Goal: Task Accomplishment & Management: Use online tool/utility

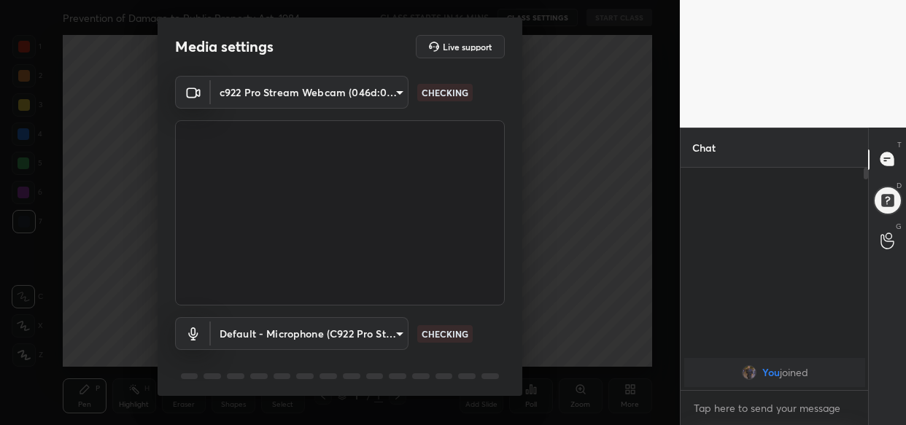
scroll to position [53, 0]
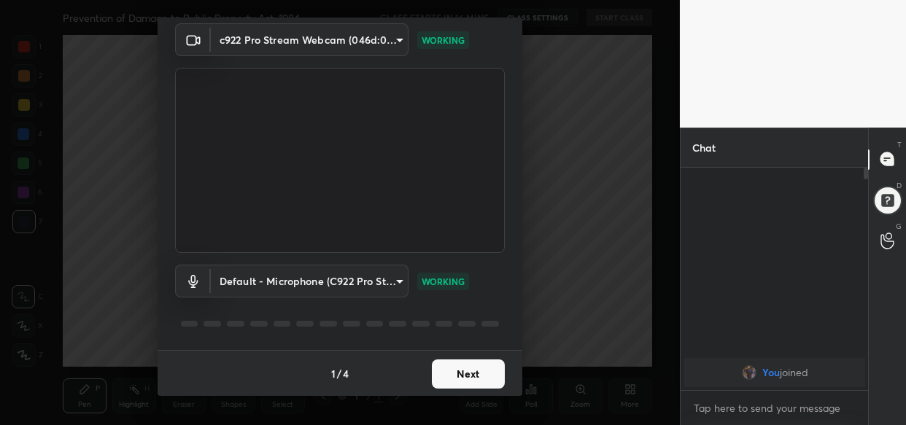
click at [472, 377] on button "Next" at bounding box center [468, 374] width 73 height 29
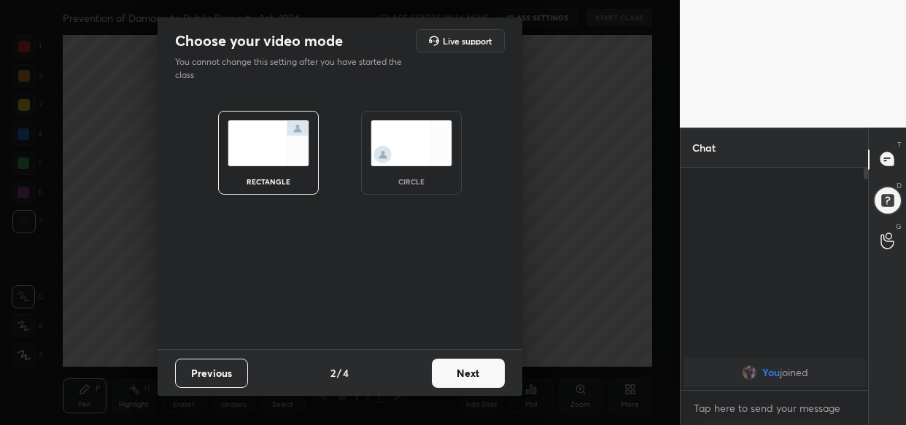
click at [472, 377] on button "Next" at bounding box center [468, 373] width 73 height 29
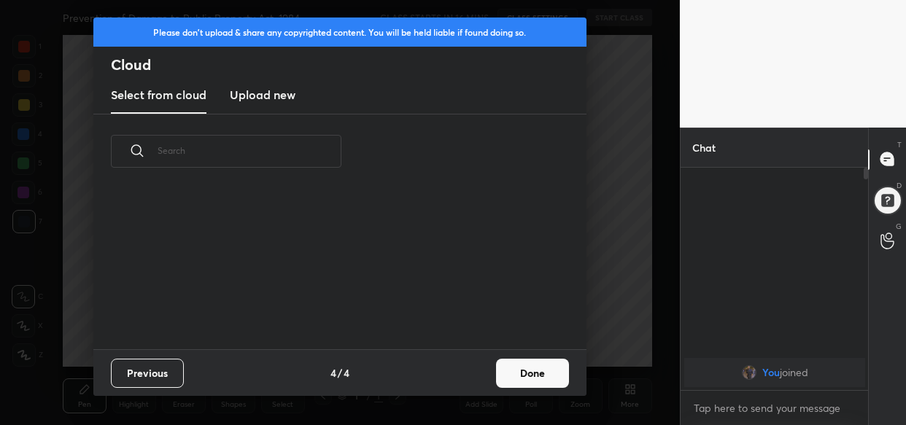
click at [472, 377] on div "Previous 4 / 4 Done" at bounding box center [339, 372] width 493 height 47
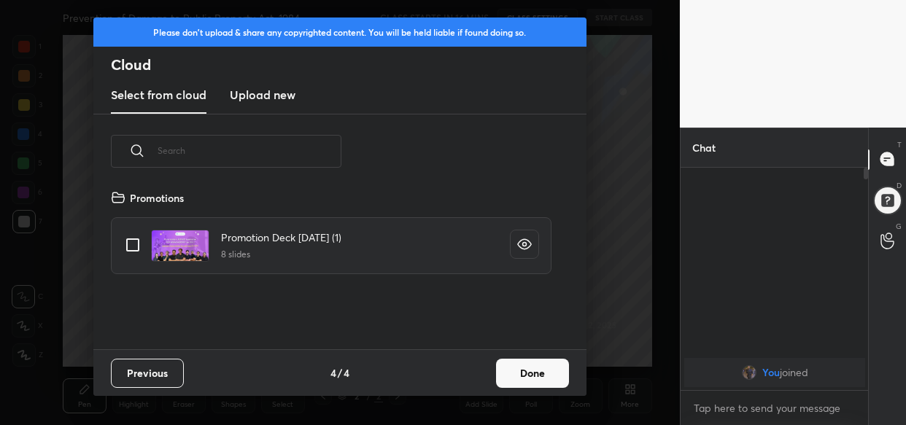
click at [543, 377] on button "Done" at bounding box center [532, 373] width 73 height 29
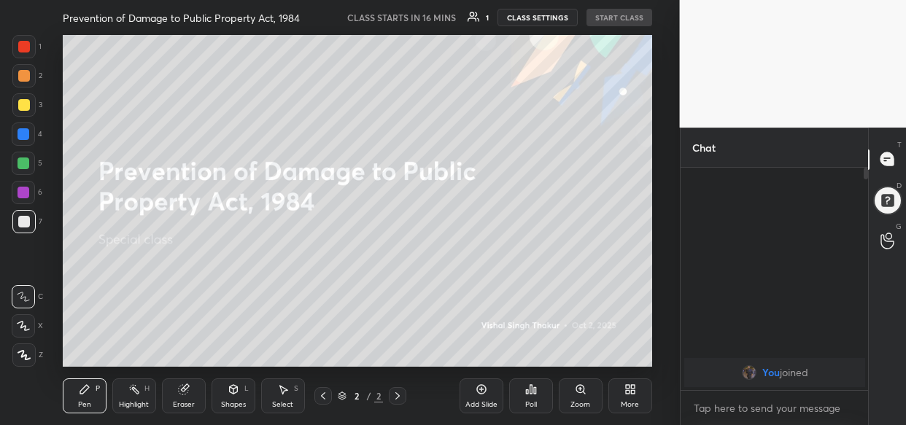
click at [725, 394] on div "x" at bounding box center [774, 408] width 188 height 34
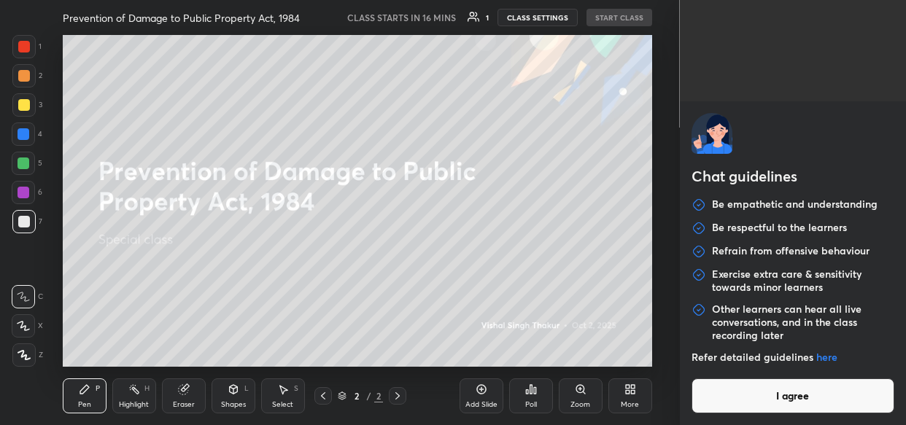
click at [726, 399] on button "I agree" at bounding box center [792, 395] width 203 height 35
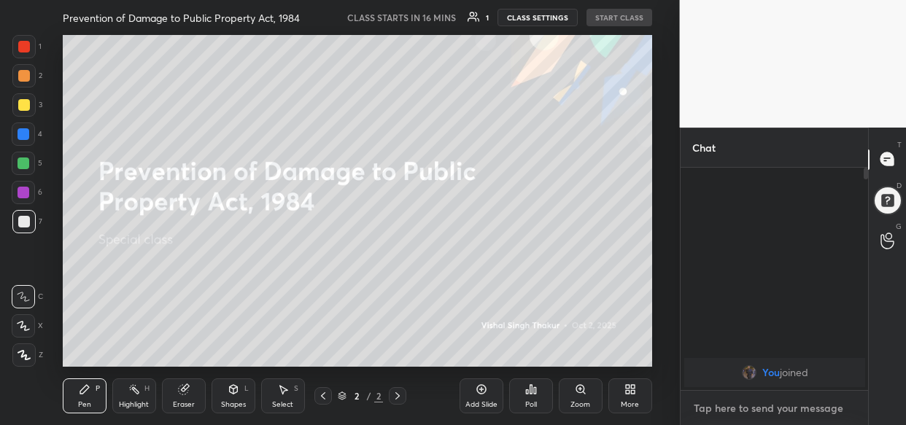
paste textarea "[URL][DOMAIN_NAME]"
type textarea "[URL][DOMAIN_NAME]"
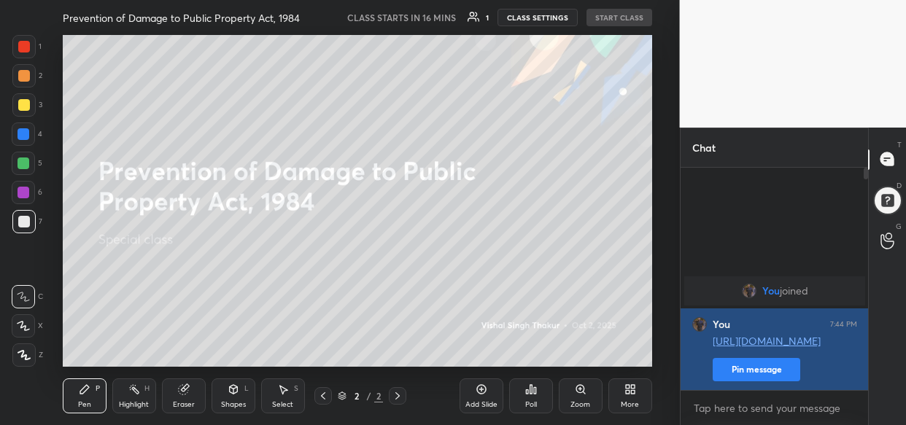
click at [746, 361] on button "Pin message" at bounding box center [756, 369] width 88 height 23
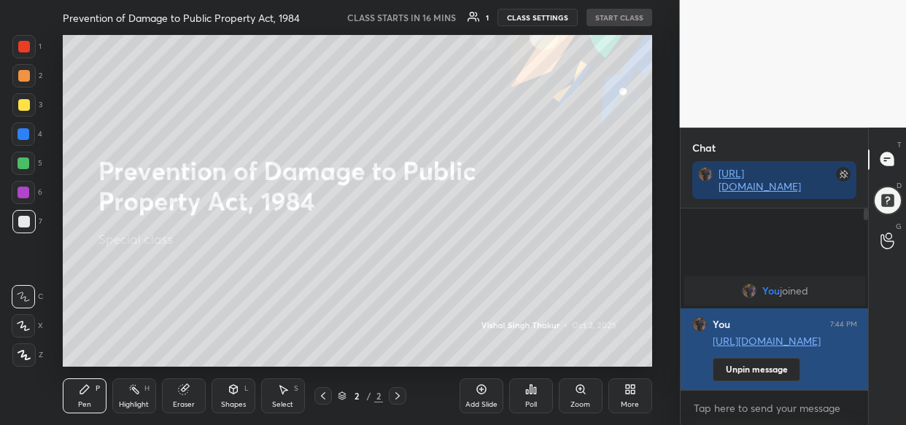
scroll to position [56, 184]
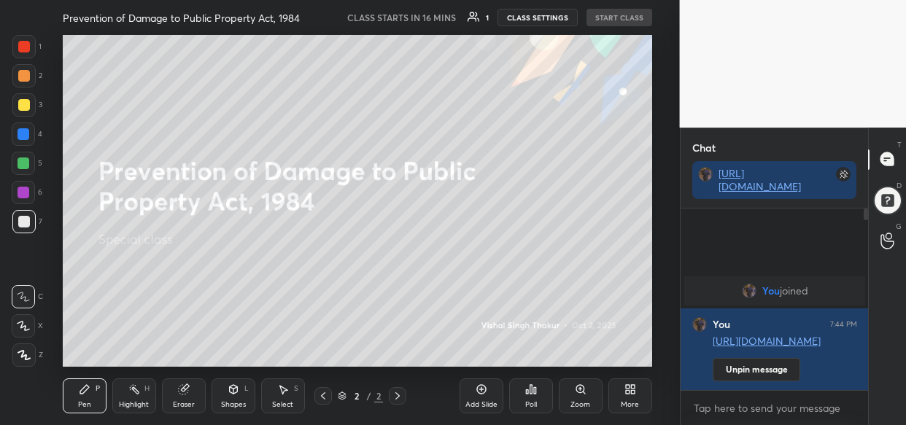
click at [615, 397] on div "More" at bounding box center [630, 395] width 44 height 35
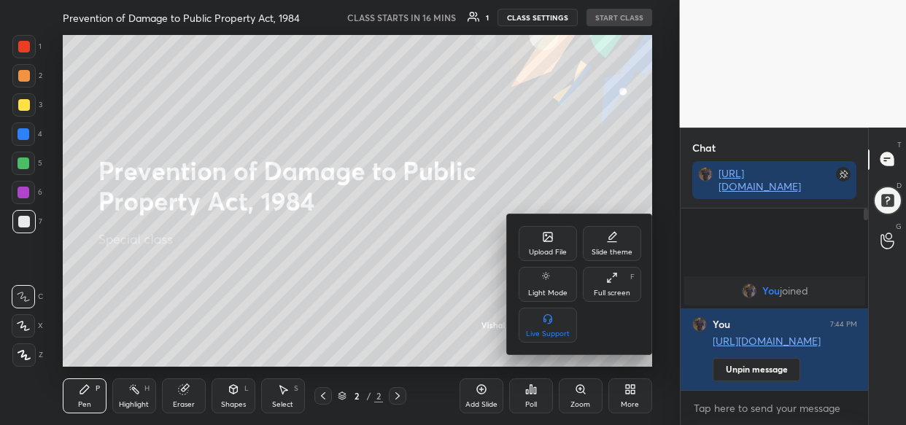
click at [533, 246] on div "Upload File" at bounding box center [548, 243] width 58 height 35
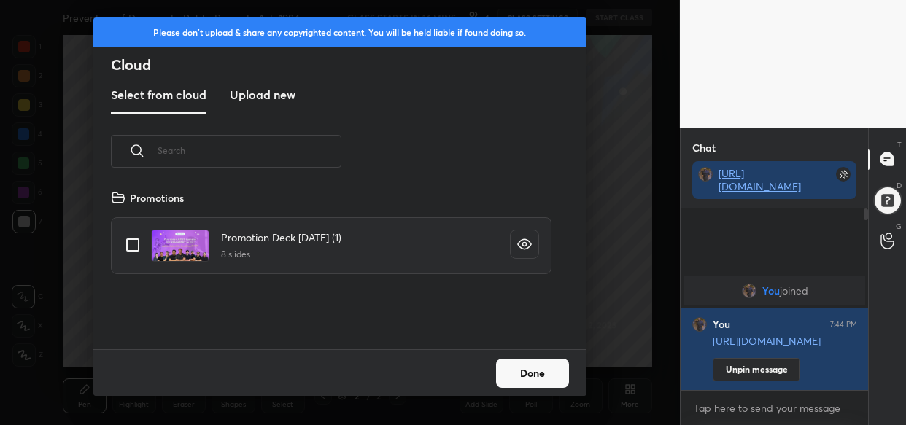
scroll to position [160, 467]
click at [243, 101] on h3 "Upload new" at bounding box center [263, 95] width 66 height 18
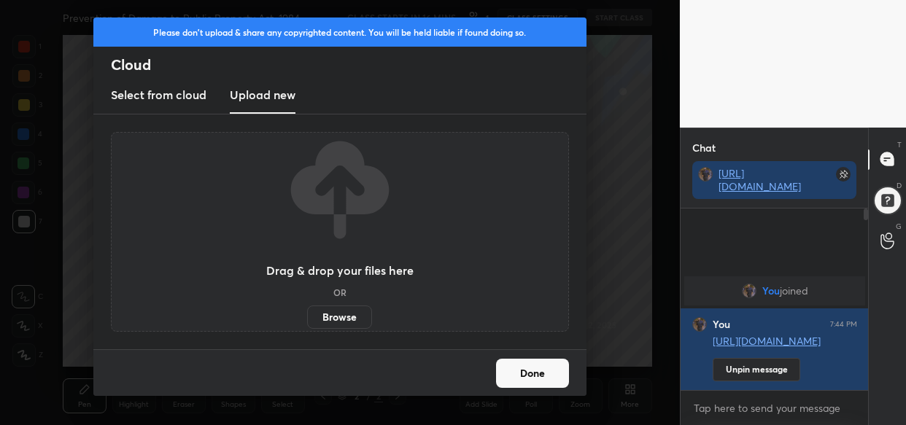
click at [334, 313] on label "Browse" at bounding box center [339, 317] width 65 height 23
click at [307, 313] on input "Browse" at bounding box center [307, 317] width 0 height 23
click at [333, 315] on label "Browse" at bounding box center [339, 317] width 65 height 23
click at [307, 315] on input "Browse" at bounding box center [307, 317] width 0 height 23
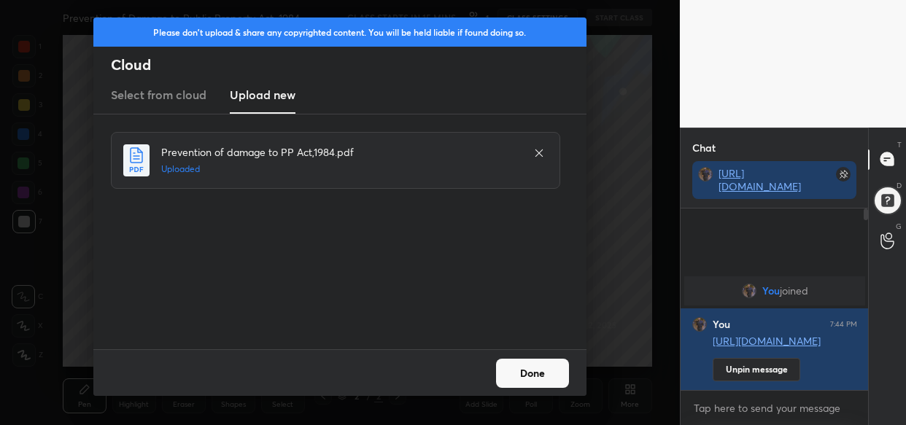
click at [532, 371] on button "Done" at bounding box center [532, 373] width 73 height 29
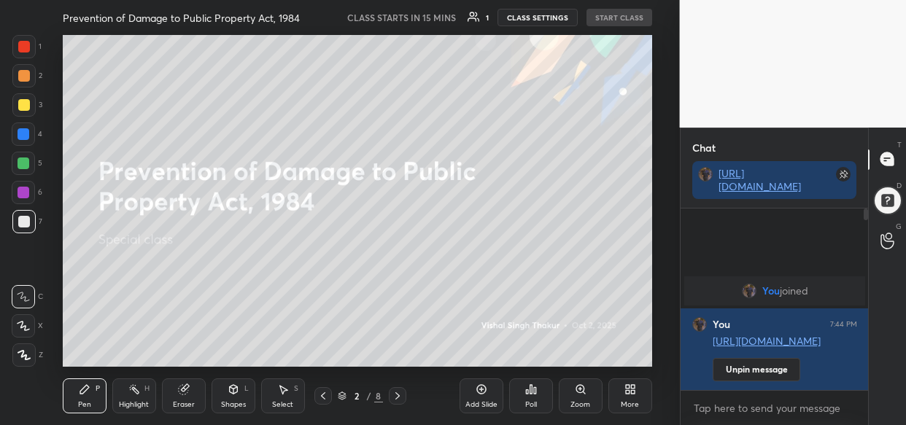
click at [626, 390] on icon at bounding box center [628, 392] width 4 height 4
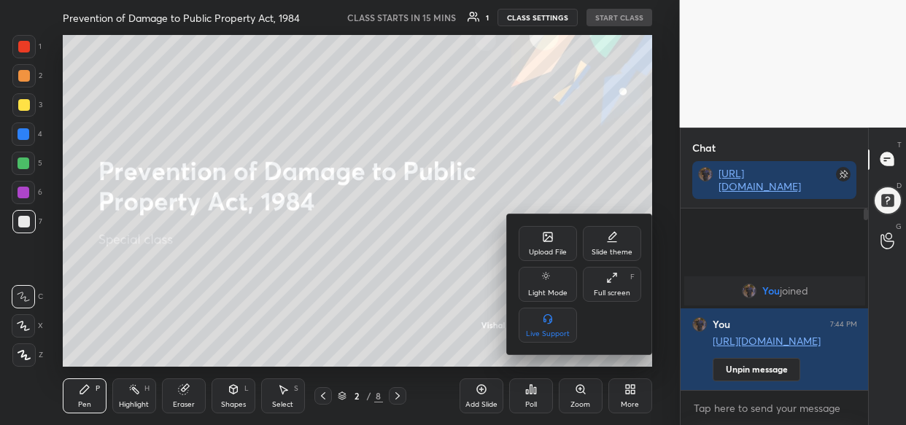
click at [562, 241] on div "Upload File" at bounding box center [548, 243] width 58 height 35
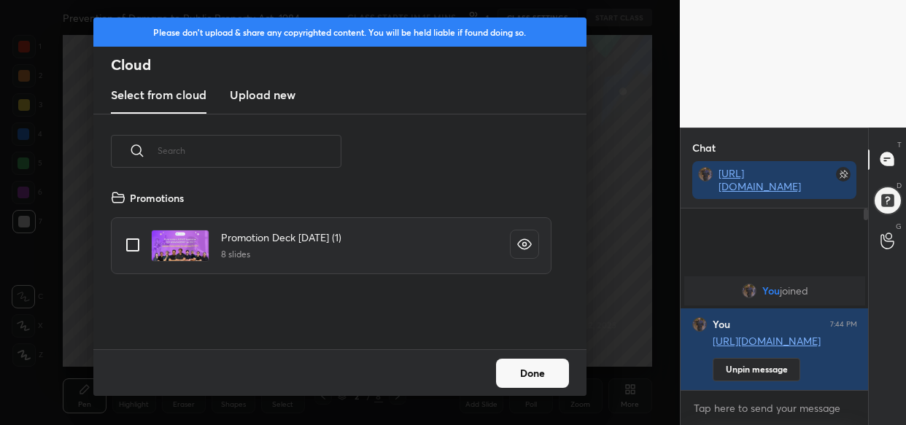
click at [265, 96] on h3 "Upload new" at bounding box center [263, 95] width 66 height 18
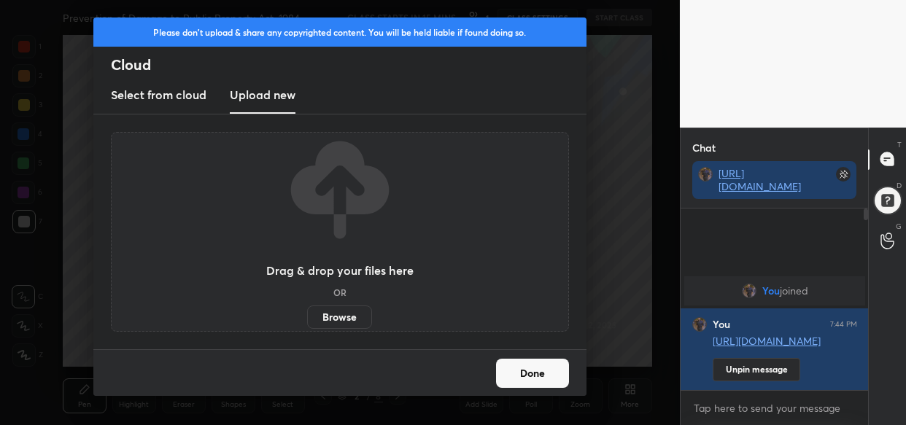
click at [339, 315] on label "Browse" at bounding box center [339, 317] width 65 height 23
click at [307, 315] on input "Browse" at bounding box center [307, 317] width 0 height 23
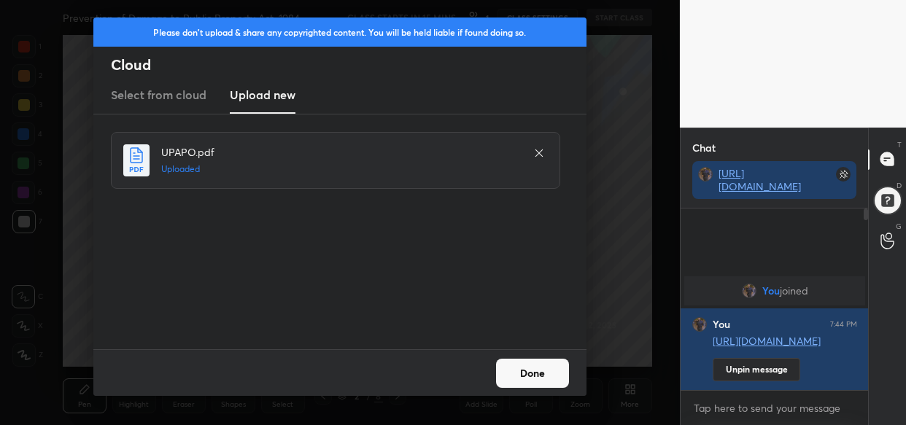
click at [532, 386] on button "Done" at bounding box center [532, 373] width 73 height 29
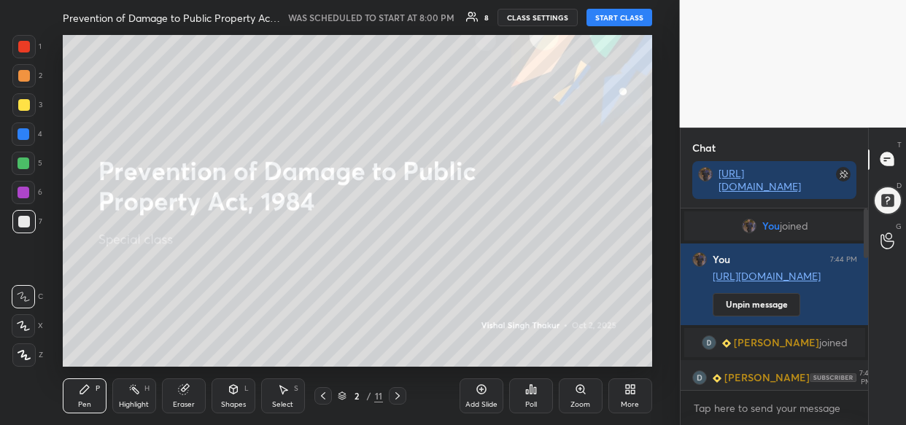
click at [20, 104] on div at bounding box center [24, 105] width 12 height 12
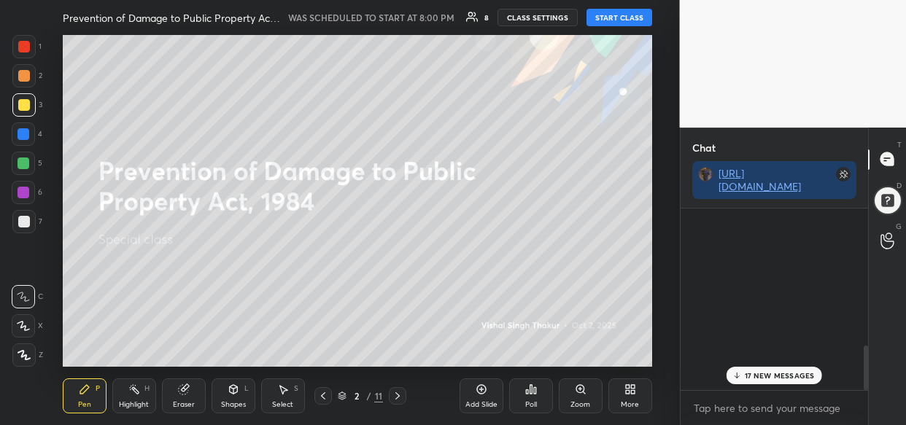
scroll to position [562, 0]
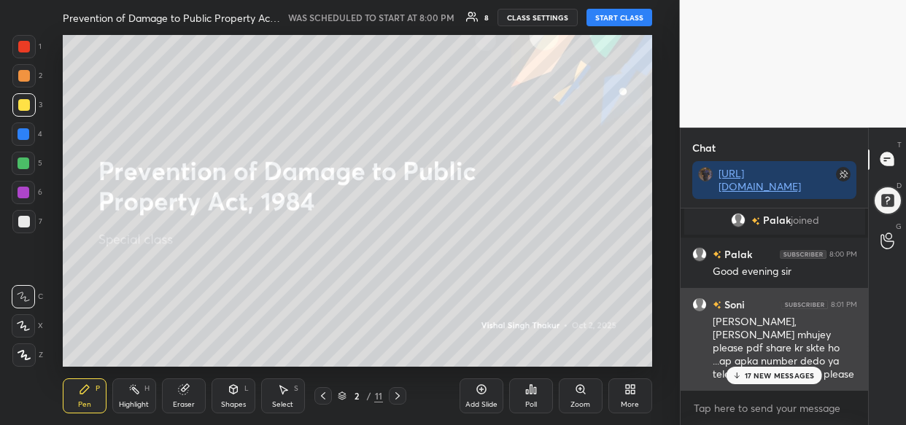
drag, startPoint x: 780, startPoint y: 370, endPoint x: 743, endPoint y: 375, distance: 37.5
click at [778, 370] on div "17 NEW MESSAGES" at bounding box center [774, 376] width 96 height 18
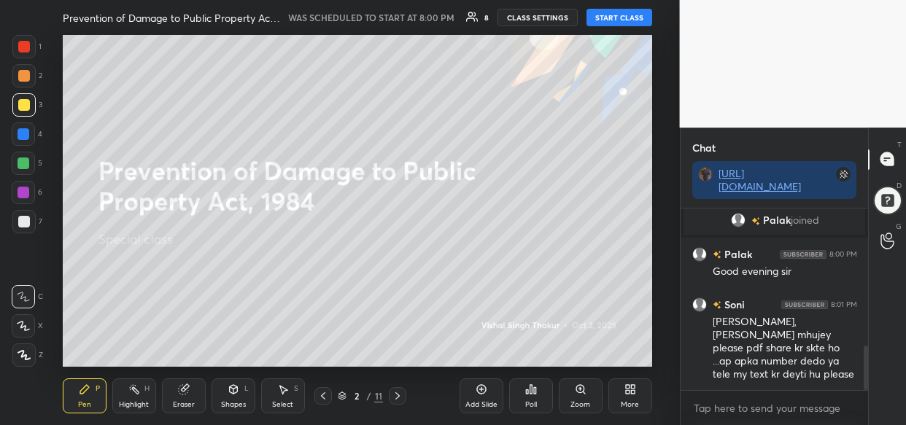
click at [620, 20] on button "START CLASS" at bounding box center [619, 18] width 66 height 18
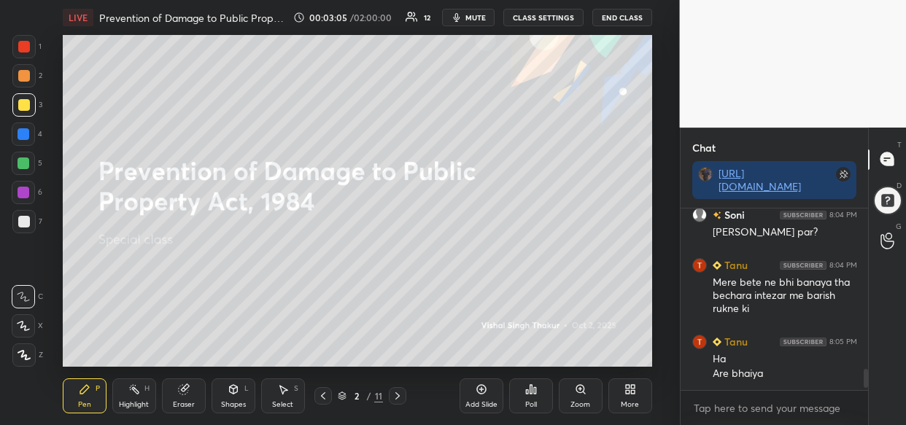
scroll to position [1410, 0]
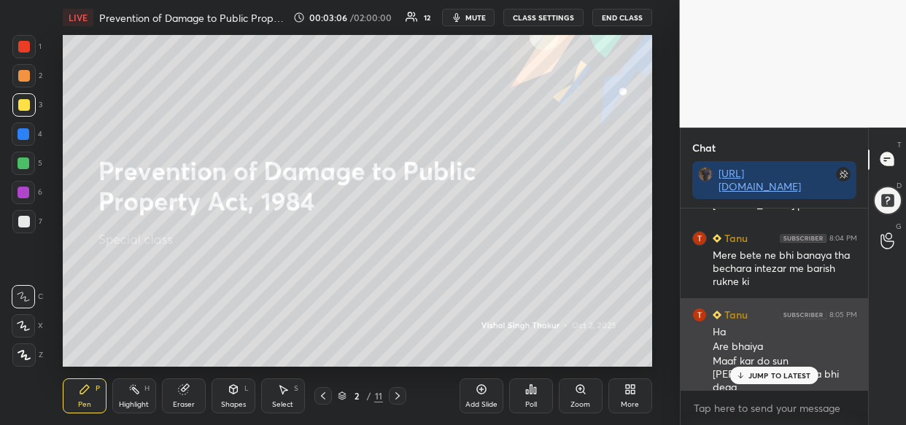
click at [782, 376] on p "JUMP TO LATEST" at bounding box center [779, 375] width 63 height 9
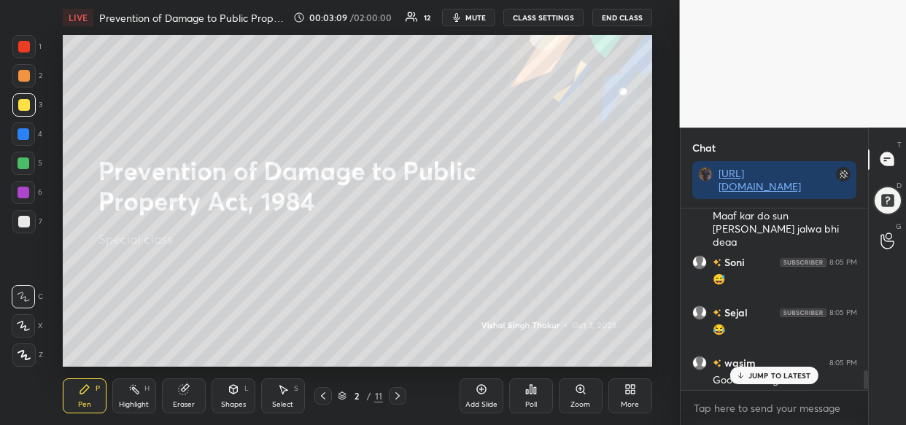
scroll to position [1561, 0]
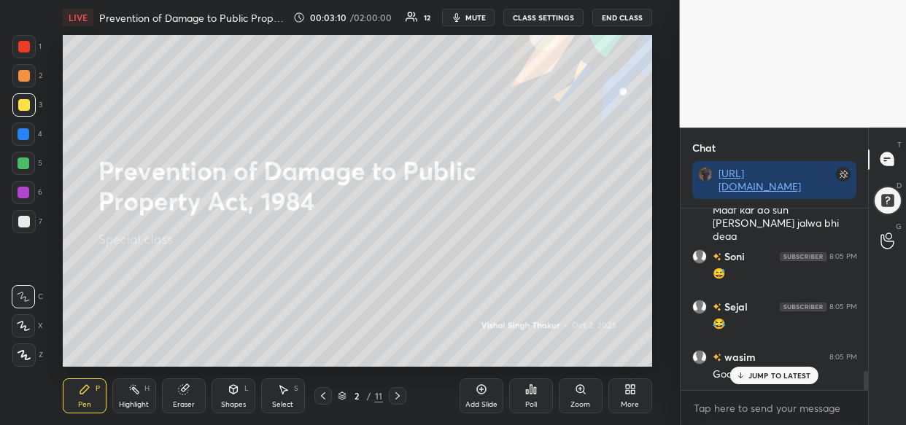
click at [772, 380] on div "JUMP TO LATEST" at bounding box center [774, 376] width 88 height 18
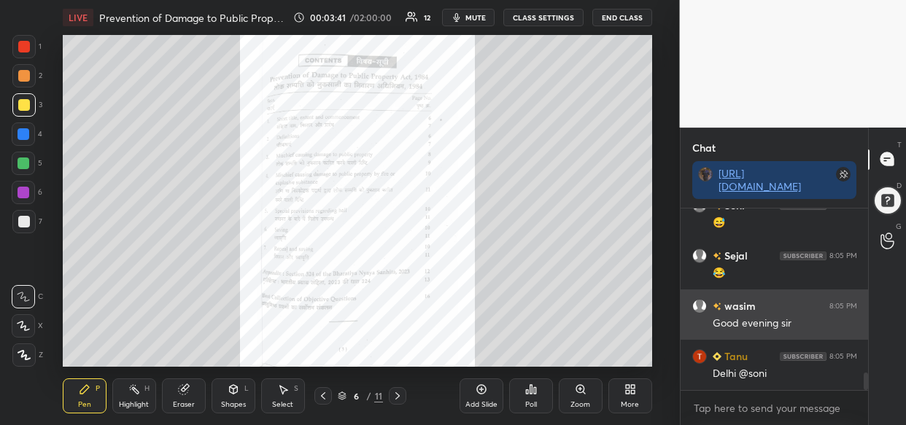
scroll to position [1791, 0]
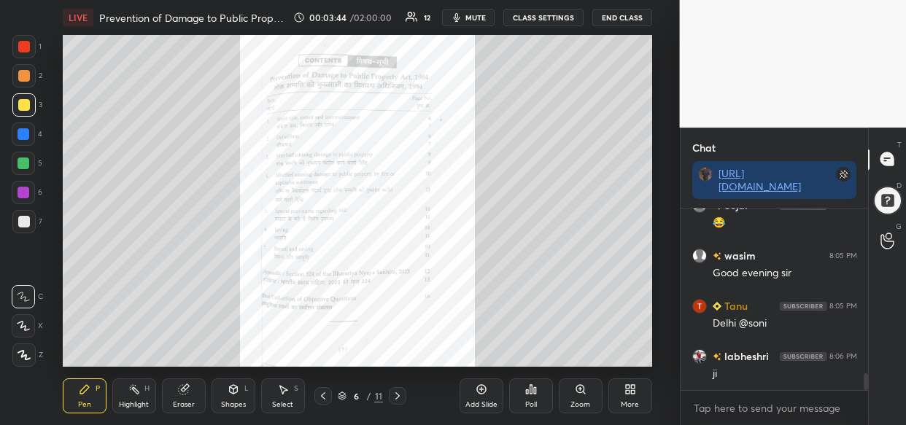
click at [21, 144] on div at bounding box center [23, 134] width 23 height 23
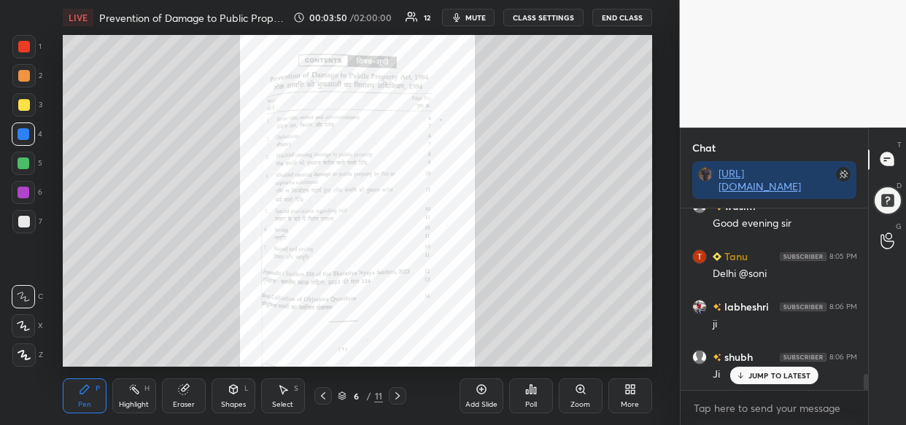
click at [582, 398] on div "Zoom" at bounding box center [581, 395] width 44 height 35
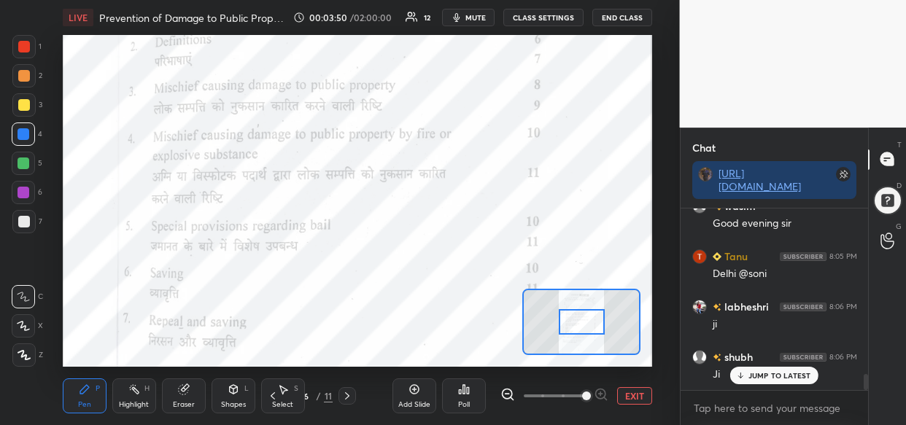
click at [582, 400] on span at bounding box center [586, 396] width 9 height 9
click at [591, 400] on span at bounding box center [586, 396] width 9 height 9
click at [591, 392] on span at bounding box center [586, 396] width 9 height 9
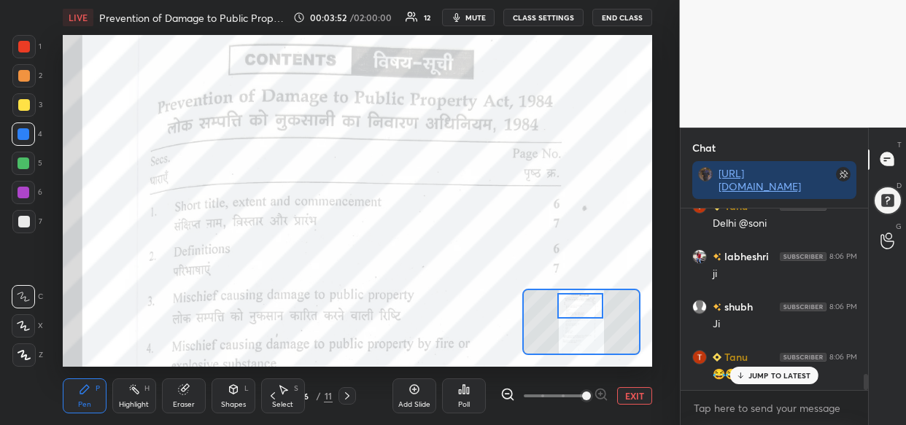
drag, startPoint x: 591, startPoint y: 322, endPoint x: 589, endPoint y: 305, distance: 16.8
click at [589, 305] on div at bounding box center [580, 306] width 46 height 26
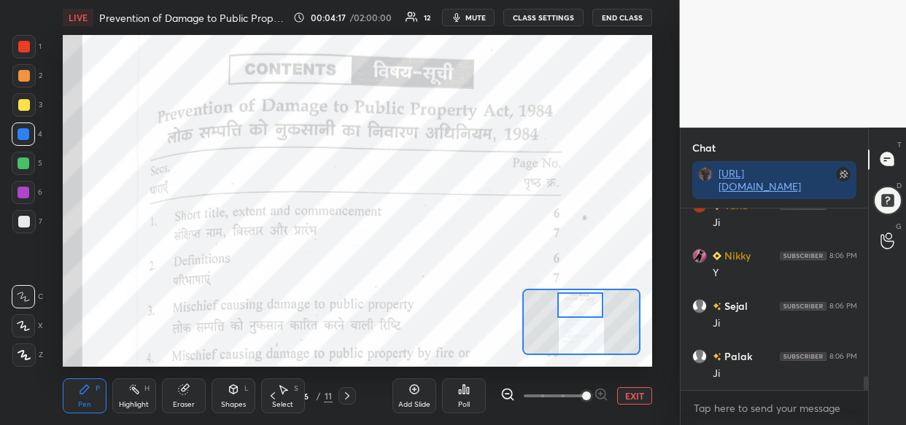
scroll to position [2194, 0]
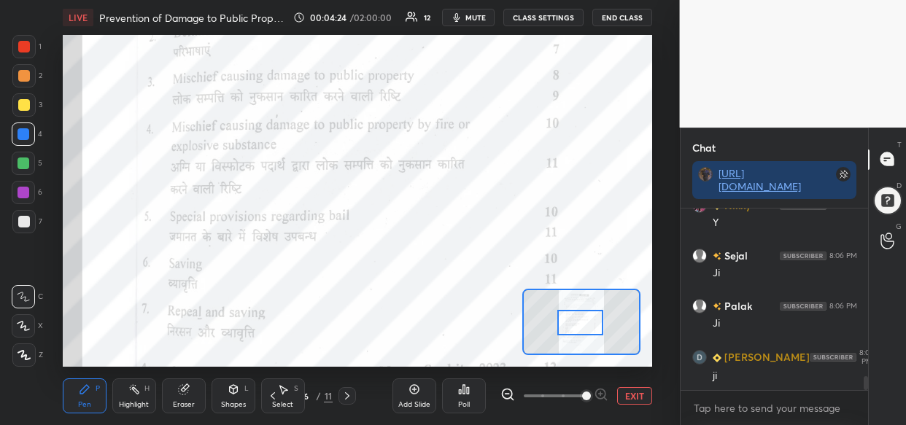
drag, startPoint x: 589, startPoint y: 299, endPoint x: 589, endPoint y: 316, distance: 17.5
click at [589, 316] on div at bounding box center [580, 323] width 46 height 26
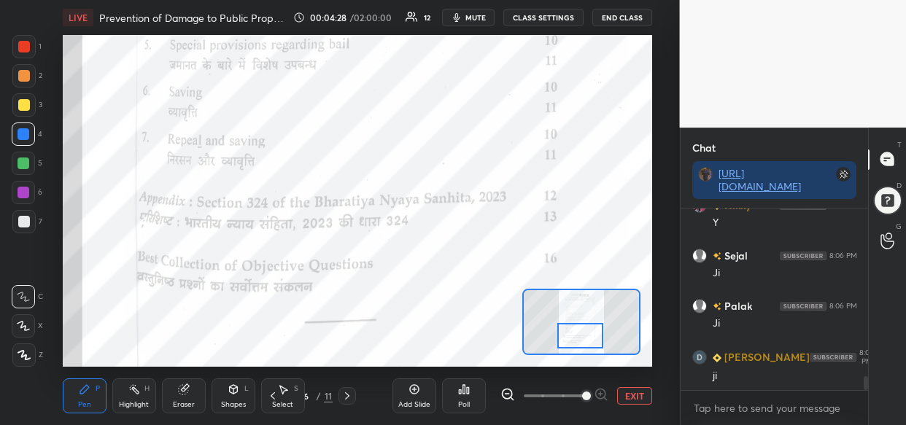
drag, startPoint x: 581, startPoint y: 327, endPoint x: 581, endPoint y: 340, distance: 13.1
click at [581, 340] on div at bounding box center [580, 336] width 46 height 26
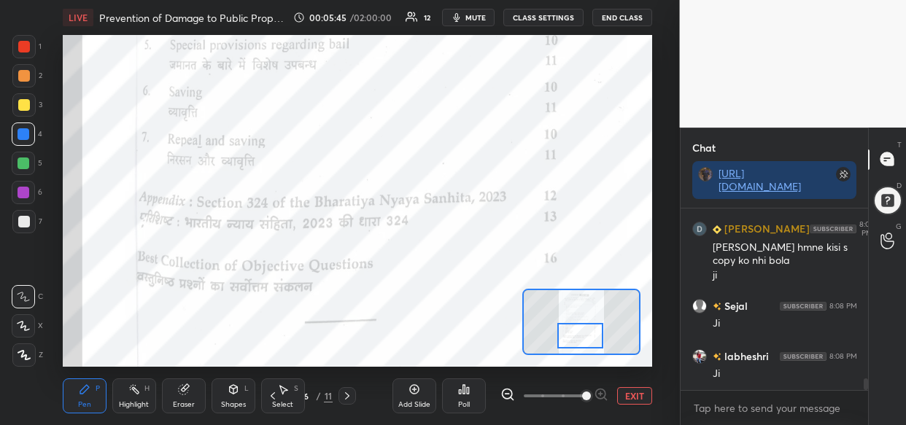
scroll to position [2733, 0]
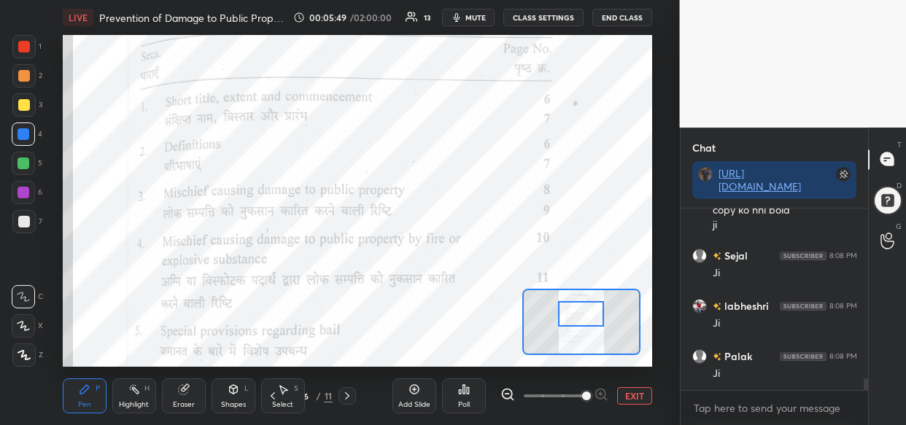
drag, startPoint x: 567, startPoint y: 335, endPoint x: 568, endPoint y: 313, distance: 21.9
click at [568, 313] on div at bounding box center [581, 314] width 46 height 26
drag, startPoint x: 23, startPoint y: 46, endPoint x: 14, endPoint y: 89, distance: 44.1
click at [23, 47] on div at bounding box center [24, 47] width 12 height 12
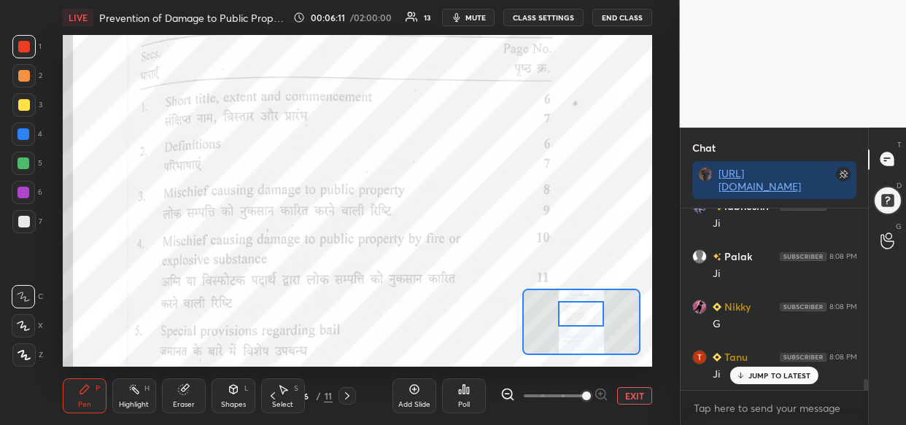
scroll to position [2867, 0]
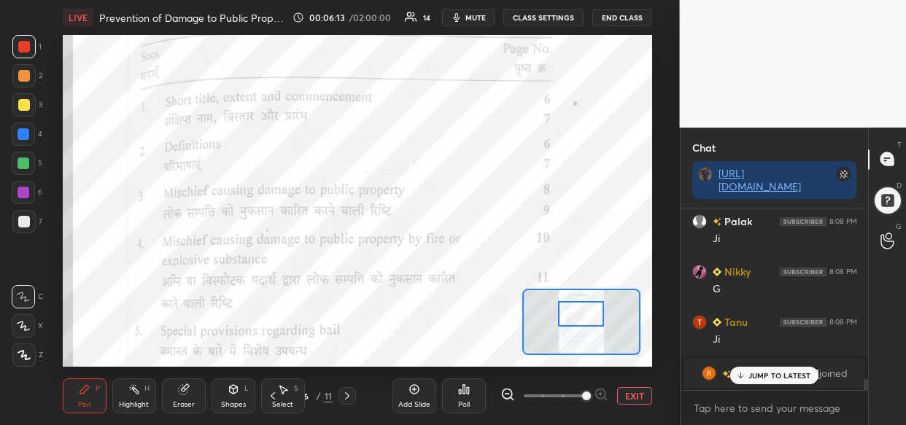
drag, startPoint x: 775, startPoint y: 375, endPoint x: 762, endPoint y: 375, distance: 13.1
click at [771, 375] on p "JUMP TO LATEST" at bounding box center [779, 375] width 63 height 9
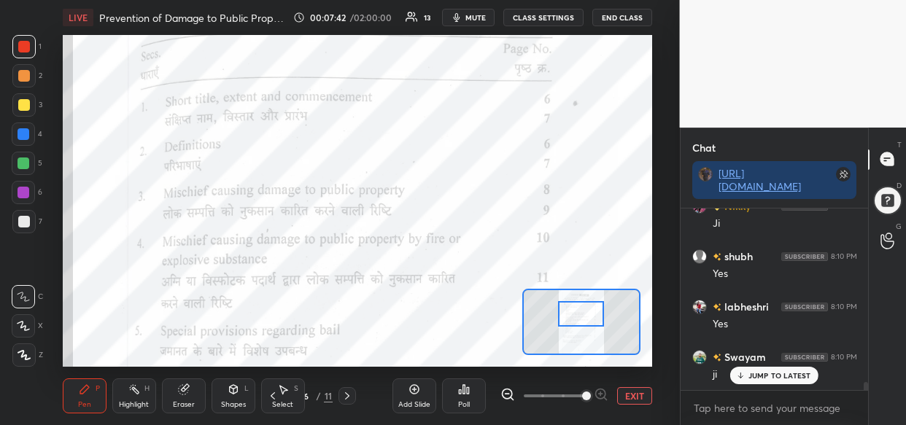
scroll to position [3874, 0]
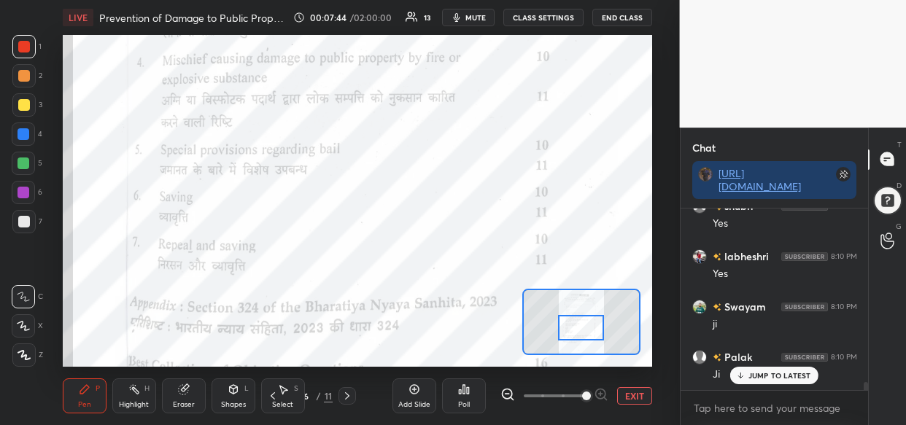
drag, startPoint x: 586, startPoint y: 314, endPoint x: 586, endPoint y: 329, distance: 15.3
click at [586, 329] on div at bounding box center [581, 328] width 46 height 26
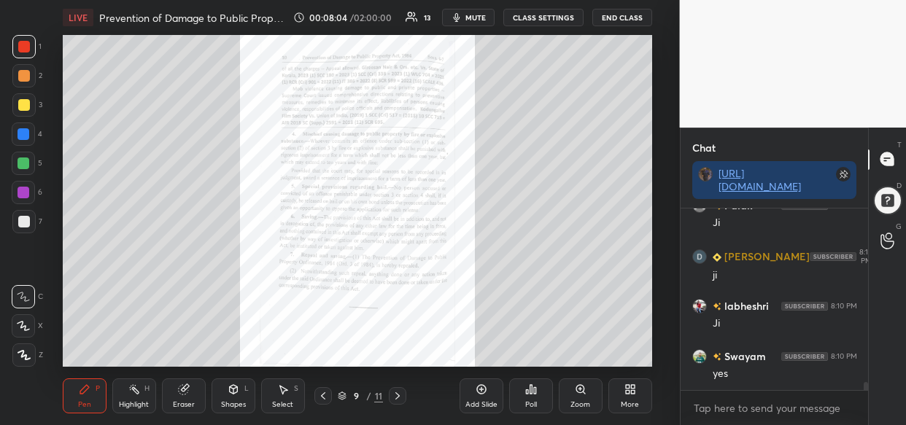
scroll to position [4076, 0]
click at [586, 379] on div "Zoom" at bounding box center [581, 395] width 44 height 35
click at [588, 384] on div "Add Slide Poll Zoom More" at bounding box center [555, 396] width 193 height 82
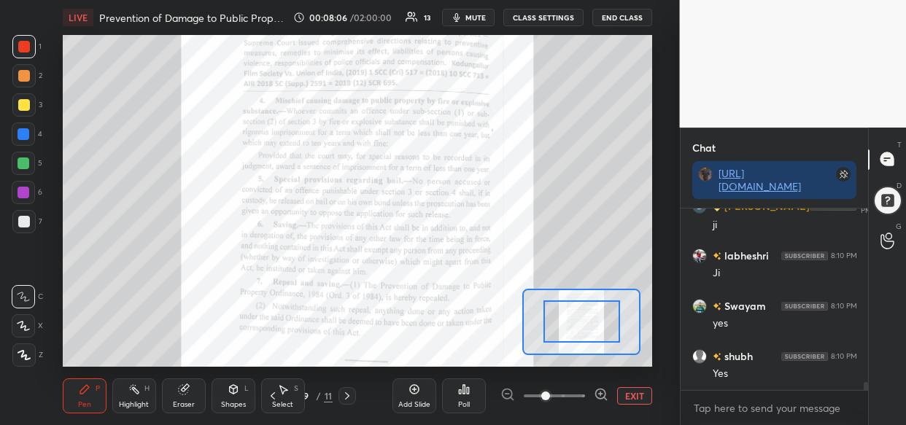
click at [590, 384] on div "Add Slide Poll EXIT" at bounding box center [522, 396] width 260 height 82
click at [593, 381] on div "Add Slide Poll EXIT" at bounding box center [522, 396] width 260 height 82
click at [594, 382] on div "Add Slide Poll EXIT" at bounding box center [522, 396] width 260 height 82
click at [596, 380] on div "Add Slide Poll EXIT" at bounding box center [522, 396] width 260 height 82
click at [597, 381] on div "Add Slide Poll EXIT" at bounding box center [522, 396] width 260 height 82
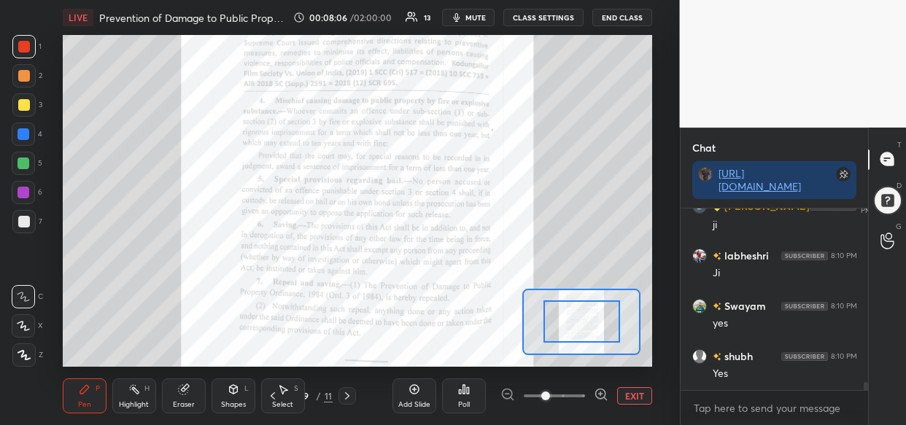
click at [598, 382] on div "Add Slide Poll EXIT" at bounding box center [522, 396] width 260 height 82
click at [595, 387] on icon at bounding box center [601, 394] width 15 height 15
click at [598, 386] on div "Add Slide Poll EXIT" at bounding box center [522, 396] width 260 height 82
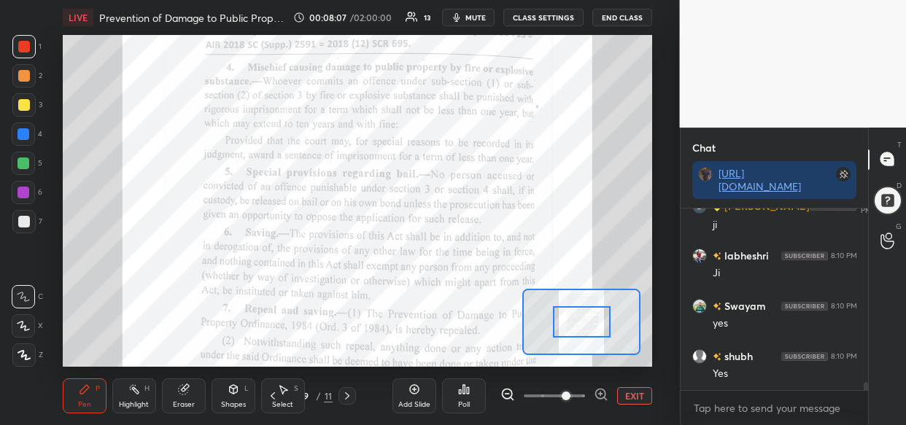
click at [596, 388] on icon at bounding box center [601, 394] width 15 height 15
click at [570, 394] on span at bounding box center [566, 396] width 9 height 9
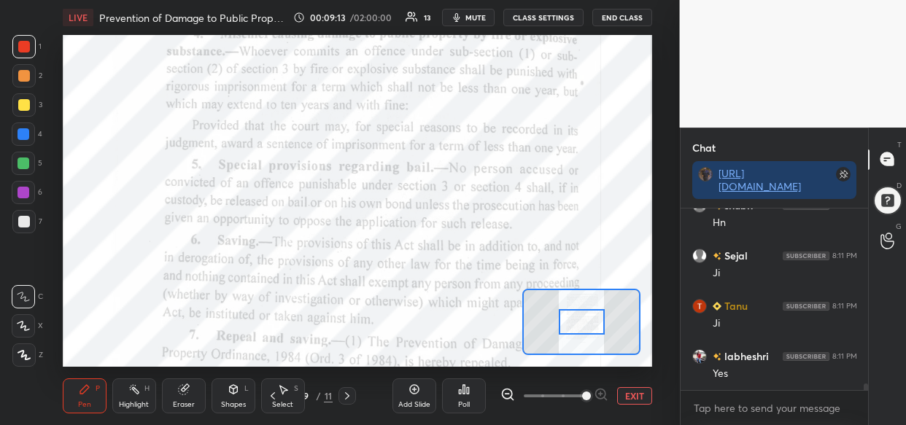
scroll to position [4629, 0]
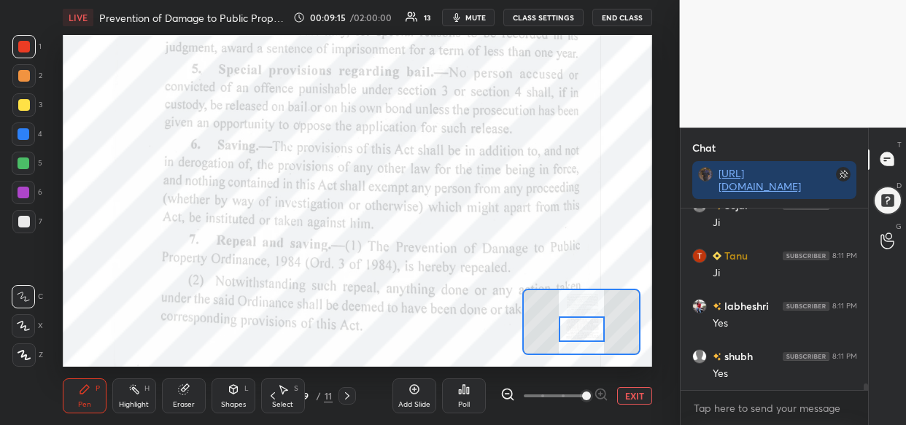
drag, startPoint x: 579, startPoint y: 320, endPoint x: 579, endPoint y: 329, distance: 8.8
click at [579, 329] on div at bounding box center [582, 329] width 46 height 26
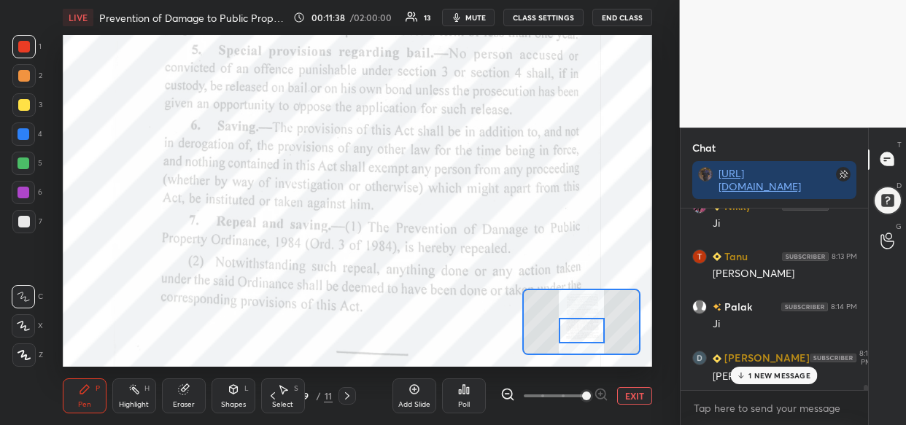
scroll to position [6440, 0]
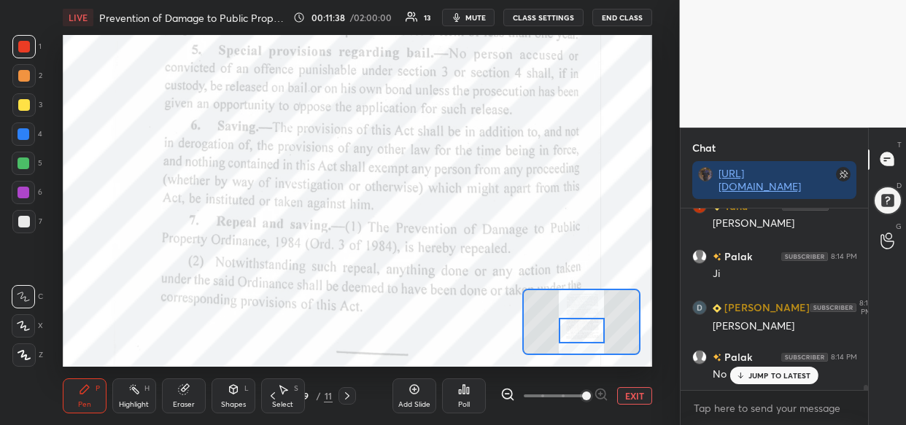
click at [771, 375] on p "JUMP TO LATEST" at bounding box center [779, 375] width 63 height 9
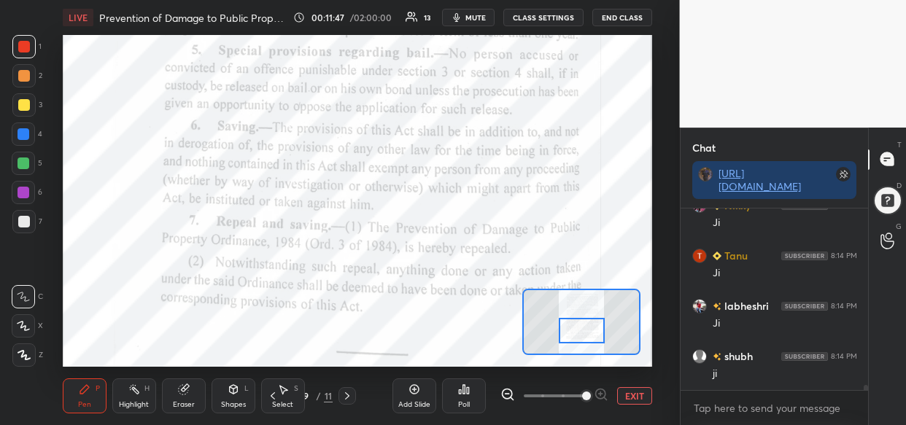
scroll to position [6792, 0]
click at [16, 139] on div at bounding box center [23, 134] width 23 height 23
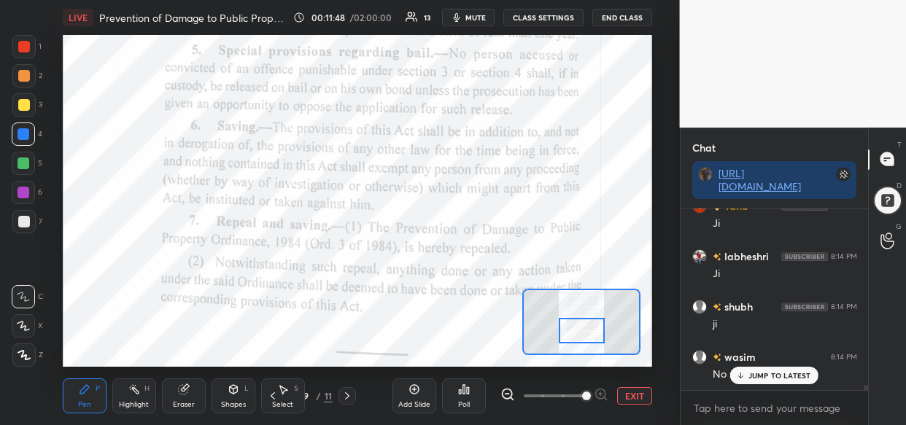
scroll to position [6843, 0]
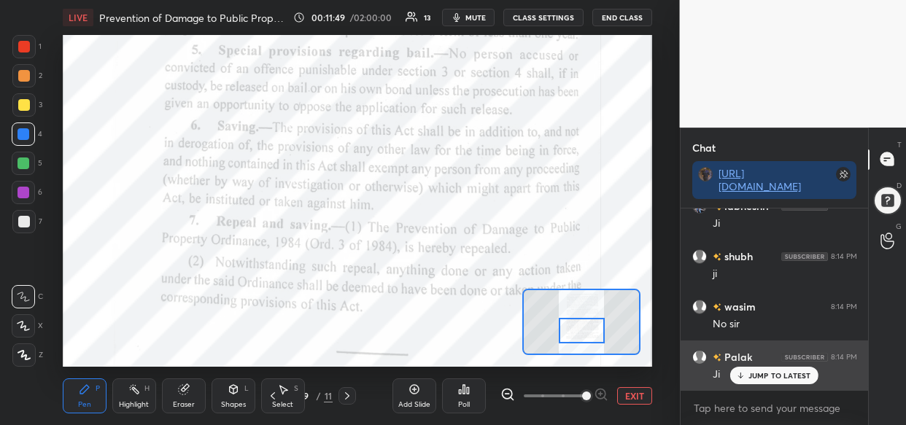
drag, startPoint x: 764, startPoint y: 377, endPoint x: 756, endPoint y: 380, distance: 8.5
click at [761, 376] on p "JUMP TO LATEST" at bounding box center [779, 375] width 63 height 9
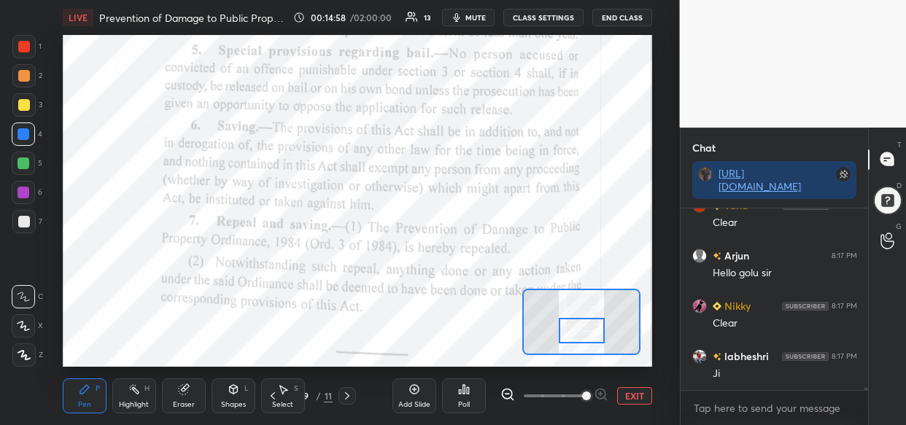
scroll to position [11255, 0]
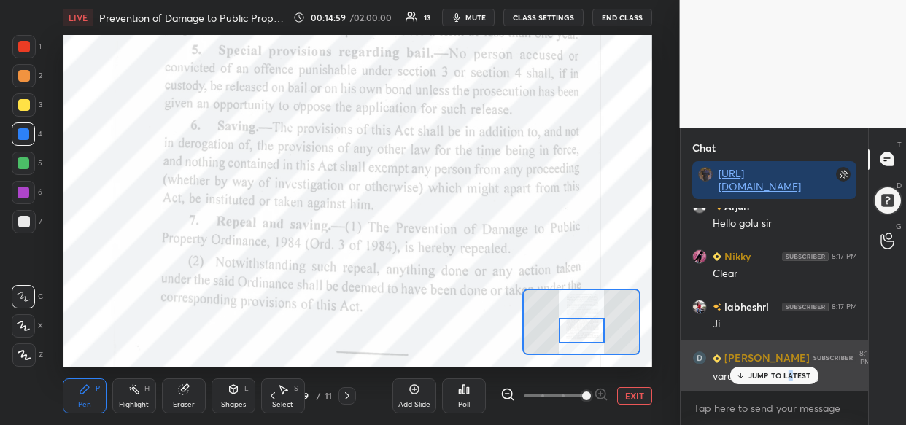
click at [789, 375] on p "JUMP TO LATEST" at bounding box center [779, 375] width 63 height 9
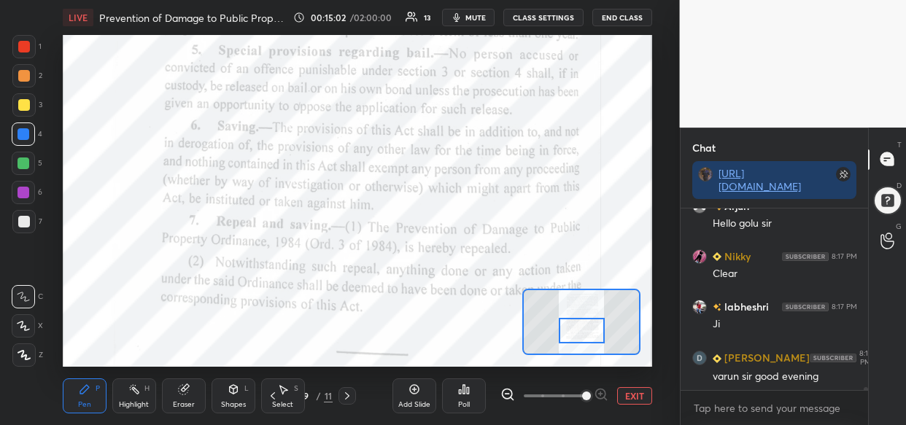
scroll to position [11306, 0]
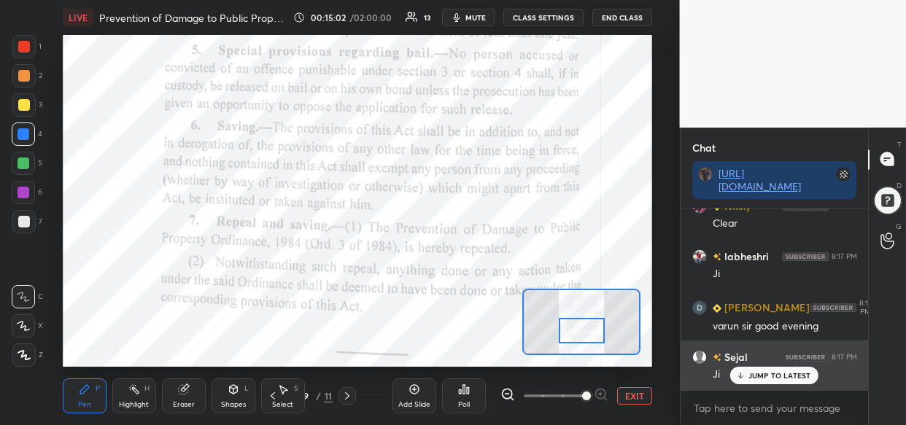
click at [786, 373] on p "JUMP TO LATEST" at bounding box center [779, 375] width 63 height 9
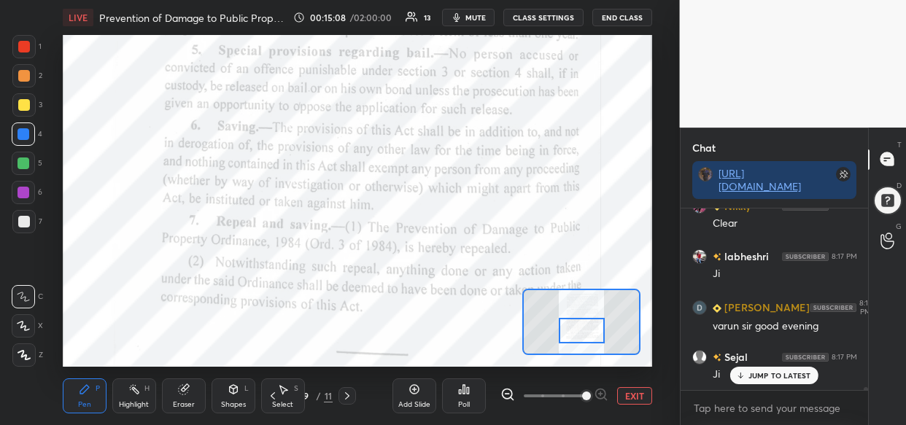
scroll to position [11356, 0]
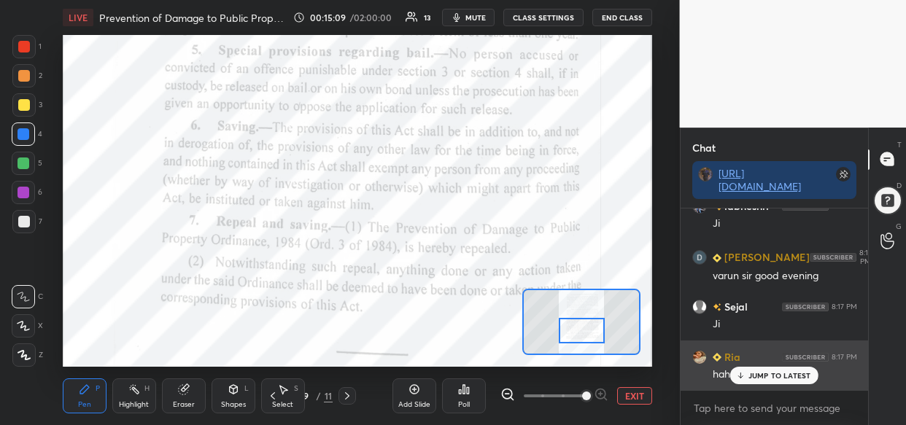
drag, startPoint x: 789, startPoint y: 380, endPoint x: 714, endPoint y: 385, distance: 75.3
click at [787, 380] on div "JUMP TO LATEST" at bounding box center [774, 376] width 88 height 18
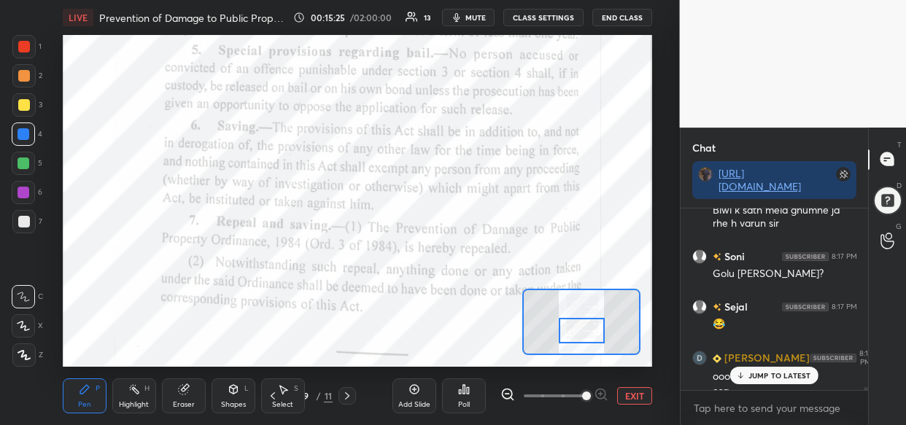
scroll to position [11686, 0]
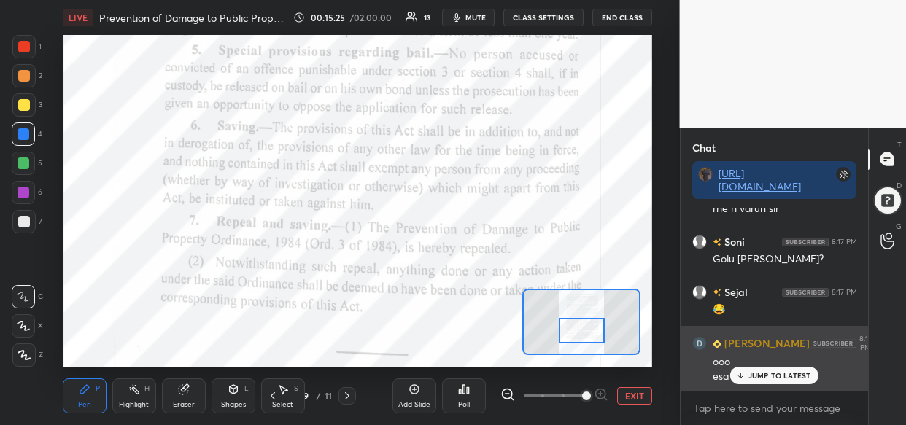
drag, startPoint x: 734, startPoint y: 373, endPoint x: 743, endPoint y: 377, distance: 9.8
click at [745, 377] on div "JUMP TO LATEST" at bounding box center [774, 376] width 88 height 18
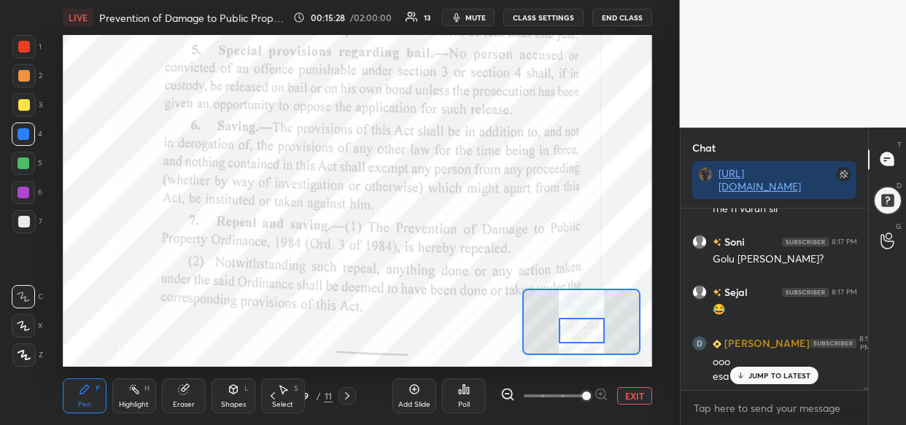
scroll to position [11736, 0]
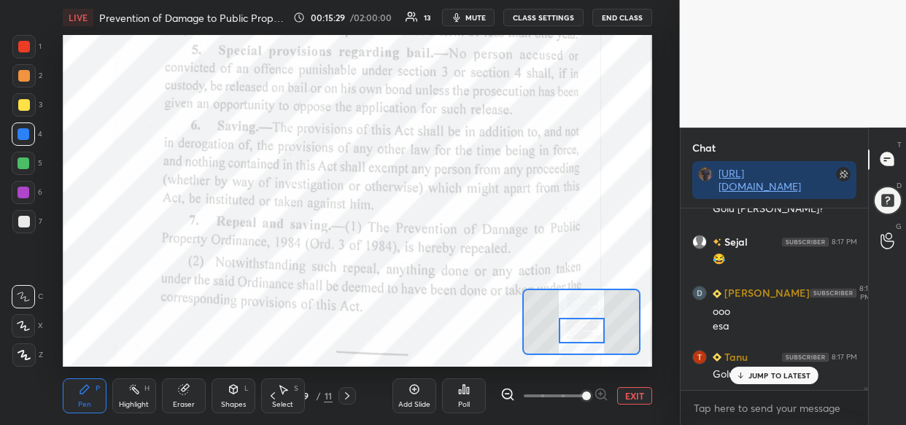
click at [779, 378] on p "JUMP TO LATEST" at bounding box center [779, 375] width 63 height 9
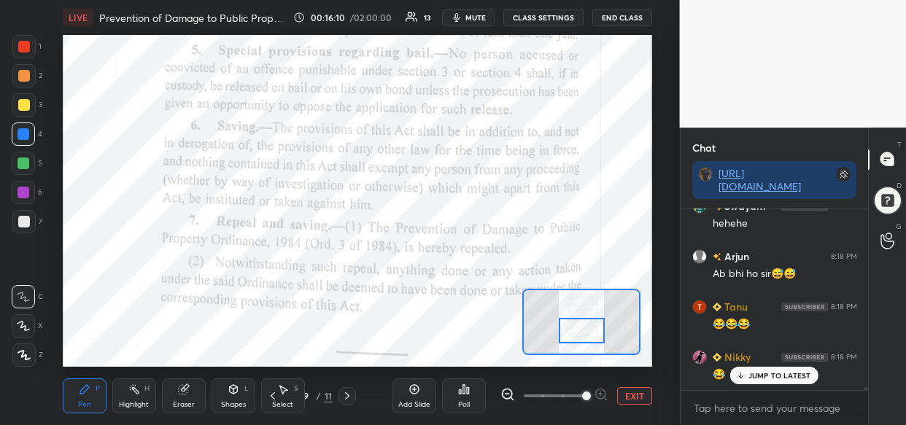
scroll to position [12289, 0]
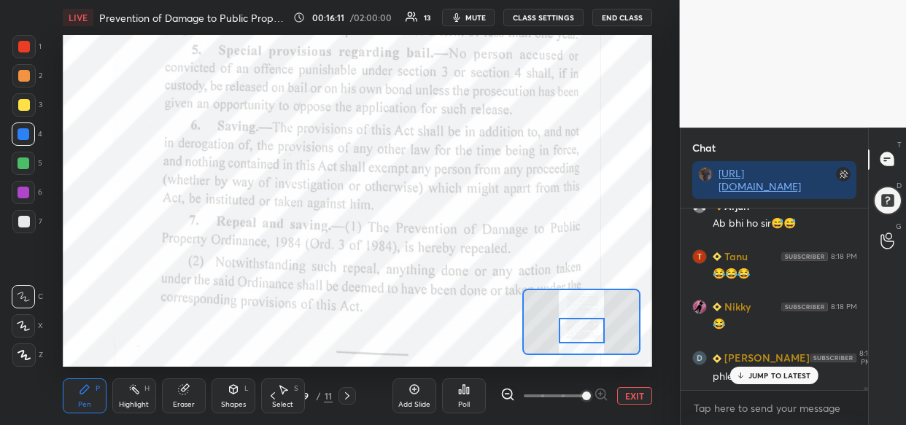
click at [771, 381] on div "JUMP TO LATEST" at bounding box center [774, 376] width 88 height 18
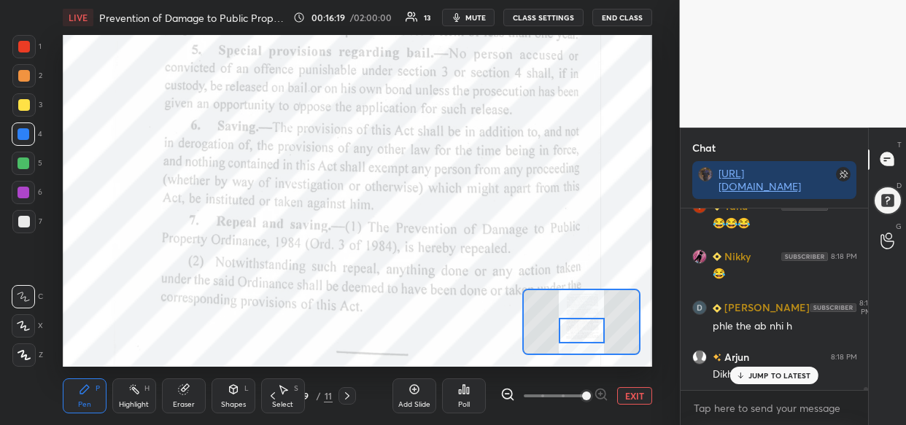
scroll to position [12390, 0]
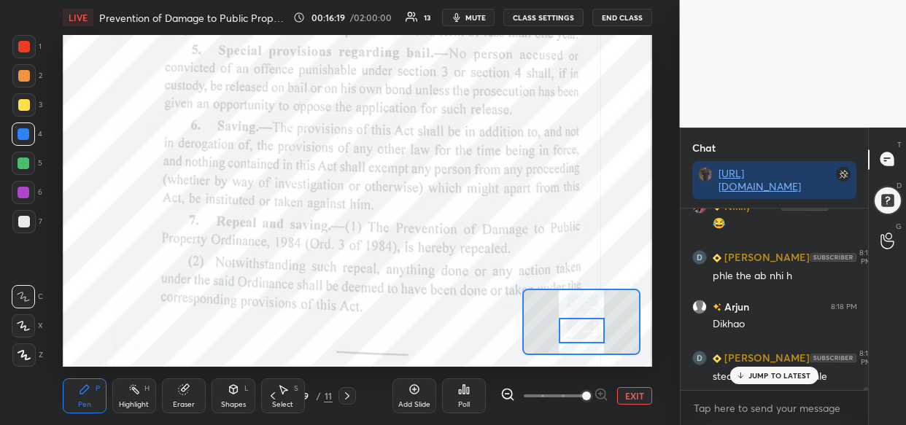
click at [777, 383] on div "Tanu 8:17 PM Golu ? Tanu 8:18 PM 🤭🤭🤭 Nikky 8:18 PM Lol [PERSON_NAME] 8:18 PM 😂 …" at bounding box center [774, 300] width 188 height 182
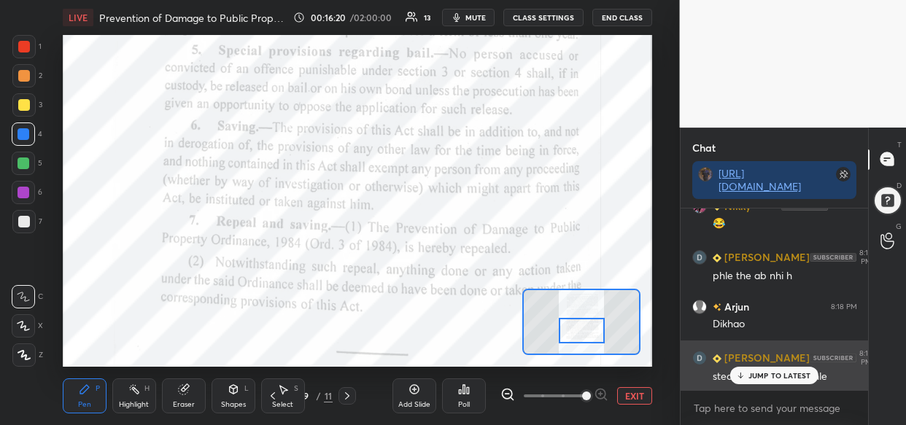
click at [801, 379] on p "JUMP TO LATEST" at bounding box center [779, 375] width 63 height 9
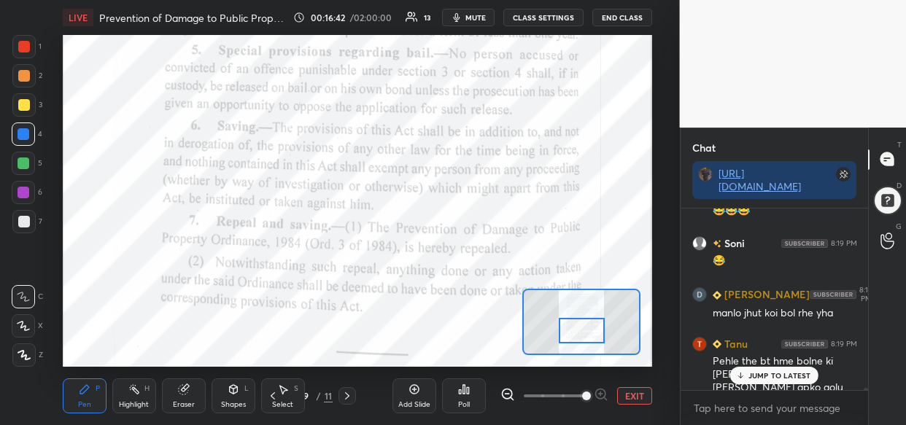
scroll to position [12770, 0]
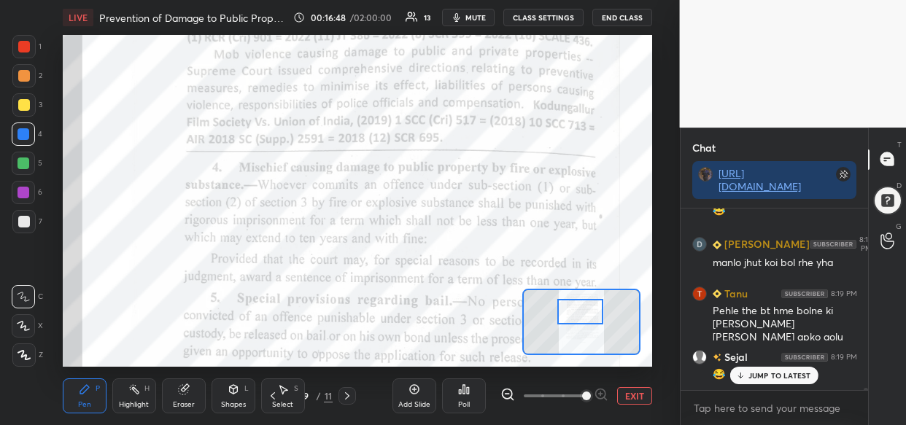
drag, startPoint x: 577, startPoint y: 335, endPoint x: 575, endPoint y: 316, distance: 19.0
click at [575, 316] on div at bounding box center [580, 312] width 46 height 26
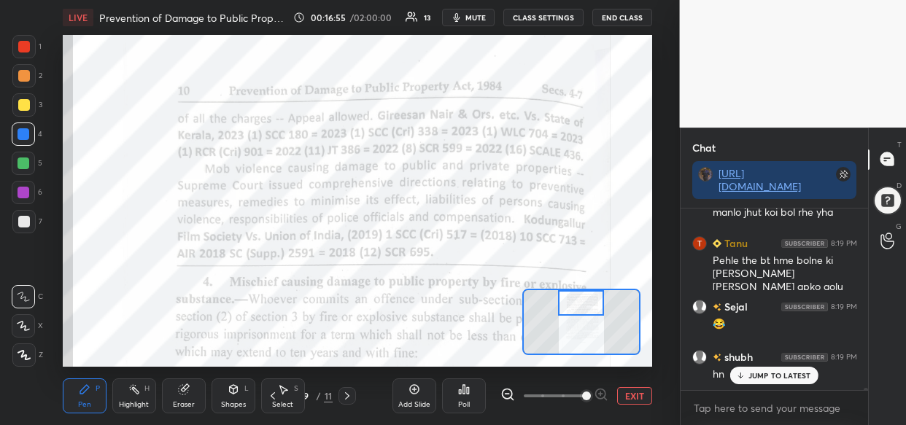
drag, startPoint x: 560, startPoint y: 314, endPoint x: 561, endPoint y: 302, distance: 12.4
click at [561, 302] on div at bounding box center [581, 303] width 46 height 26
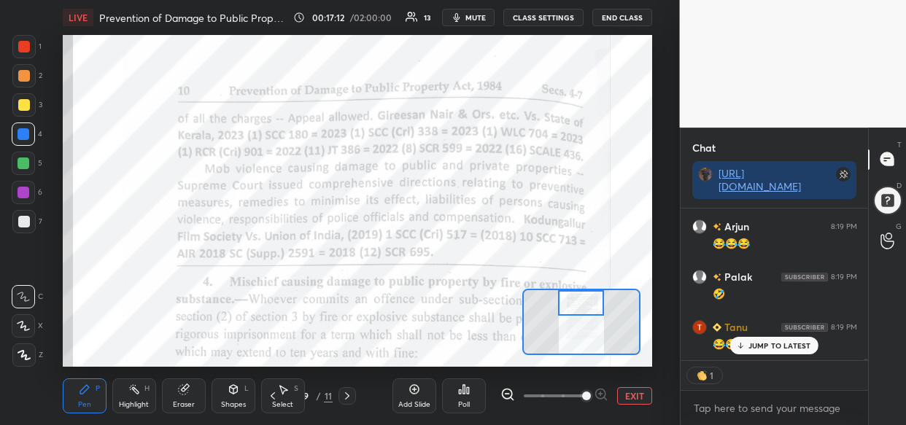
scroll to position [13367, 0]
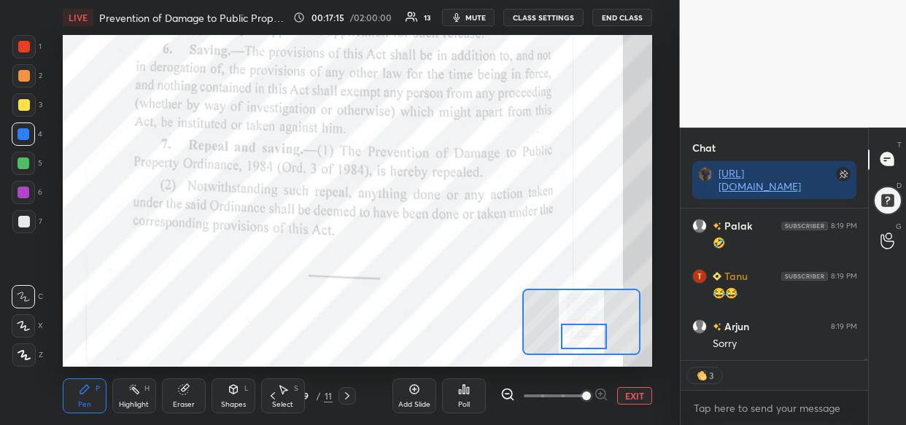
drag, startPoint x: 580, startPoint y: 298, endPoint x: 583, endPoint y: 332, distance: 33.7
click at [583, 332] on div at bounding box center [584, 337] width 46 height 26
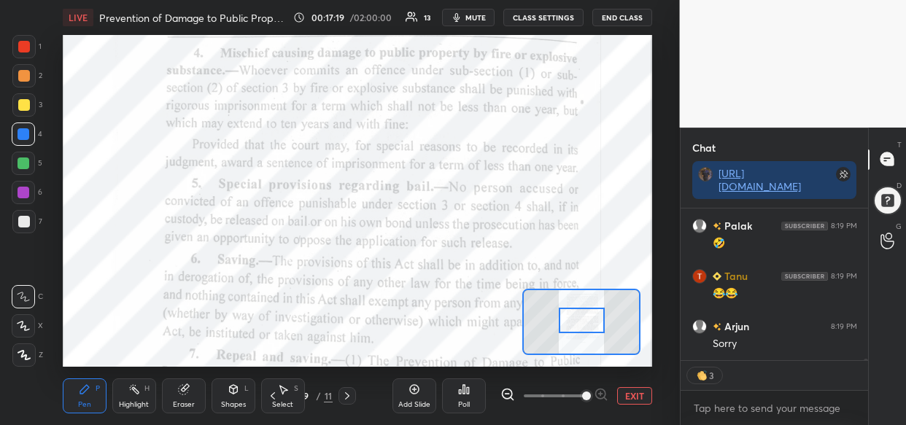
drag, startPoint x: 587, startPoint y: 327, endPoint x: 584, endPoint y: 311, distance: 16.3
click at [584, 311] on div at bounding box center [582, 321] width 46 height 26
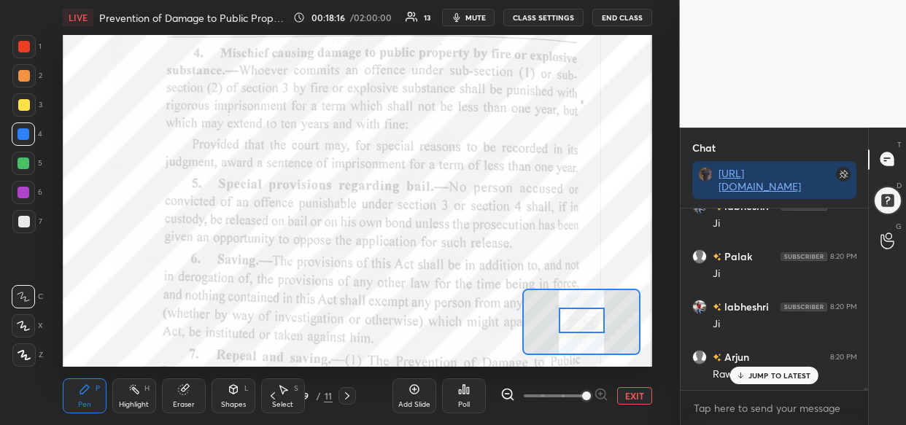
scroll to position [14142, 0]
click at [775, 371] on p "JUMP TO LATEST" at bounding box center [779, 375] width 63 height 9
click at [778, 383] on div "JUMP TO LATEST" at bounding box center [774, 376] width 88 height 18
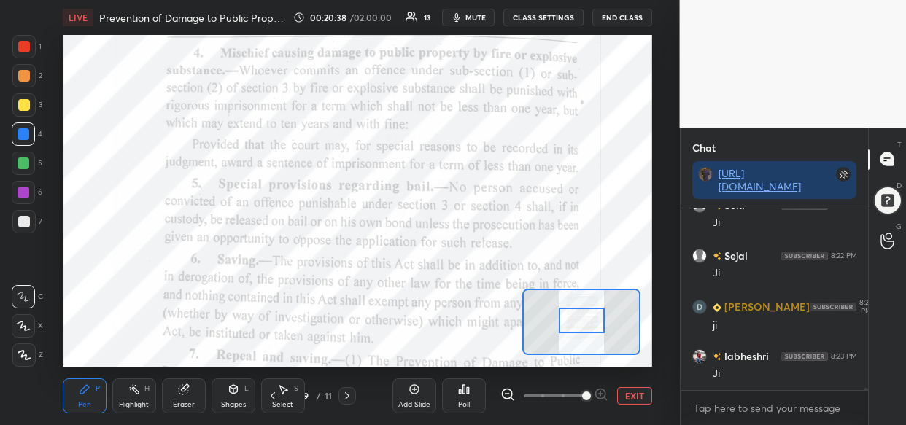
scroll to position [13249, 0]
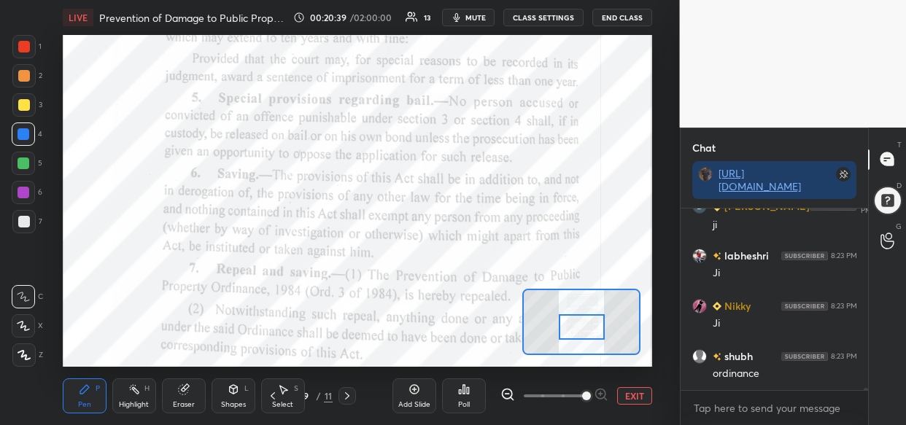
click at [604, 327] on div at bounding box center [582, 327] width 46 height 26
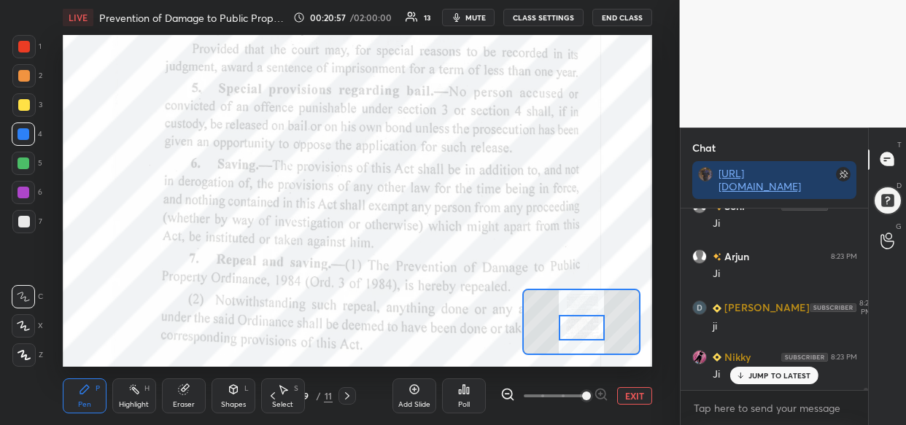
scroll to position [14003, 0]
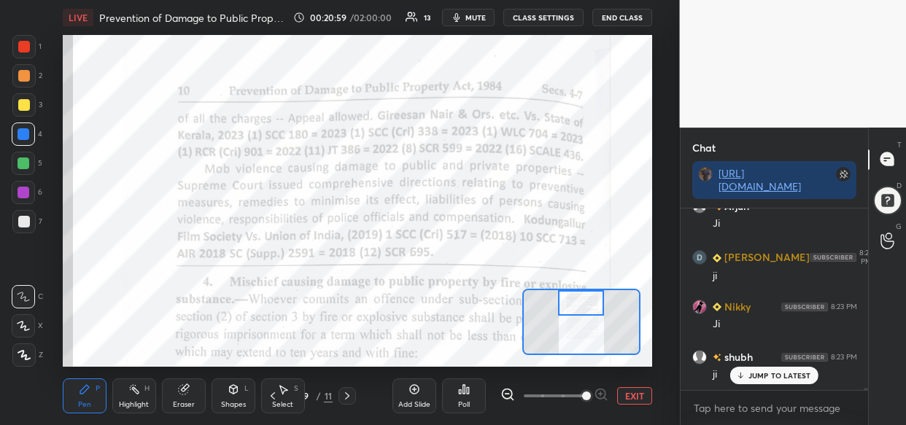
drag, startPoint x: 589, startPoint y: 331, endPoint x: 589, endPoint y: 305, distance: 26.3
click at [589, 305] on div at bounding box center [581, 303] width 46 height 26
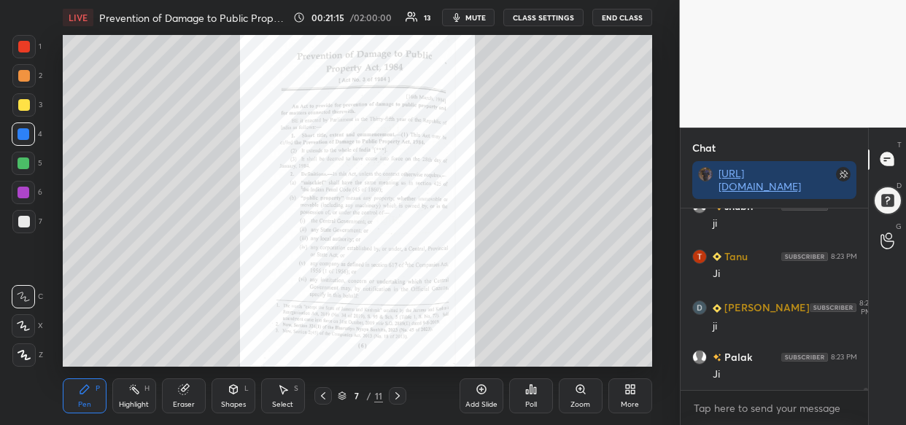
scroll to position [14658, 0]
click at [31, 105] on div at bounding box center [23, 104] width 23 height 23
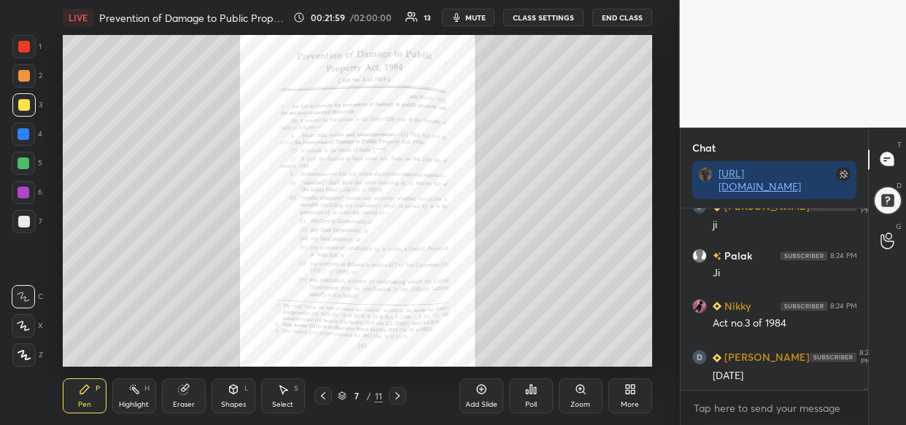
scroll to position [15312, 0]
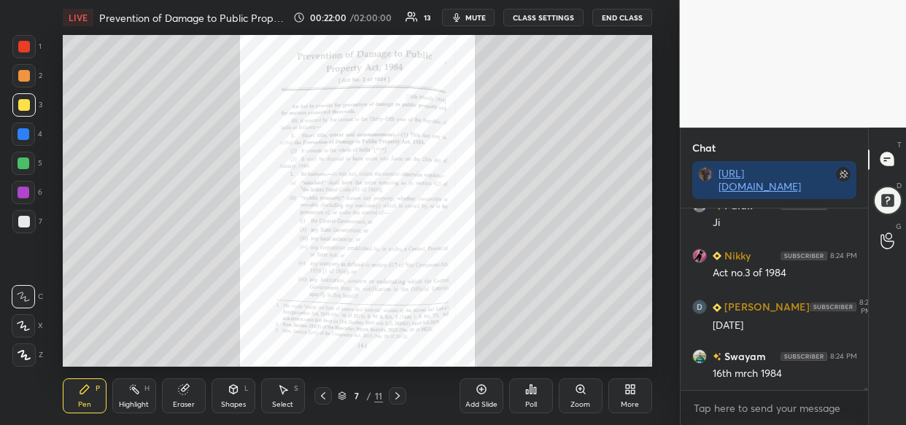
click at [31, 46] on div at bounding box center [23, 46] width 23 height 23
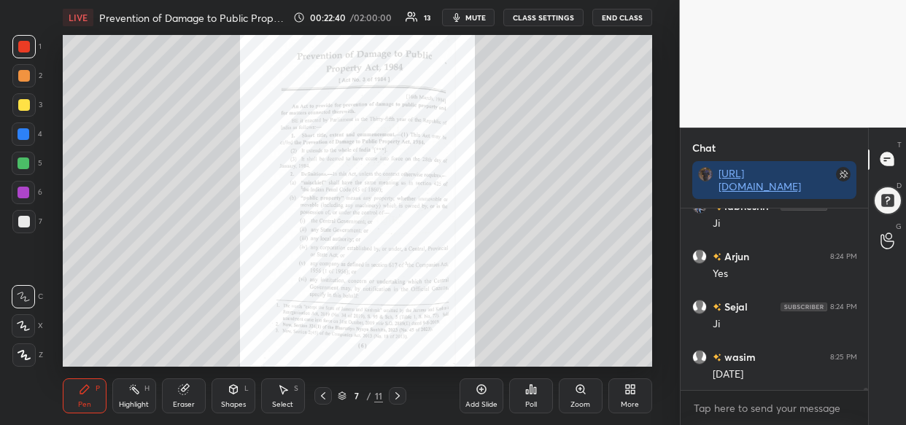
scroll to position [16016, 0]
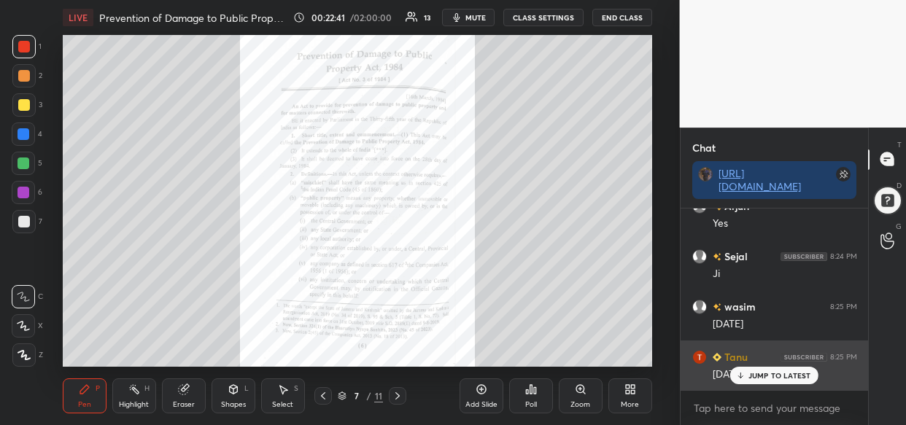
click at [774, 373] on p "JUMP TO LATEST" at bounding box center [779, 375] width 63 height 9
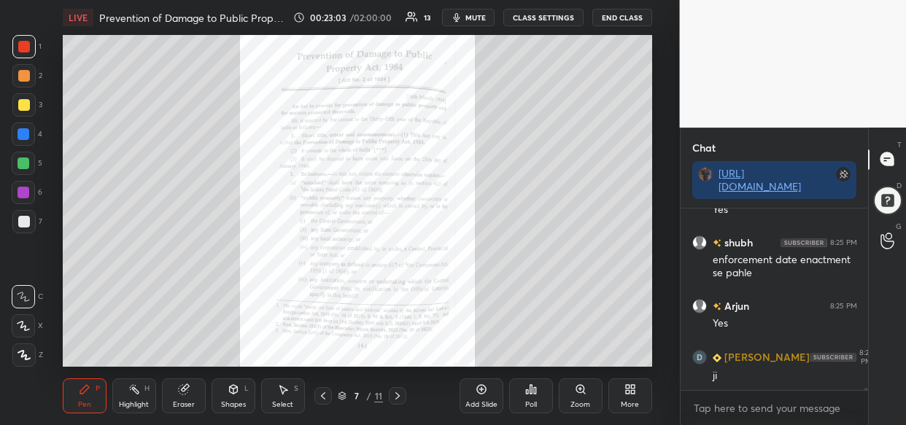
scroll to position [16634, 0]
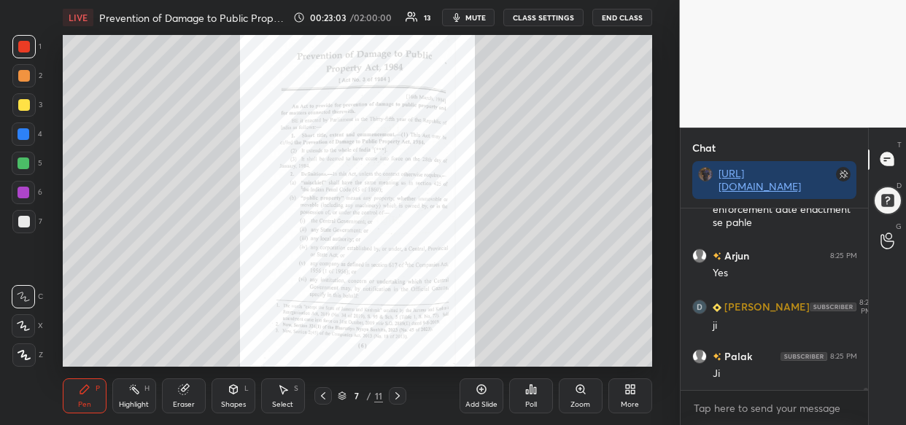
drag, startPoint x: 21, startPoint y: 133, endPoint x: 28, endPoint y: 134, distance: 7.3
click at [22, 132] on div at bounding box center [24, 134] width 12 height 12
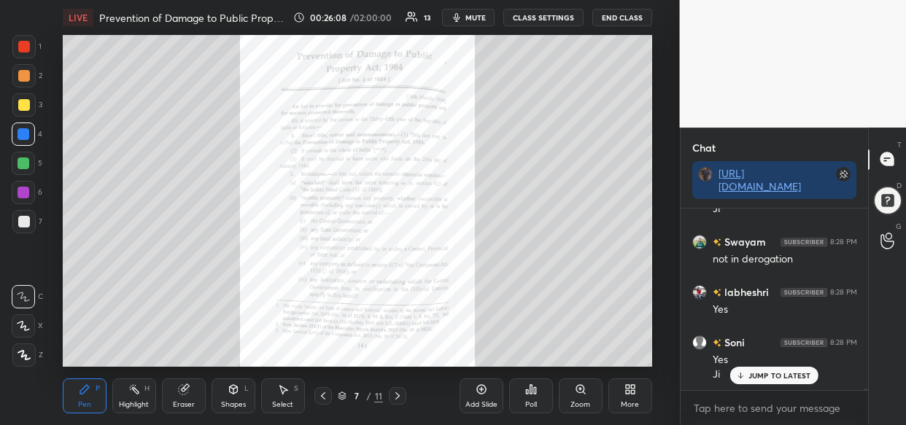
scroll to position [20589, 0]
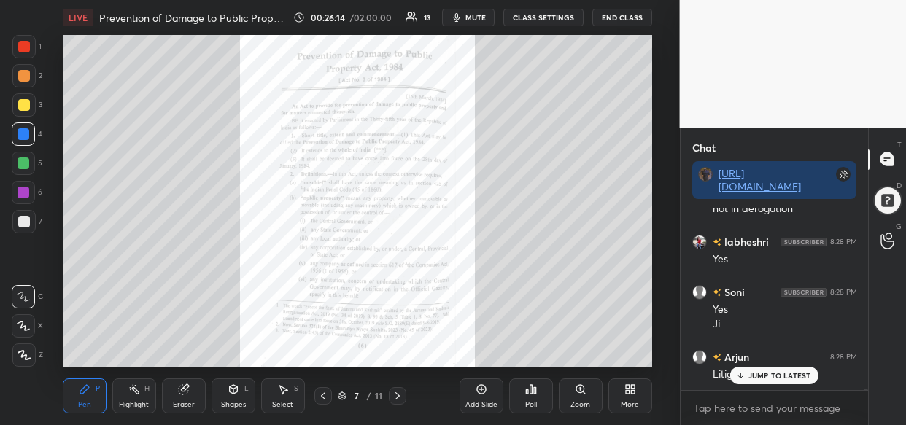
click at [759, 370] on div "JUMP TO LATEST" at bounding box center [774, 376] width 88 height 18
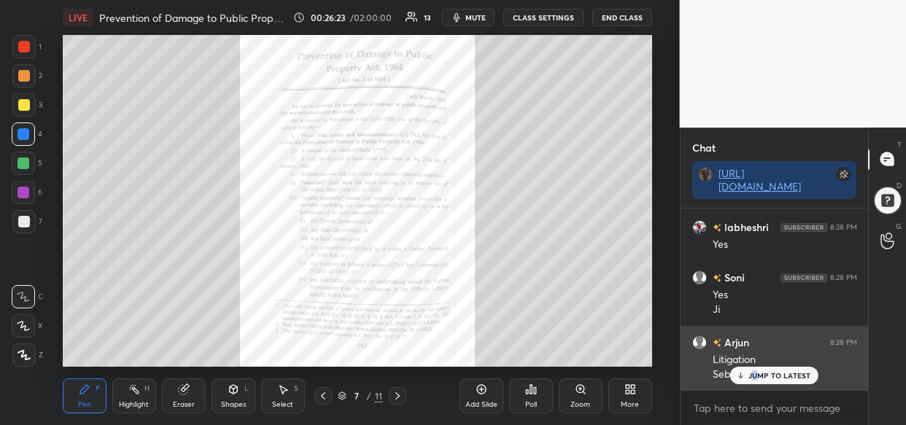
click at [753, 376] on p "JUMP TO LATEST" at bounding box center [779, 375] width 63 height 9
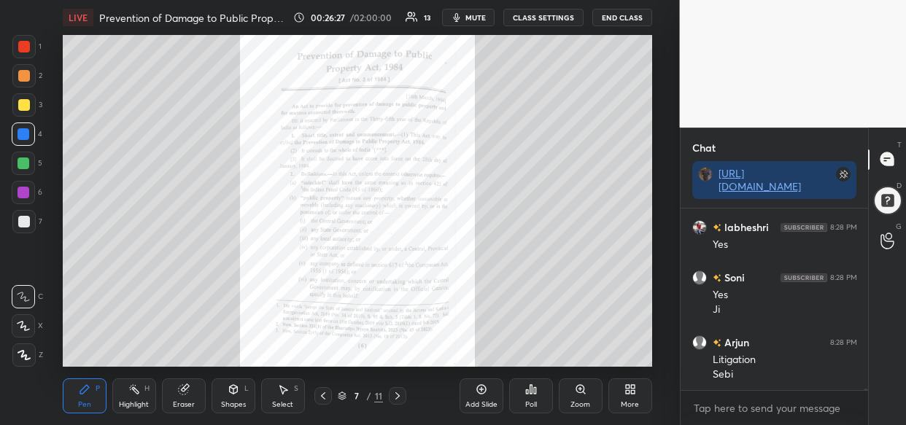
click at [489, 390] on div "Add Slide" at bounding box center [481, 395] width 44 height 35
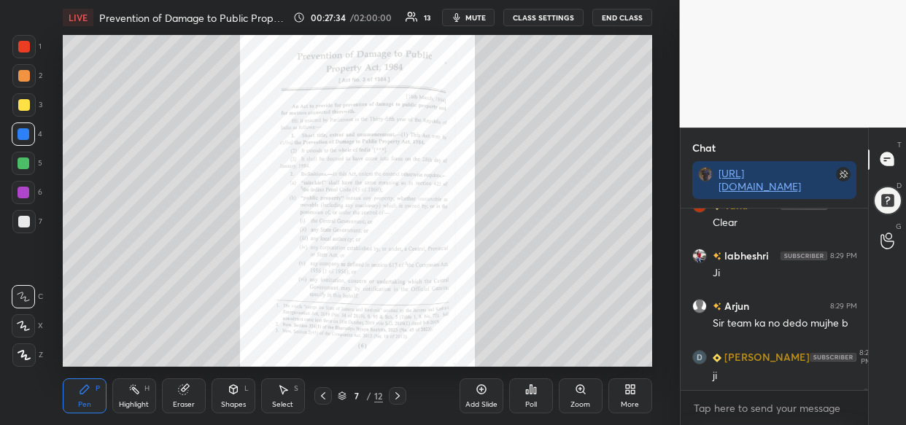
scroll to position [21374, 0]
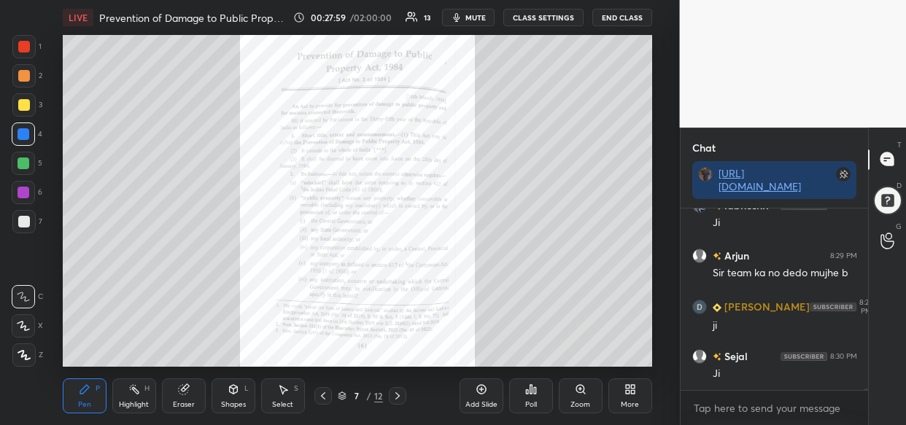
drag, startPoint x: 21, startPoint y: 104, endPoint x: 18, endPoint y: 111, distance: 7.9
click at [19, 104] on div at bounding box center [24, 105] width 12 height 12
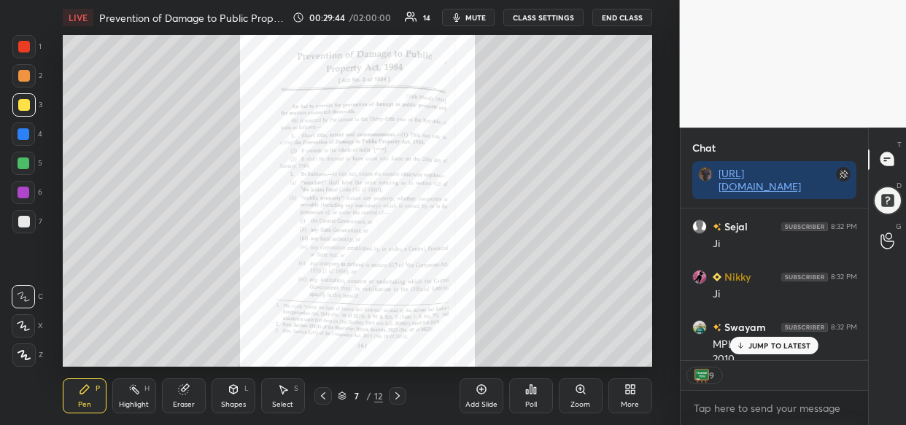
scroll to position [23441, 0]
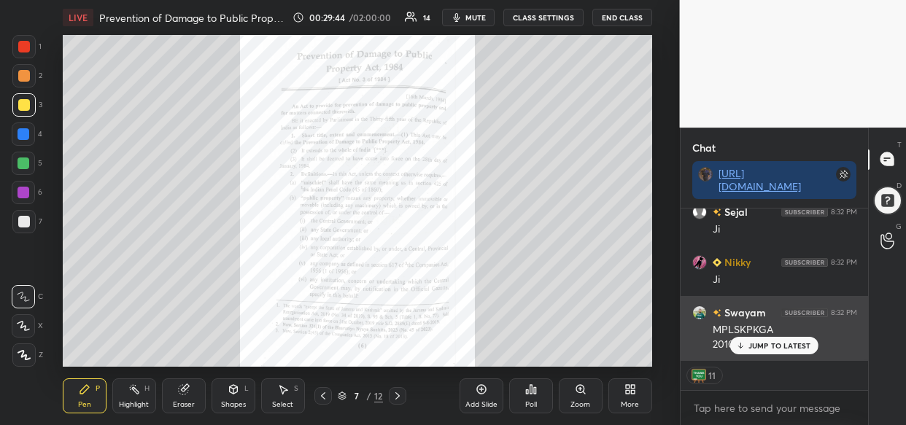
click at [779, 356] on div "Swayam 8:32 PM MPLSKPKGA 2010" at bounding box center [774, 328] width 188 height 65
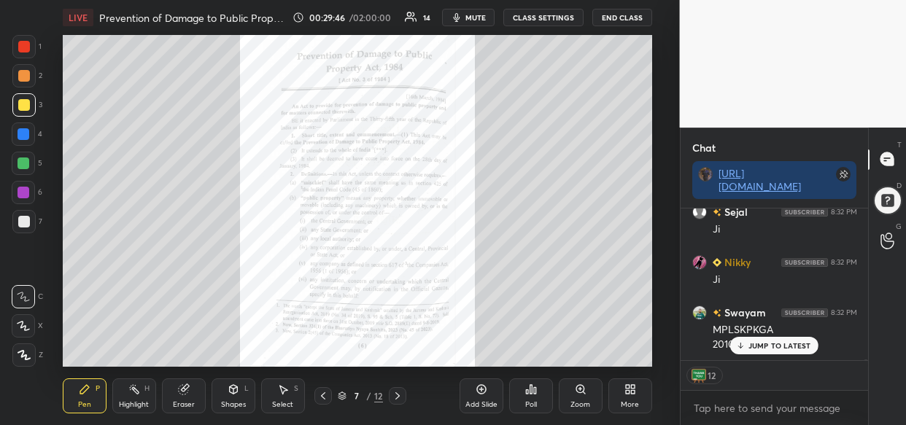
click at [785, 349] on p "JUMP TO LATEST" at bounding box center [779, 345] width 63 height 9
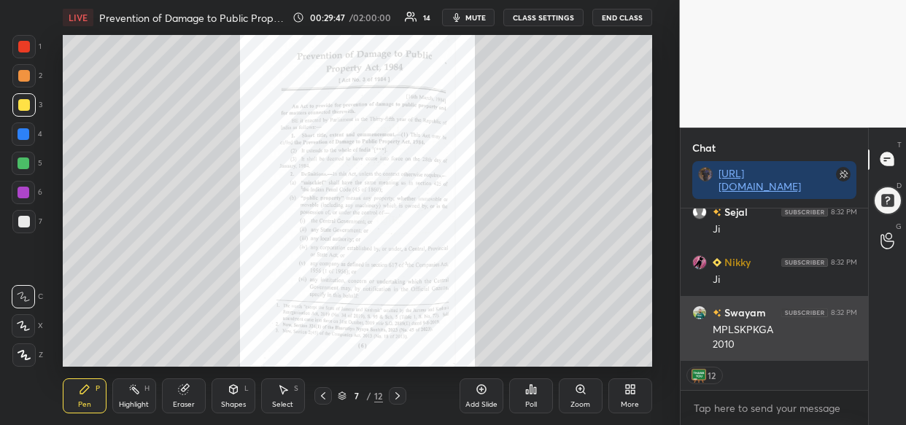
scroll to position [23492, 0]
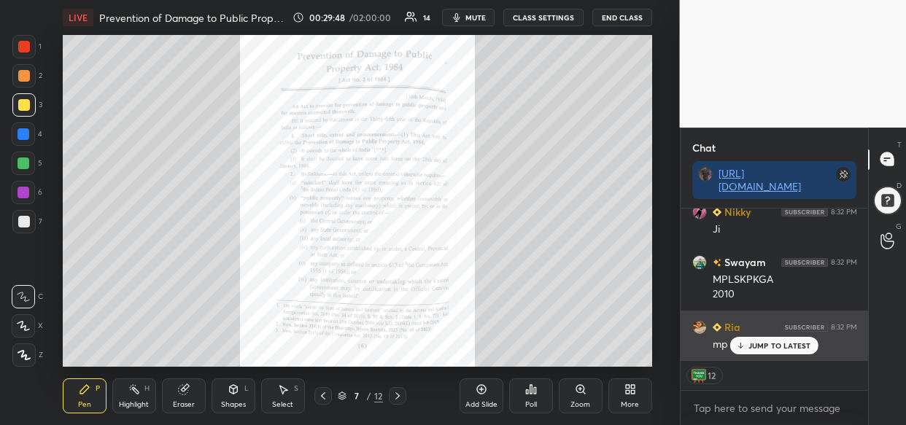
click at [791, 341] on p "JUMP TO LATEST" at bounding box center [779, 345] width 63 height 9
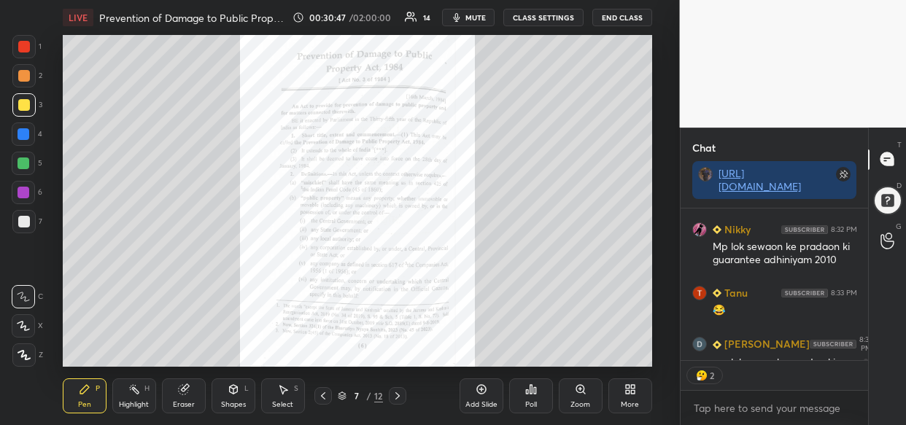
scroll to position [24463, 0]
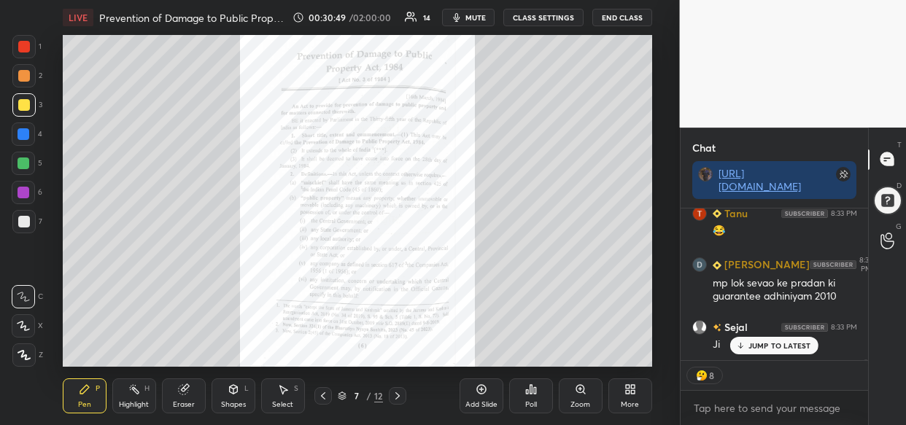
click at [685, 274] on div "shubh 8:32 PM mp lok sewao ke pradan ki gurantee adhiniyam labheshri 8:32 PM Ye…" at bounding box center [774, 285] width 188 height 152
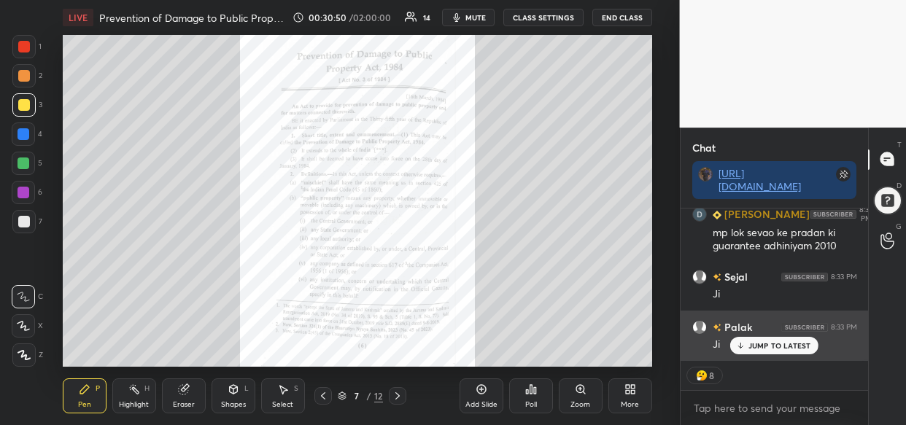
click at [764, 345] on p "JUMP TO LATEST" at bounding box center [779, 345] width 63 height 9
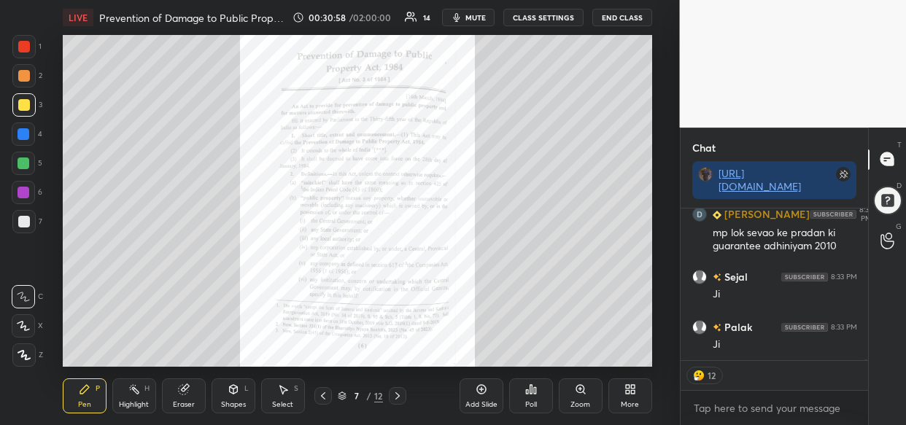
scroll to position [24564, 0]
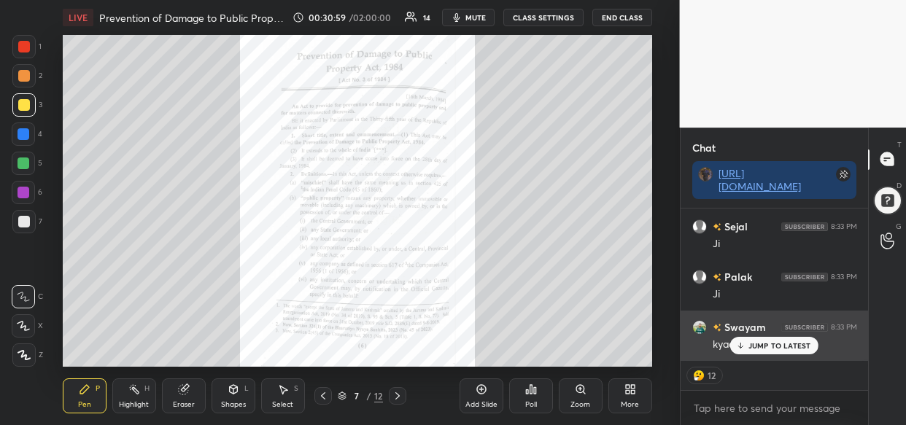
click at [767, 354] on div "Swayam 8:33 PM kyaa hua bhai inko?" at bounding box center [774, 336] width 188 height 50
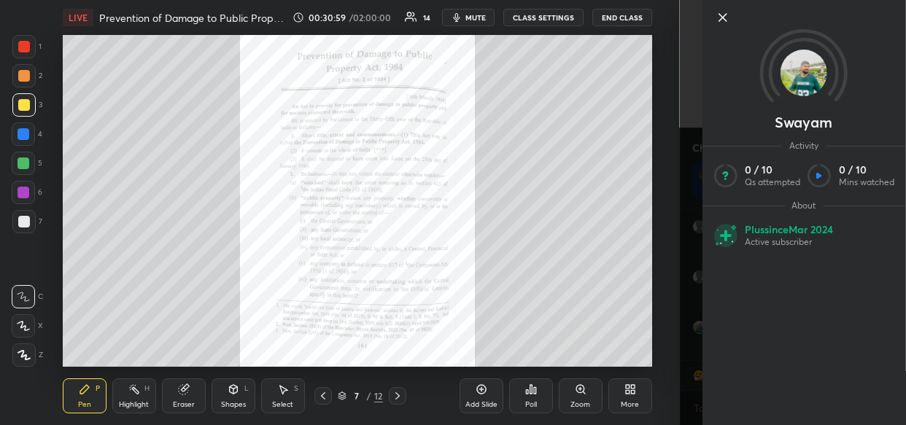
scroll to position [24614, 0]
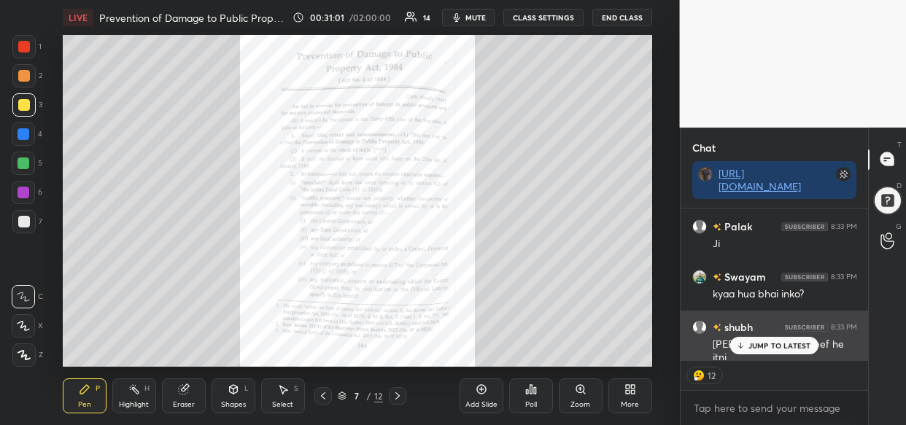
drag, startPoint x: 796, startPoint y: 346, endPoint x: 764, endPoint y: 347, distance: 32.1
click at [794, 347] on p "JUMP TO LATEST" at bounding box center [779, 345] width 63 height 9
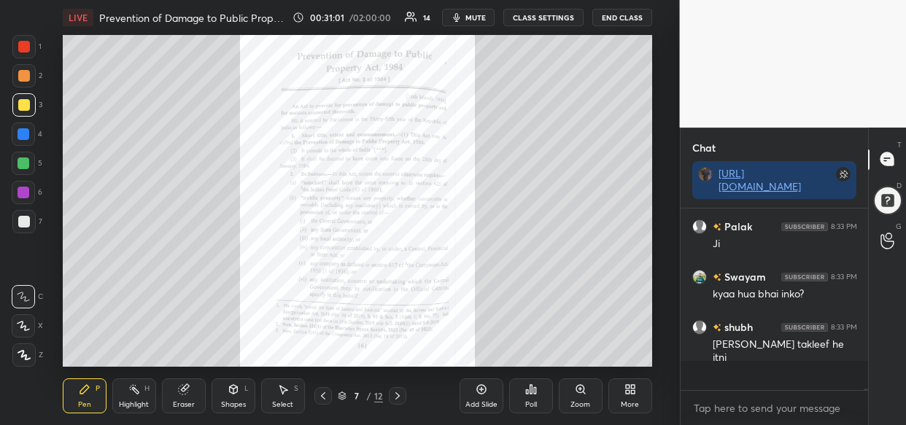
scroll to position [0, 0]
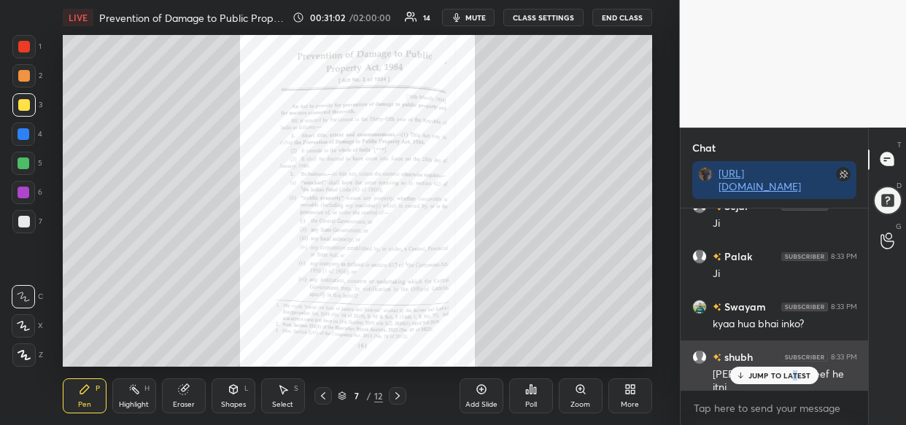
click at [792, 378] on p "JUMP TO LATEST" at bounding box center [779, 375] width 63 height 9
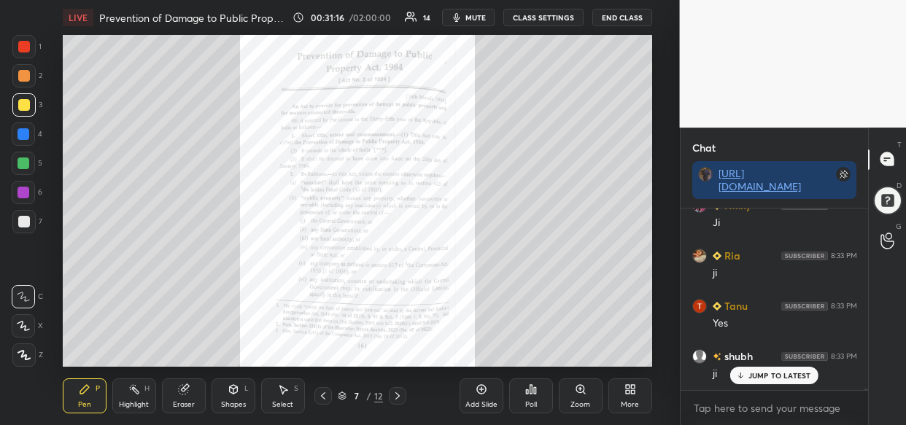
scroll to position [24949, 0]
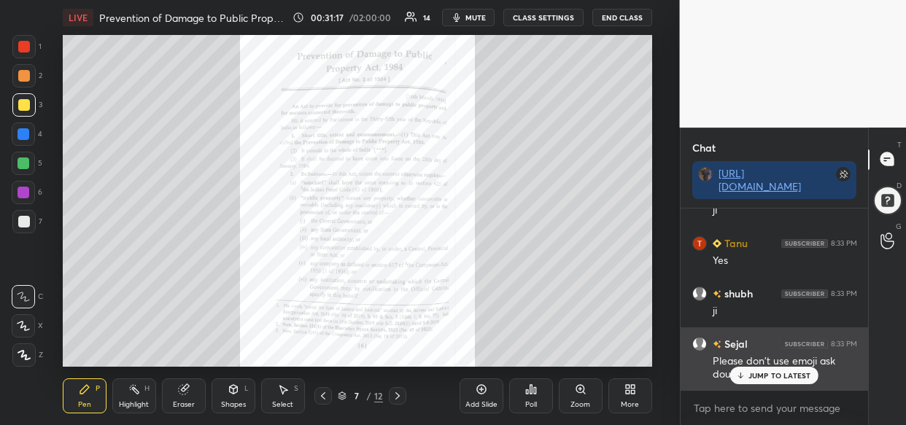
click at [769, 375] on p "JUMP TO LATEST" at bounding box center [779, 375] width 63 height 9
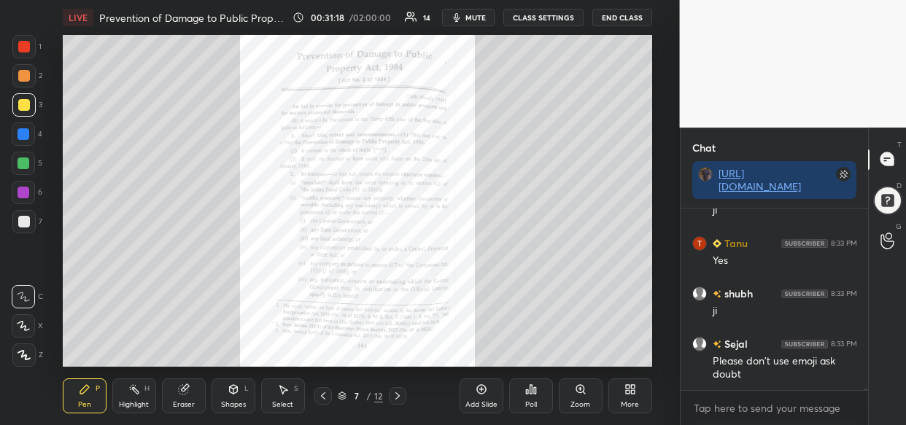
click at [577, 394] on div "Zoom" at bounding box center [581, 395] width 44 height 35
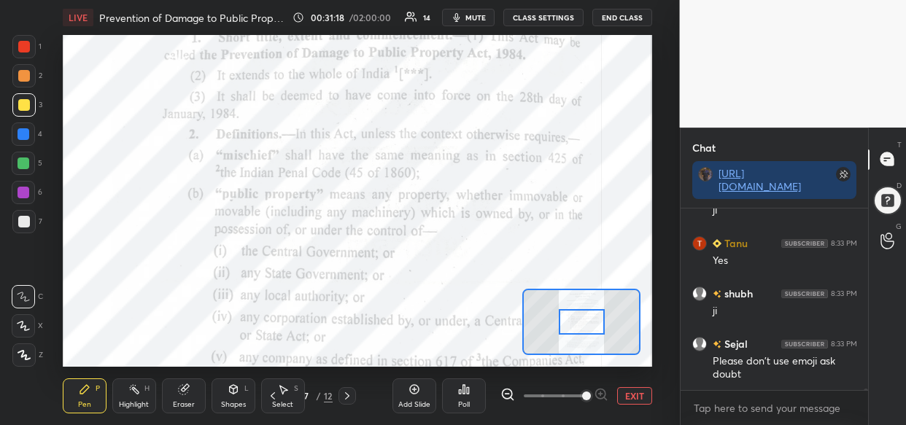
click at [586, 399] on span at bounding box center [586, 396] width 9 height 9
click at [591, 397] on span at bounding box center [586, 396] width 9 height 9
click at [591, 400] on span at bounding box center [586, 396] width 9 height 9
click at [591, 394] on span at bounding box center [586, 396] width 9 height 9
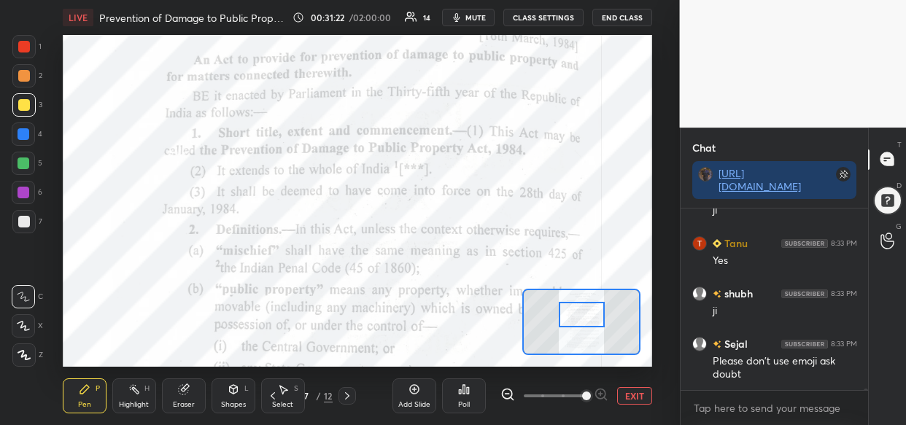
click at [590, 309] on div at bounding box center [582, 315] width 46 height 26
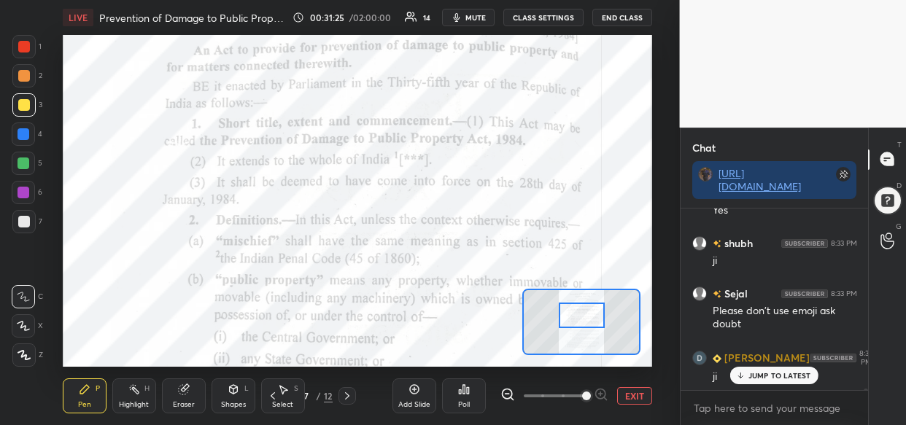
scroll to position [25050, 0]
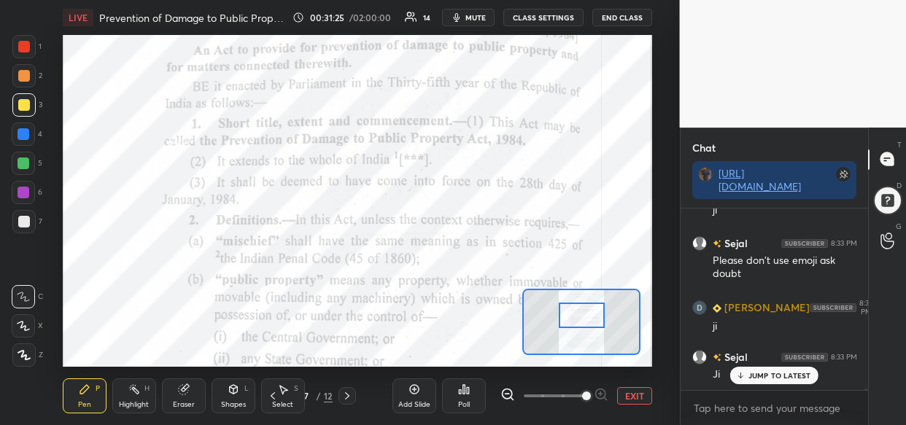
click at [23, 131] on div at bounding box center [24, 134] width 12 height 12
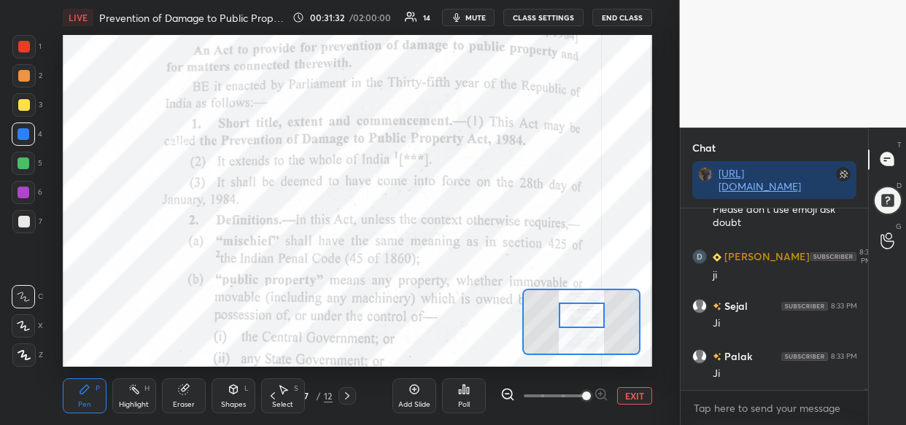
click at [353, 33] on div "LIVE Prevention of Damage to Public Property Act, 1984 00:31:32 / 02:00:00 14 m…" at bounding box center [357, 212] width 621 height 425
click at [515, 32] on div "LIVE Prevention of Damage to Public Property Act, 1984 00:31:33 / 02:00:00 14 m…" at bounding box center [357, 212] width 621 height 425
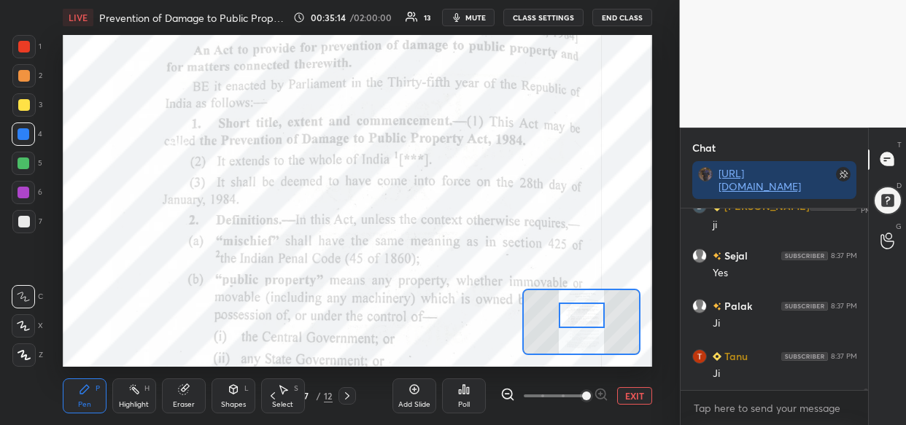
scroll to position [28526, 0]
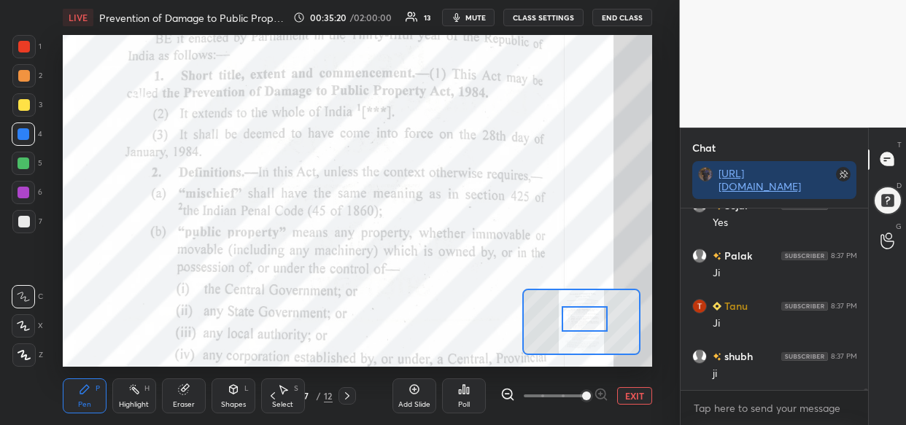
click at [578, 313] on div at bounding box center [585, 319] width 46 height 26
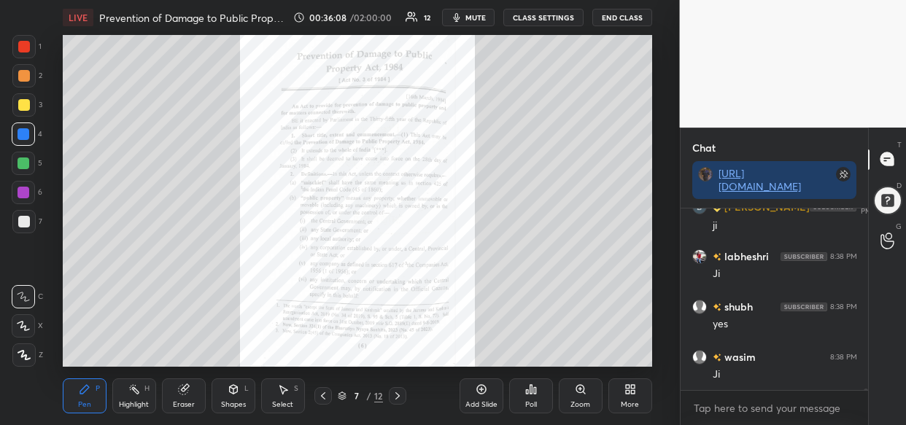
scroll to position [29382, 0]
click at [575, 392] on icon at bounding box center [581, 390] width 12 height 12
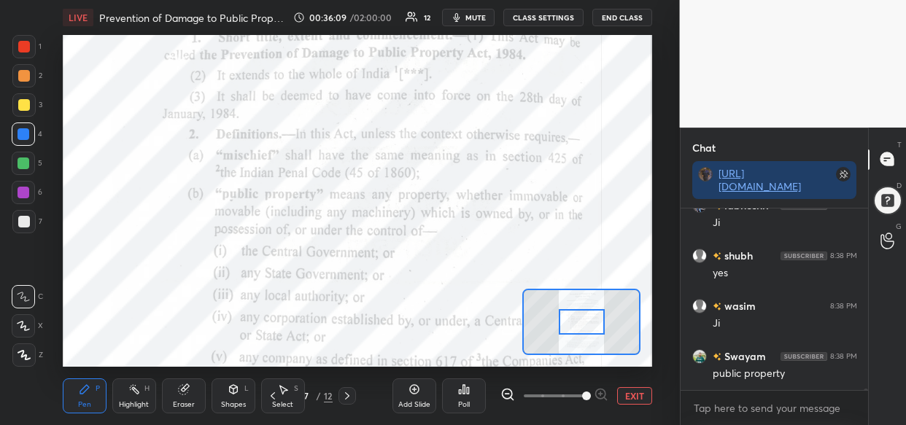
click at [586, 392] on span at bounding box center [586, 396] width 9 height 9
click at [590, 394] on span at bounding box center [586, 396] width 9 height 9
click at [591, 394] on span at bounding box center [586, 396] width 9 height 9
click at [591, 392] on span at bounding box center [586, 396] width 9 height 9
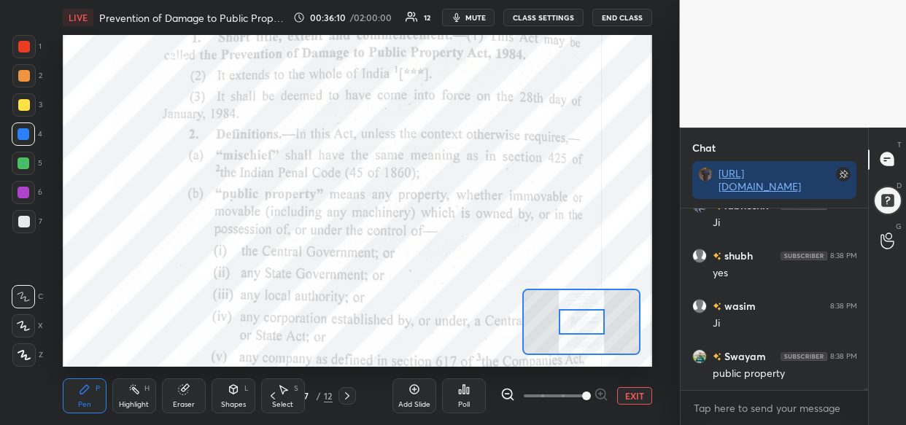
scroll to position [29432, 0]
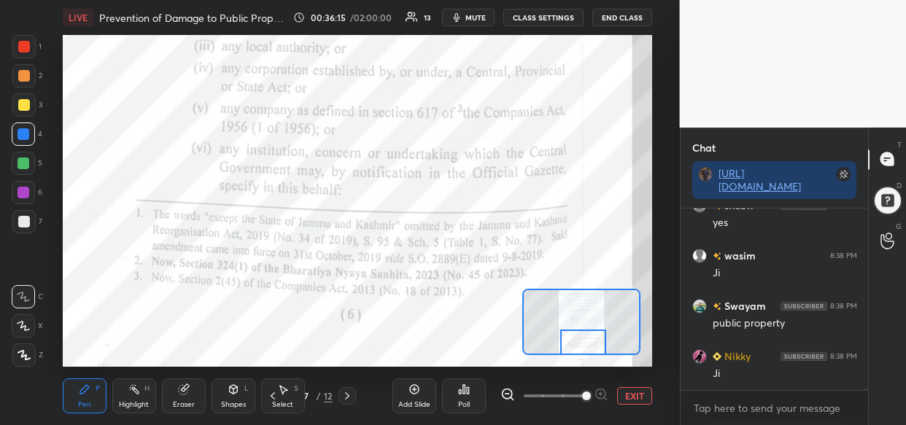
drag, startPoint x: 587, startPoint y: 319, endPoint x: 589, endPoint y: 346, distance: 27.0
click at [589, 346] on div at bounding box center [583, 343] width 46 height 26
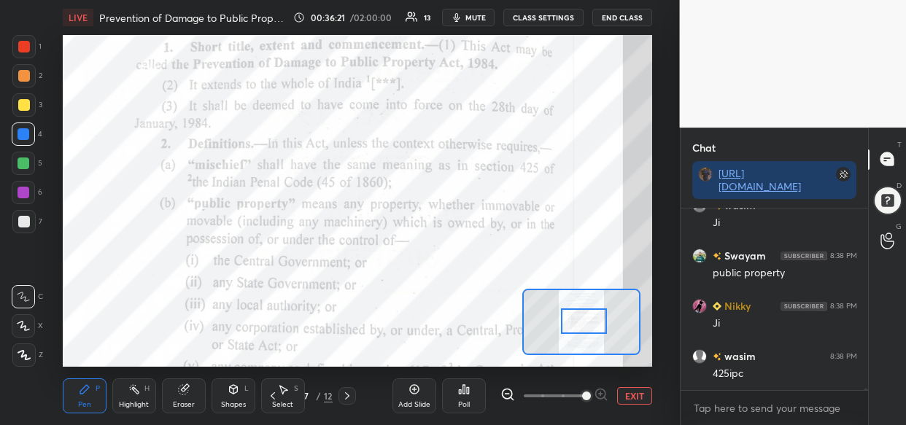
drag, startPoint x: 585, startPoint y: 340, endPoint x: 586, endPoint y: 319, distance: 21.2
click at [586, 319] on div at bounding box center [584, 321] width 46 height 26
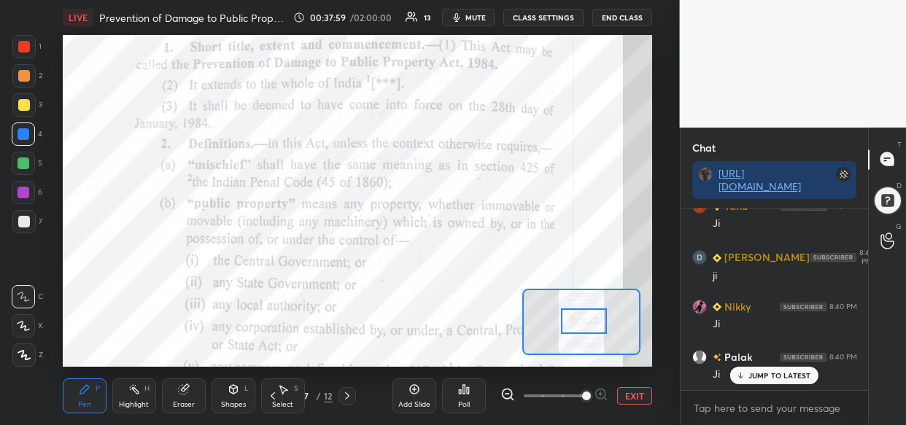
scroll to position [30891, 0]
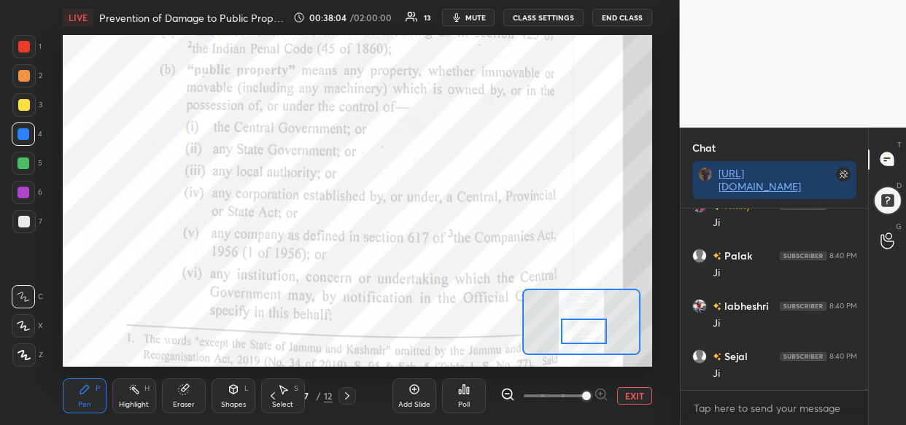
drag, startPoint x: 583, startPoint y: 317, endPoint x: 583, endPoint y: 330, distance: 12.4
click at [583, 330] on div at bounding box center [584, 332] width 46 height 26
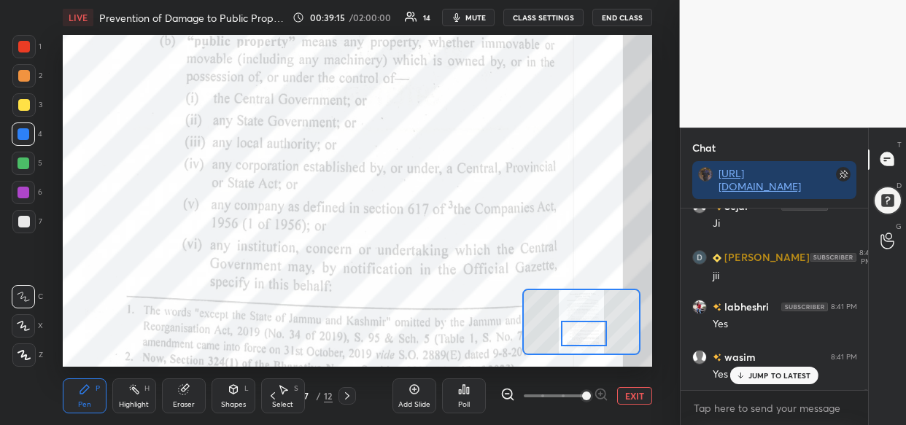
scroll to position [31608, 0]
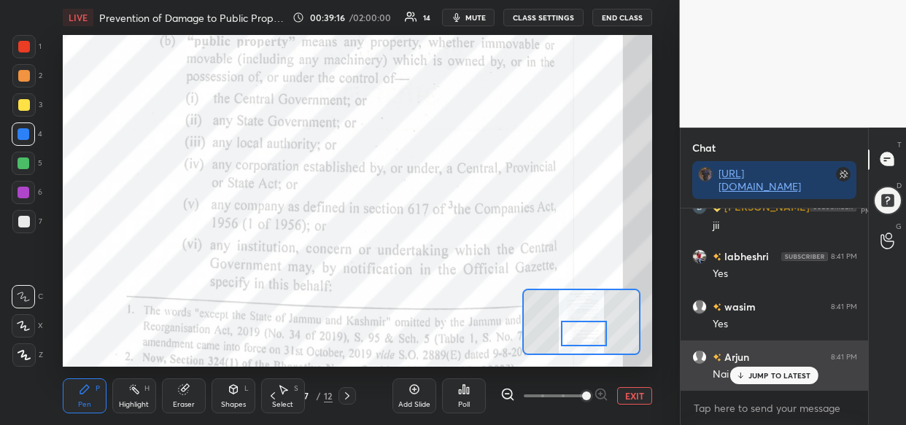
click at [789, 378] on div "JUMP TO LATEST" at bounding box center [774, 376] width 88 height 18
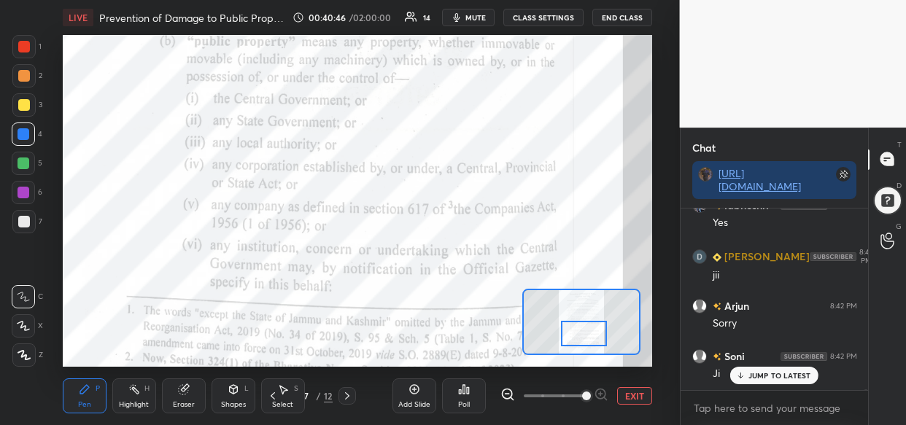
scroll to position [32579, 0]
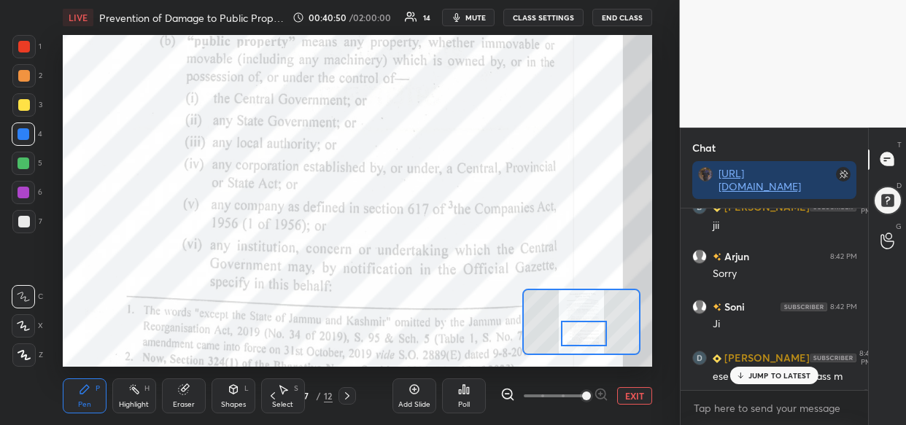
click at [758, 374] on p "JUMP TO LATEST" at bounding box center [779, 375] width 63 height 9
click at [19, 50] on div at bounding box center [24, 47] width 12 height 12
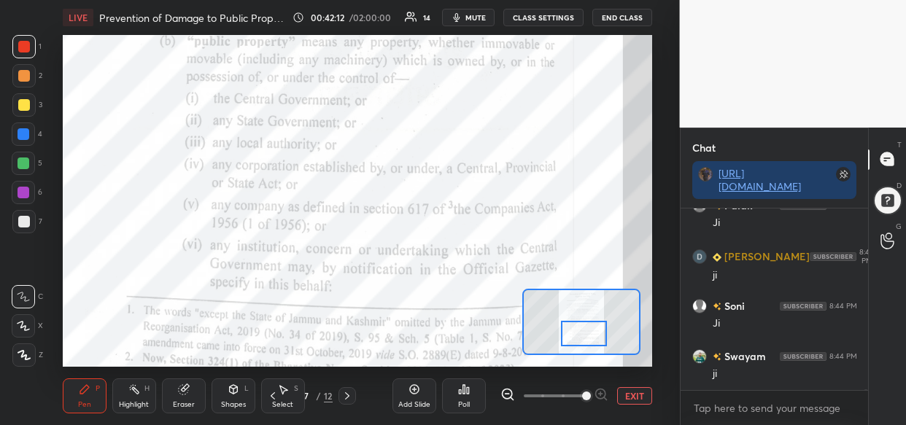
scroll to position [33536, 0]
click at [55, 230] on div "Setting up your live class Poll for secs No correct answer Start poll" at bounding box center [357, 201] width 621 height 332
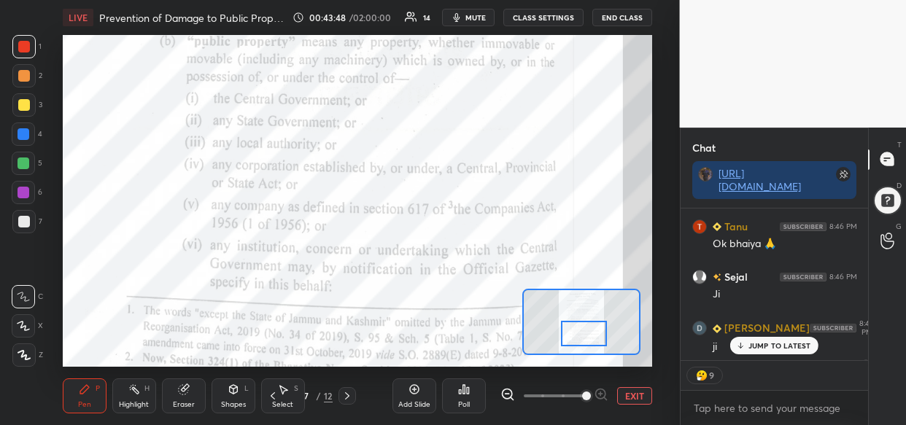
scroll to position [35138, 0]
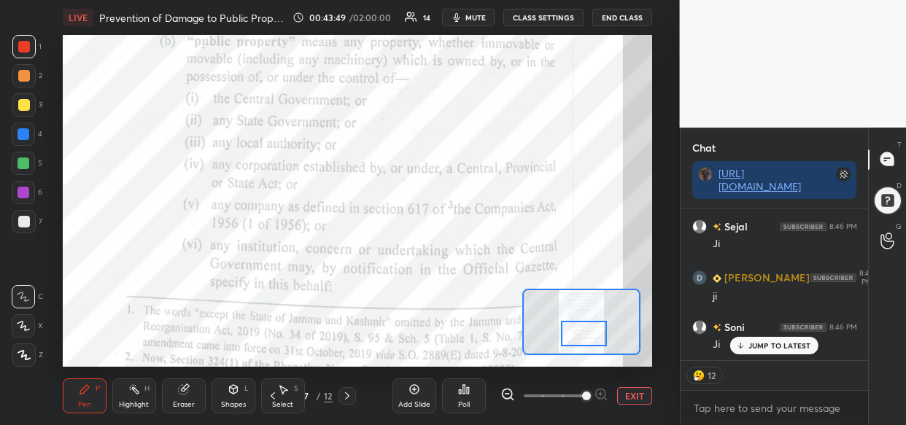
click at [795, 342] on p "JUMP TO LATEST" at bounding box center [779, 345] width 63 height 9
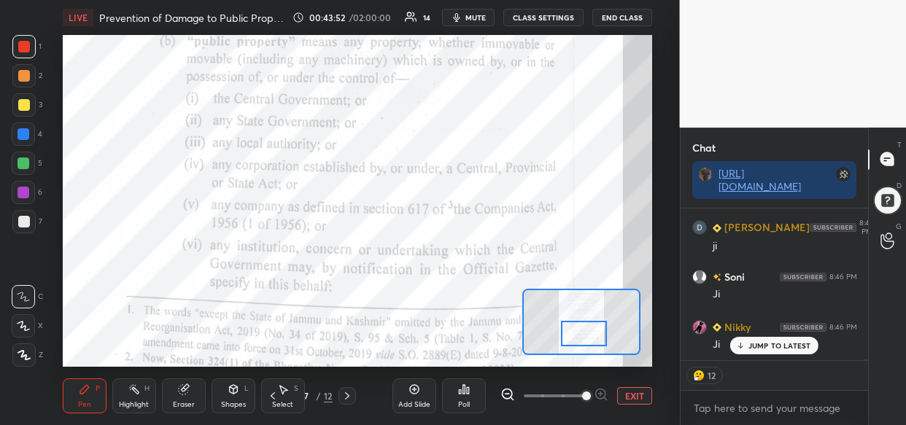
drag, startPoint x: 773, startPoint y: 346, endPoint x: 664, endPoint y: 349, distance: 108.7
click at [773, 343] on p "JUMP TO LATEST" at bounding box center [779, 345] width 63 height 9
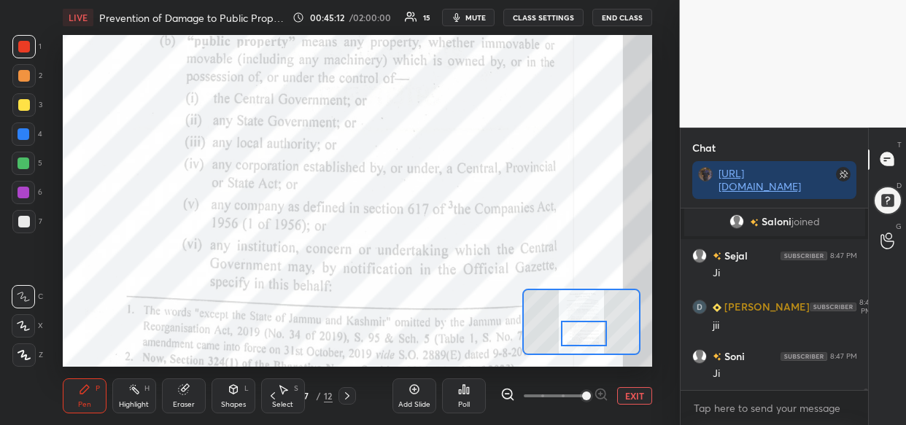
scroll to position [28804, 0]
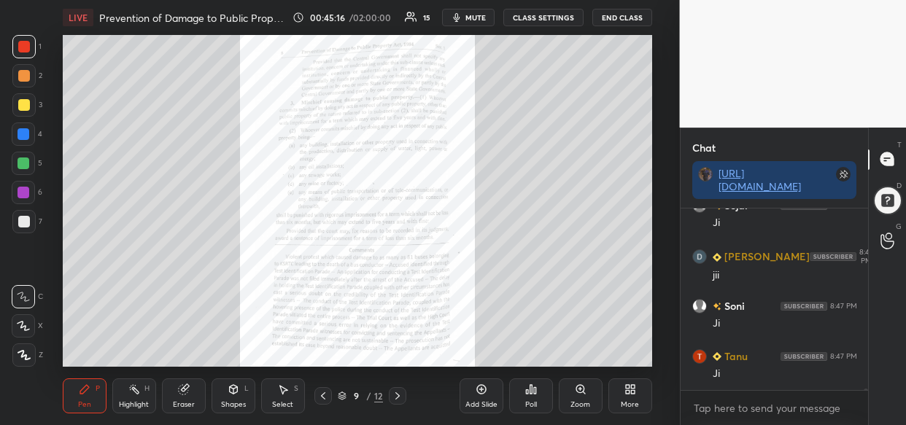
click at [571, 398] on div "Zoom" at bounding box center [581, 395] width 44 height 35
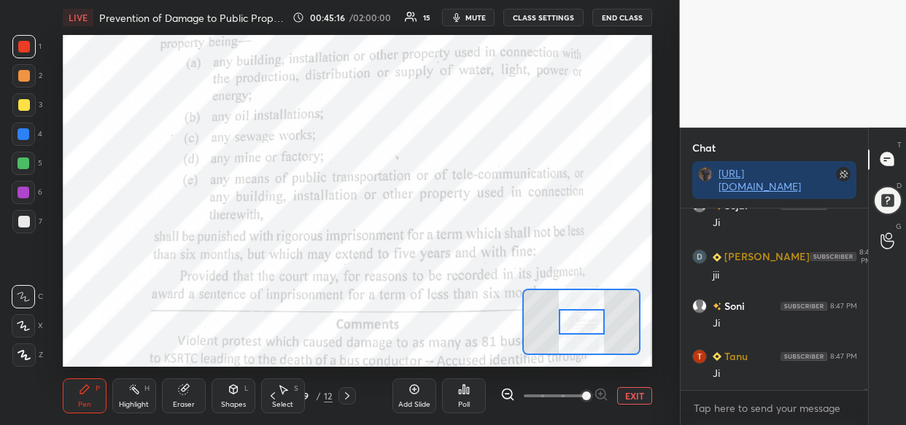
click at [583, 394] on span at bounding box center [586, 396] width 9 height 9
click at [588, 392] on span at bounding box center [586, 396] width 9 height 9
click at [591, 392] on span at bounding box center [586, 396] width 9 height 9
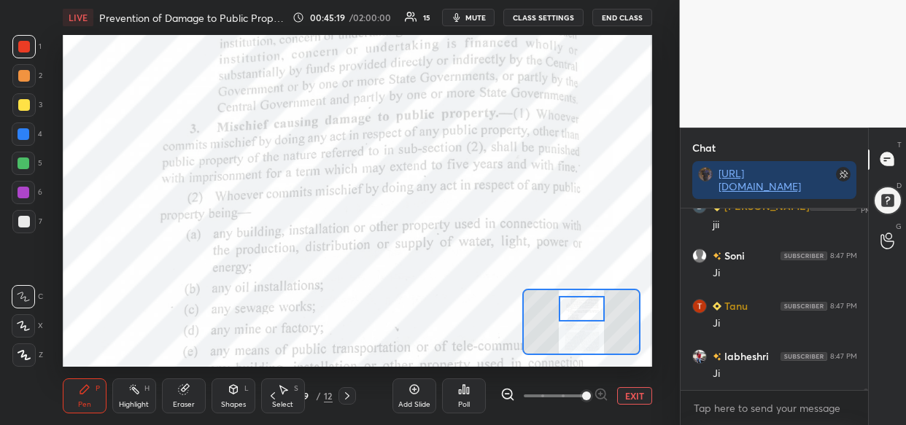
scroll to position [28903, 0]
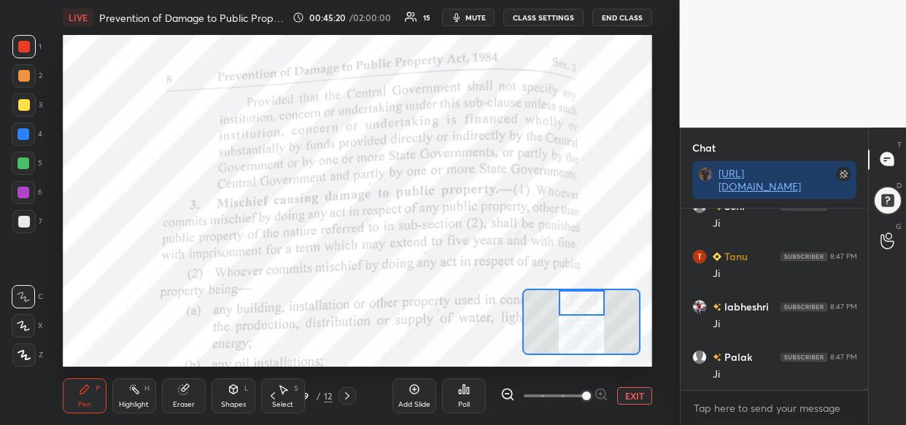
drag, startPoint x: 577, startPoint y: 314, endPoint x: 577, endPoint y: 294, distance: 19.7
click at [577, 294] on div at bounding box center [582, 303] width 46 height 26
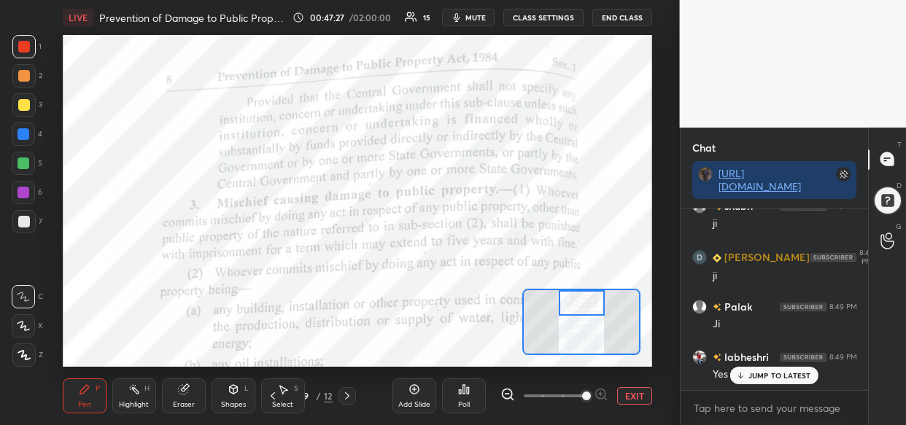
scroll to position [30527, 0]
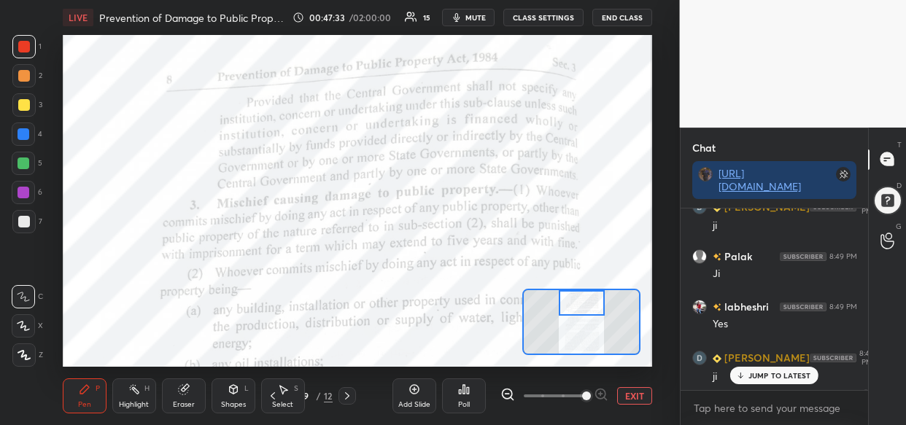
click at [299, 31] on div "LIVE Prevention of Damage to Public Property Act, 1984 00:47:33 / 02:00:00 15 m…" at bounding box center [357, 212] width 621 height 425
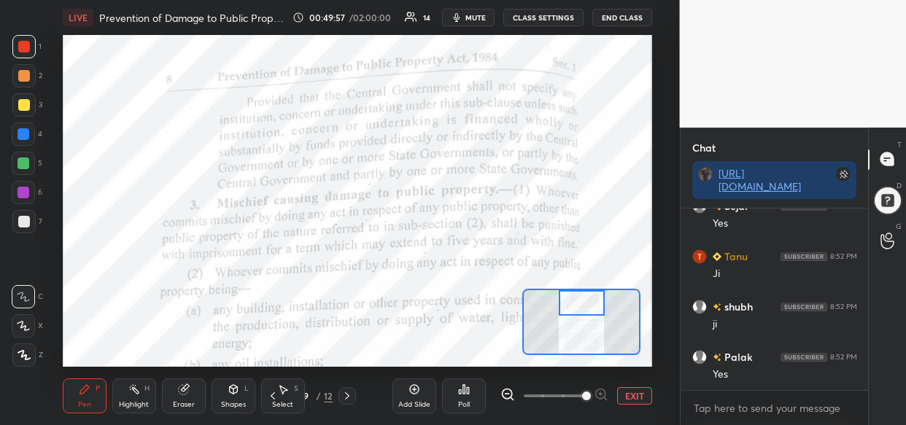
scroll to position [33006, 0]
click at [32, 158] on div at bounding box center [23, 163] width 23 height 23
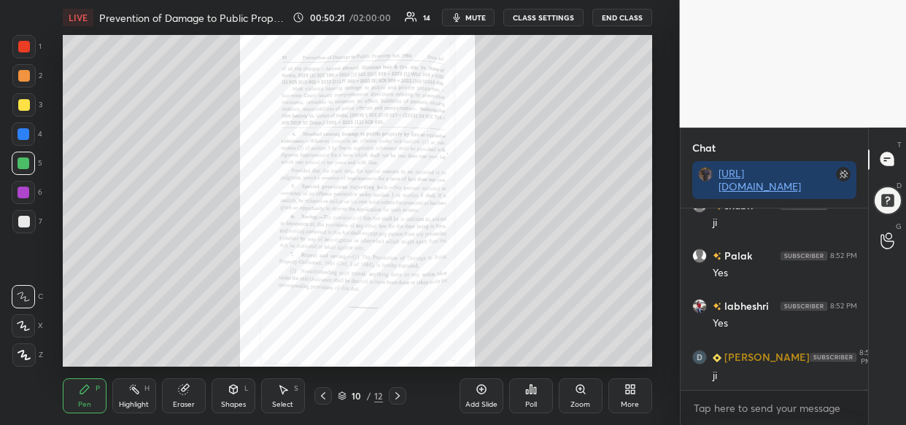
scroll to position [33107, 0]
click at [580, 394] on icon at bounding box center [581, 390] width 12 height 12
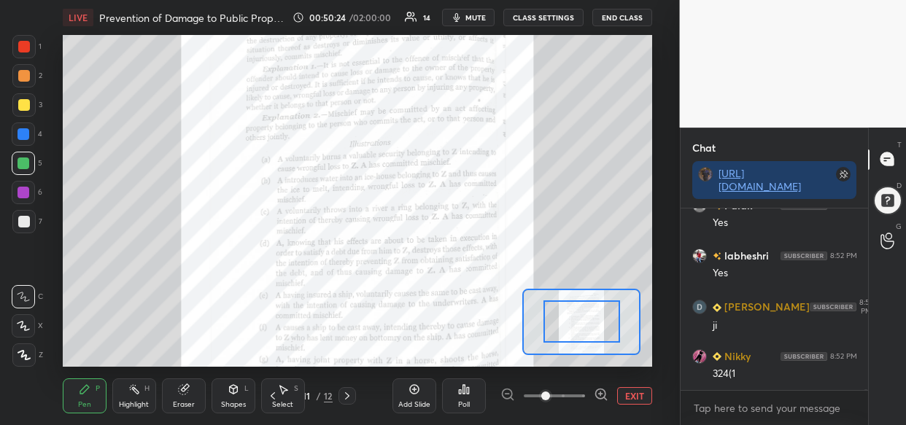
click at [576, 393] on span at bounding box center [554, 396] width 61 height 22
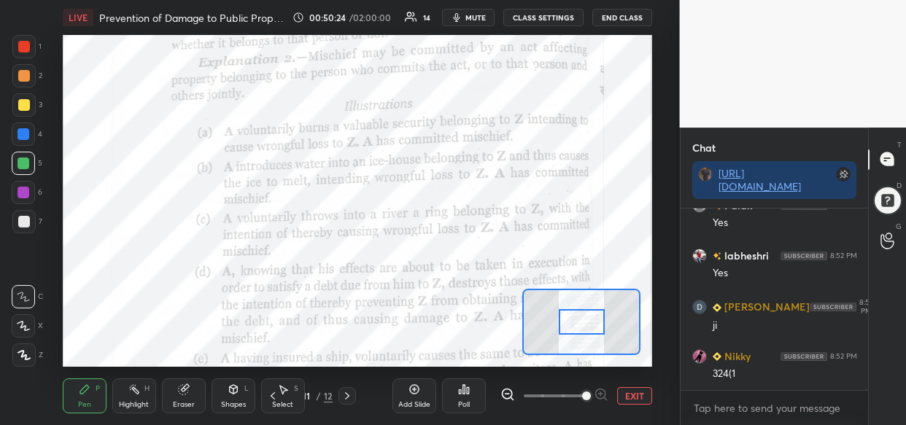
click at [583, 395] on span at bounding box center [586, 396] width 9 height 9
click at [584, 393] on span at bounding box center [586, 396] width 9 height 9
click at [582, 394] on span at bounding box center [586, 396] width 9 height 9
click at [582, 392] on span at bounding box center [586, 396] width 9 height 9
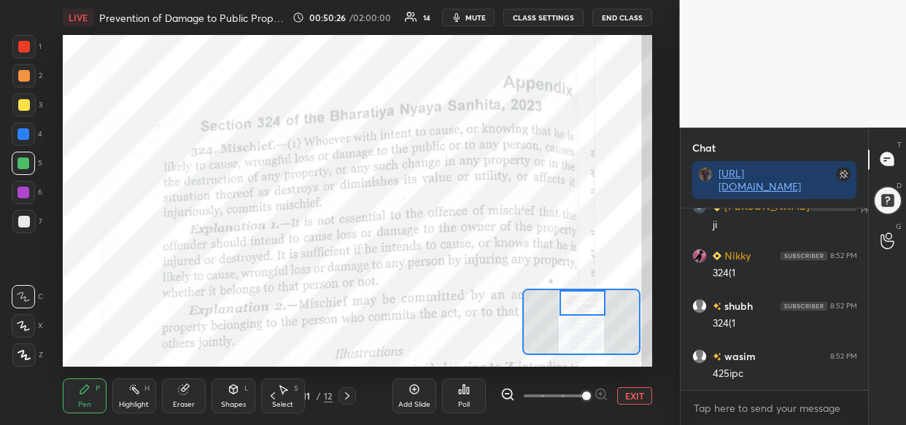
drag, startPoint x: 574, startPoint y: 322, endPoint x: 575, endPoint y: 298, distance: 24.8
click at [575, 298] on div at bounding box center [582, 303] width 46 height 26
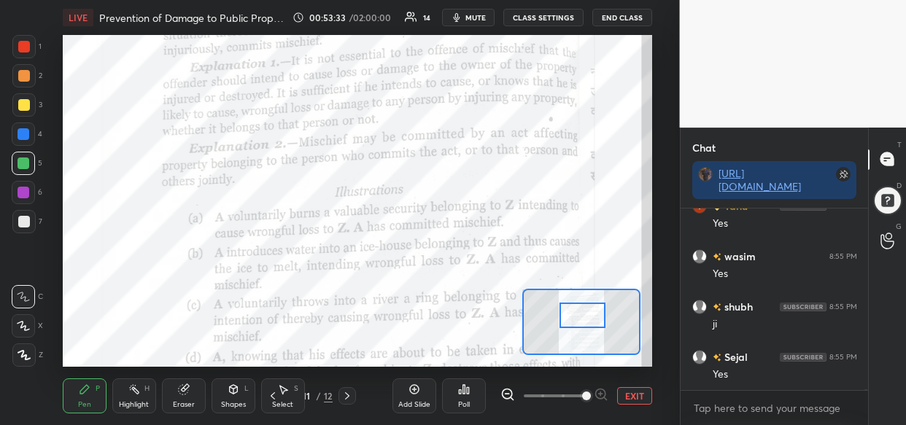
drag, startPoint x: 583, startPoint y: 307, endPoint x: 583, endPoint y: 319, distance: 12.4
click at [583, 319] on div at bounding box center [582, 316] width 46 height 26
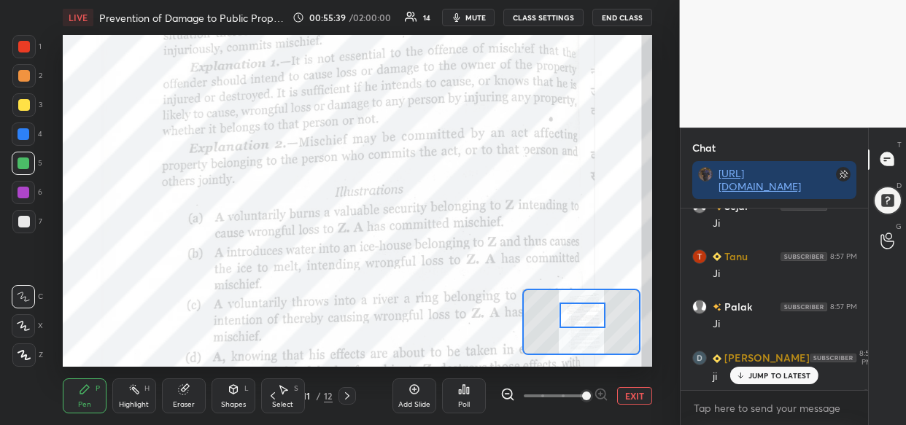
scroll to position [38440, 0]
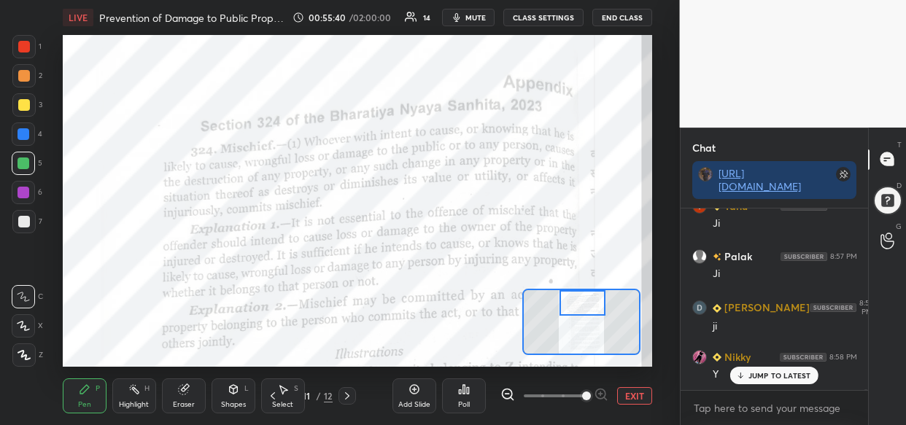
drag, startPoint x: 587, startPoint y: 313, endPoint x: 587, endPoint y: 298, distance: 15.3
click at [587, 298] on div at bounding box center [582, 303] width 46 height 26
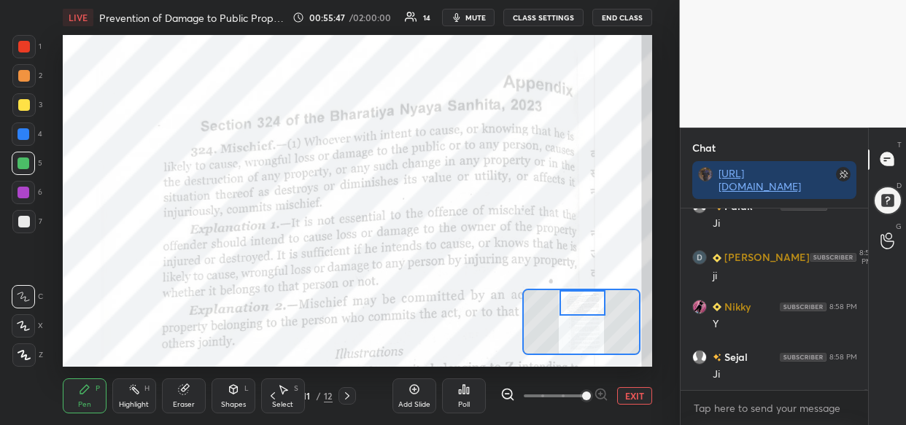
scroll to position [38541, 0]
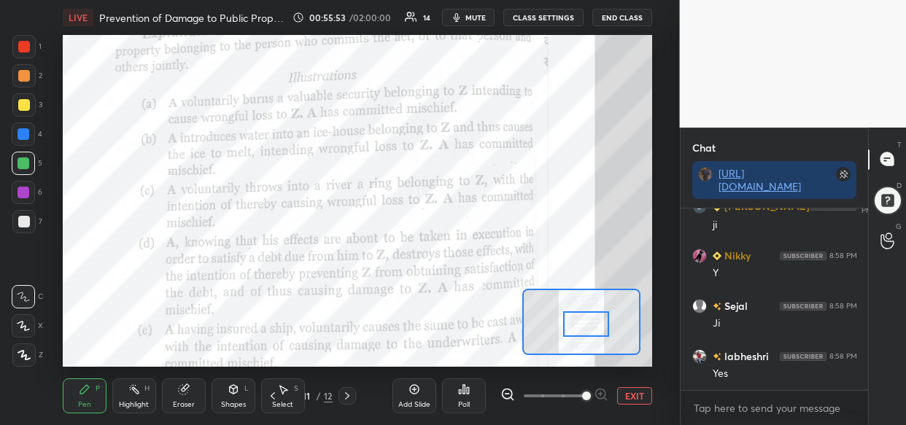
drag, startPoint x: 586, startPoint y: 305, endPoint x: 589, endPoint y: 326, distance: 21.5
click at [589, 326] on div at bounding box center [586, 324] width 46 height 26
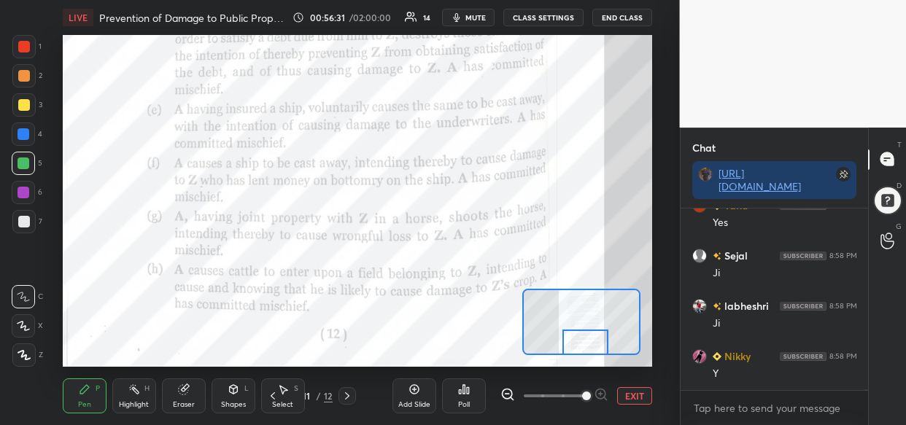
drag, startPoint x: 591, startPoint y: 320, endPoint x: 591, endPoint y: 345, distance: 24.8
click at [591, 345] on div at bounding box center [585, 343] width 46 height 26
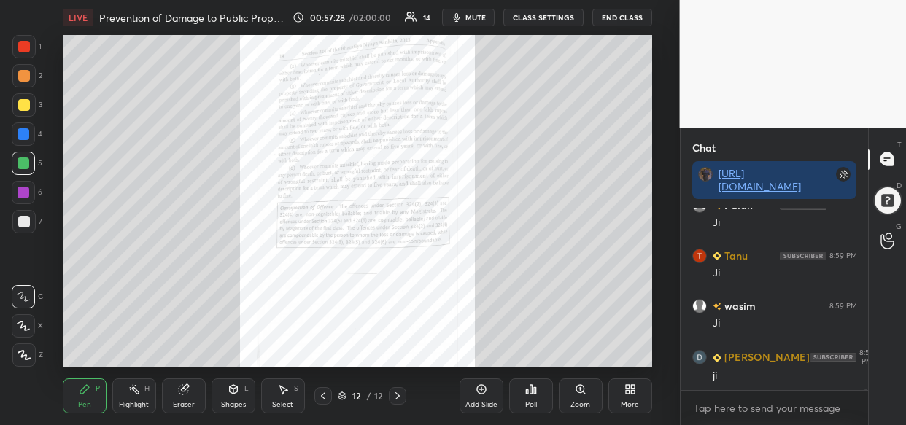
scroll to position [39749, 0]
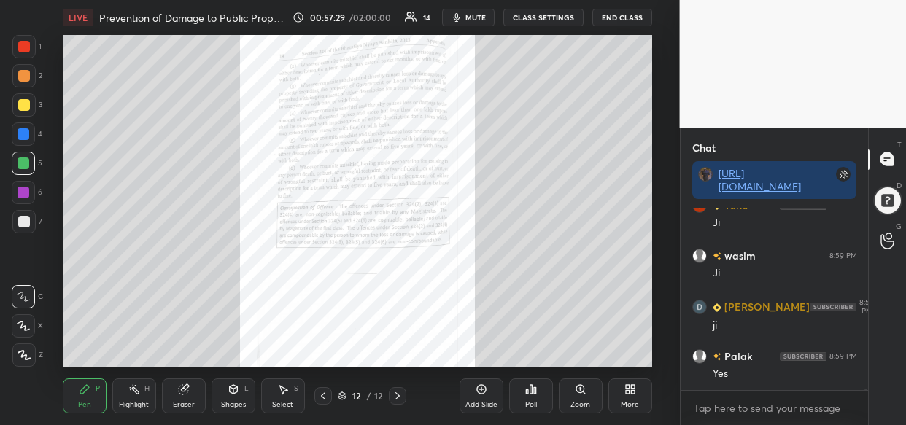
click at [573, 401] on div "Zoom" at bounding box center [580, 404] width 20 height 7
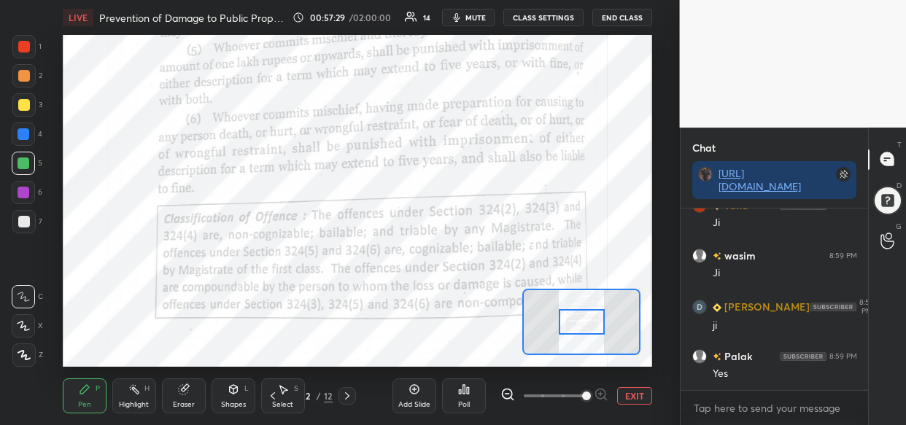
click at [584, 398] on span at bounding box center [586, 396] width 9 height 9
click at [589, 395] on span at bounding box center [586, 396] width 9 height 9
click at [591, 395] on span at bounding box center [586, 396] width 9 height 9
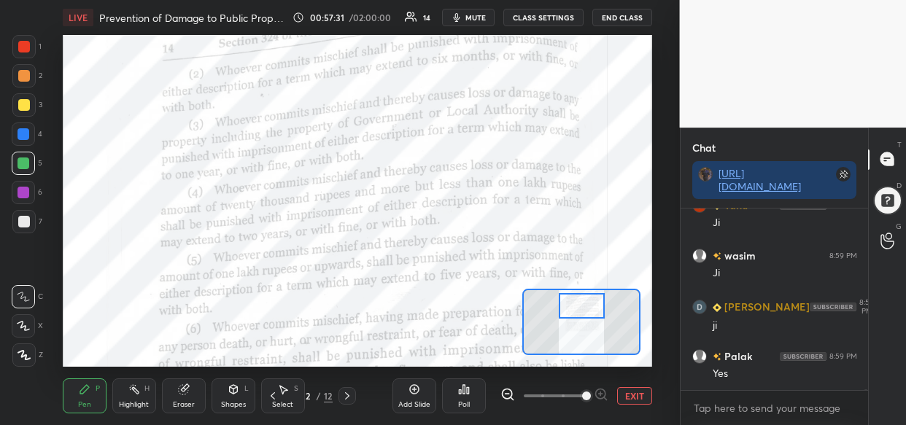
drag, startPoint x: 567, startPoint y: 325, endPoint x: 567, endPoint y: 306, distance: 19.0
click at [567, 306] on div at bounding box center [582, 306] width 46 height 26
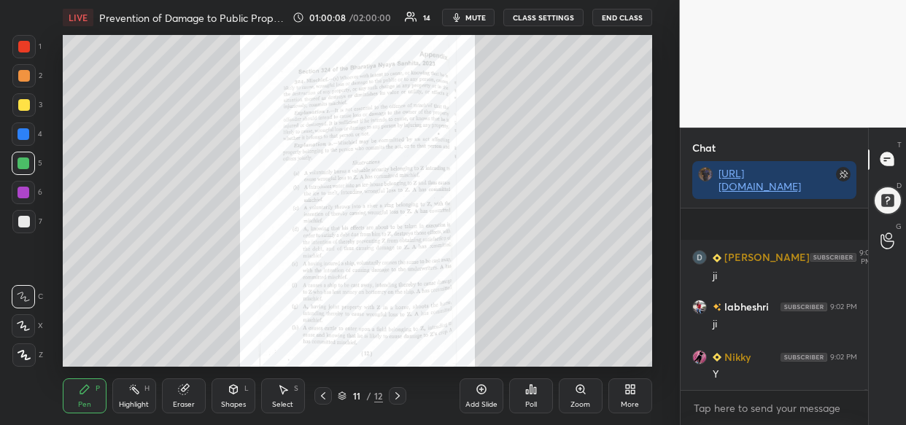
scroll to position [42064, 0]
click at [578, 392] on icon at bounding box center [581, 390] width 12 height 12
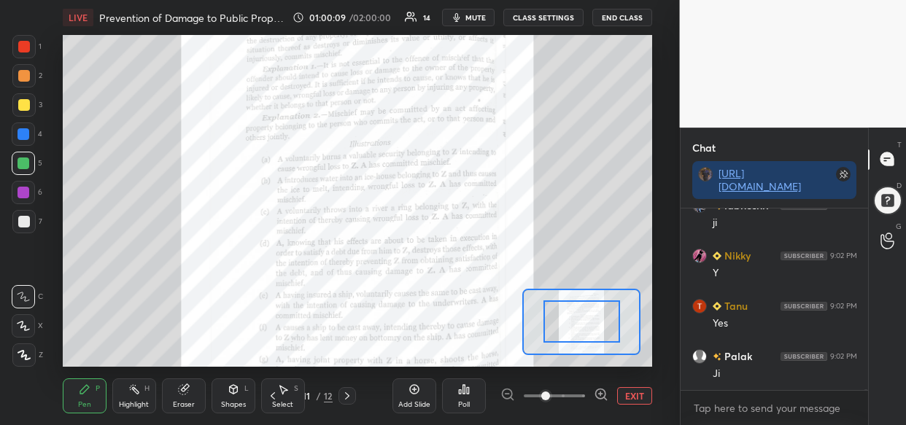
click at [581, 392] on span at bounding box center [554, 396] width 61 height 22
click at [550, 394] on span at bounding box center [545, 396] width 9 height 9
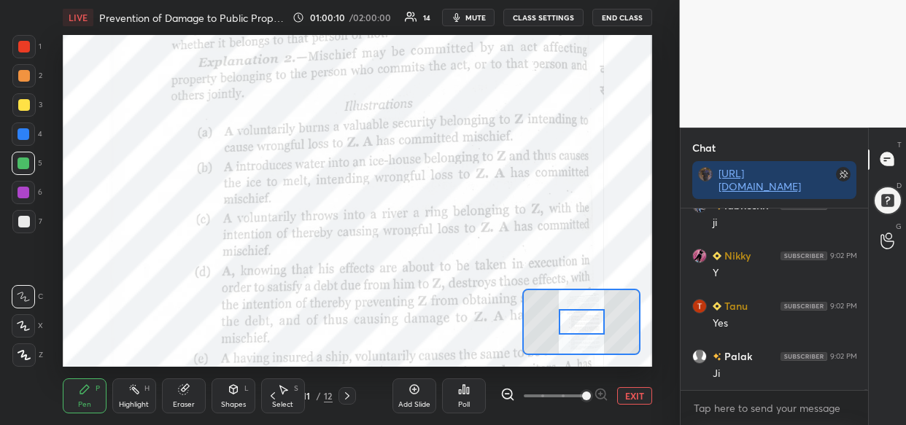
click at [585, 394] on span at bounding box center [586, 396] width 9 height 9
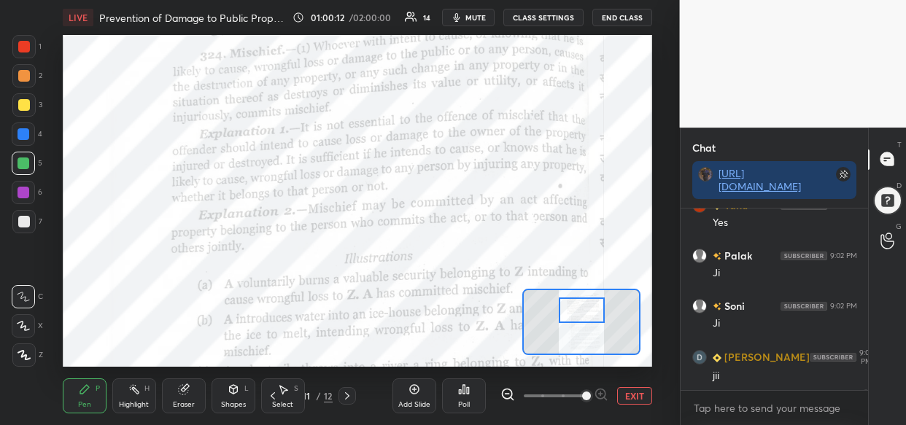
drag, startPoint x: 589, startPoint y: 321, endPoint x: 589, endPoint y: 308, distance: 13.1
click at [589, 308] on div at bounding box center [582, 311] width 46 height 26
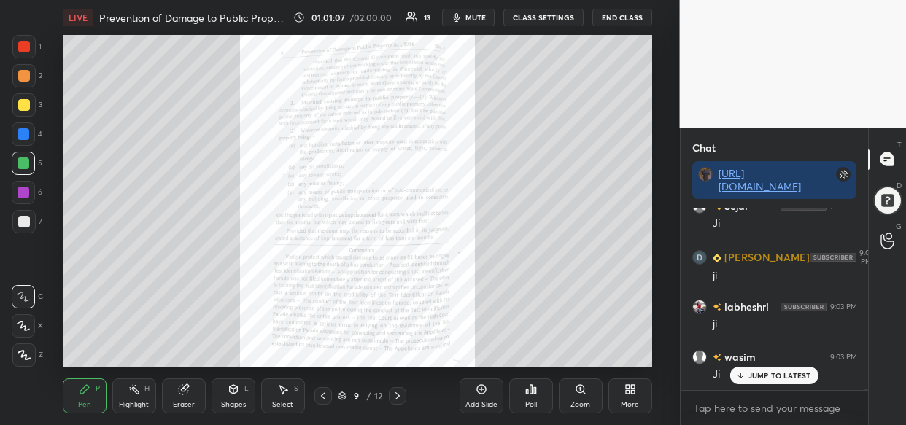
scroll to position [43371, 0]
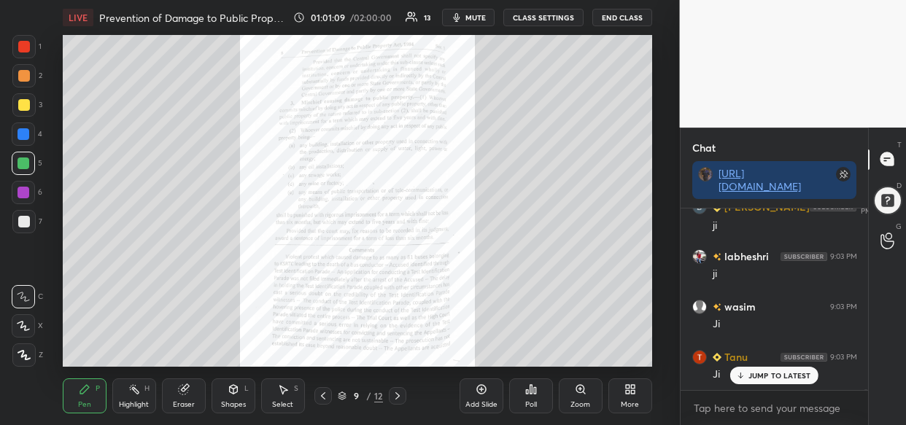
click at [572, 393] on div "Zoom" at bounding box center [581, 395] width 44 height 35
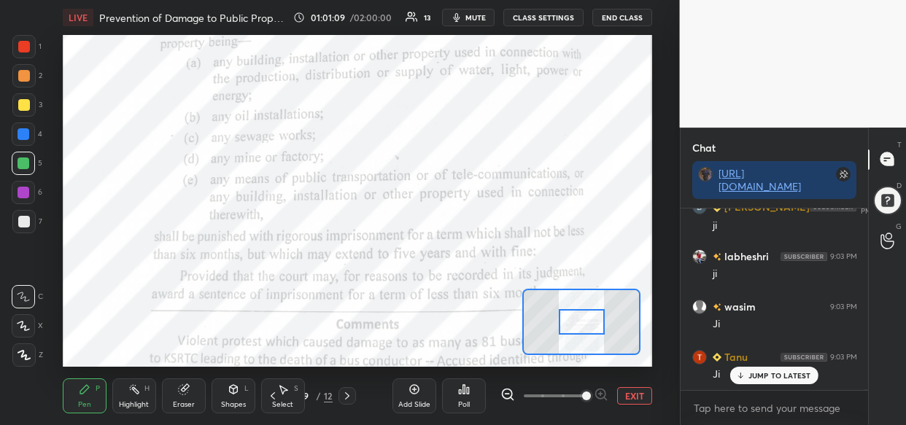
click at [583, 394] on span at bounding box center [554, 396] width 61 height 22
click at [588, 395] on span at bounding box center [586, 396] width 9 height 9
click at [590, 393] on span at bounding box center [586, 396] width 9 height 9
click at [591, 394] on span at bounding box center [586, 396] width 9 height 9
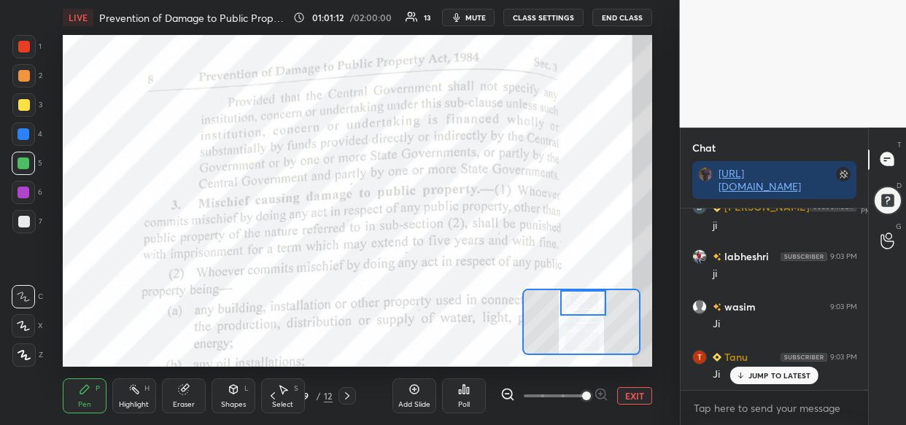
drag, startPoint x: 595, startPoint y: 322, endPoint x: 597, endPoint y: 300, distance: 21.9
click at [597, 300] on div at bounding box center [583, 303] width 46 height 26
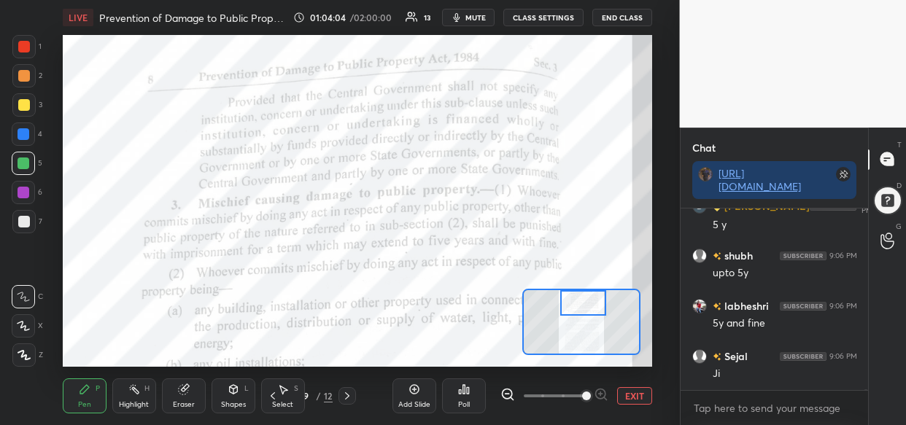
scroll to position [46204, 0]
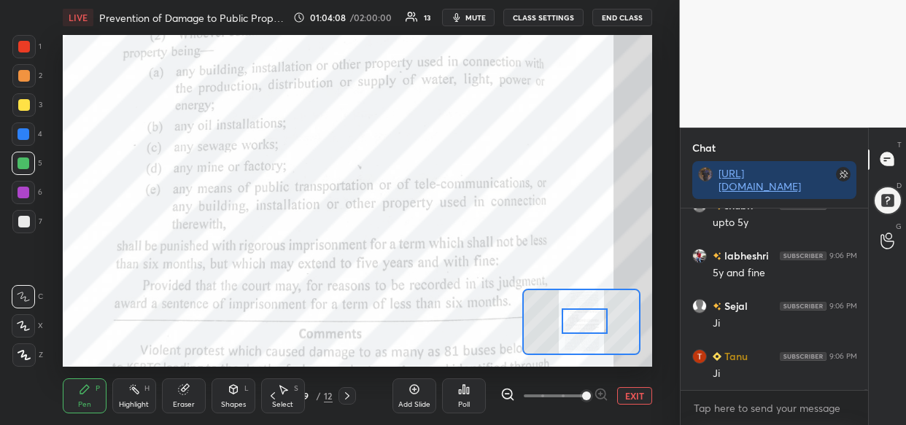
drag, startPoint x: 581, startPoint y: 301, endPoint x: 583, endPoint y: 319, distance: 18.3
click at [583, 319] on div at bounding box center [585, 321] width 46 height 26
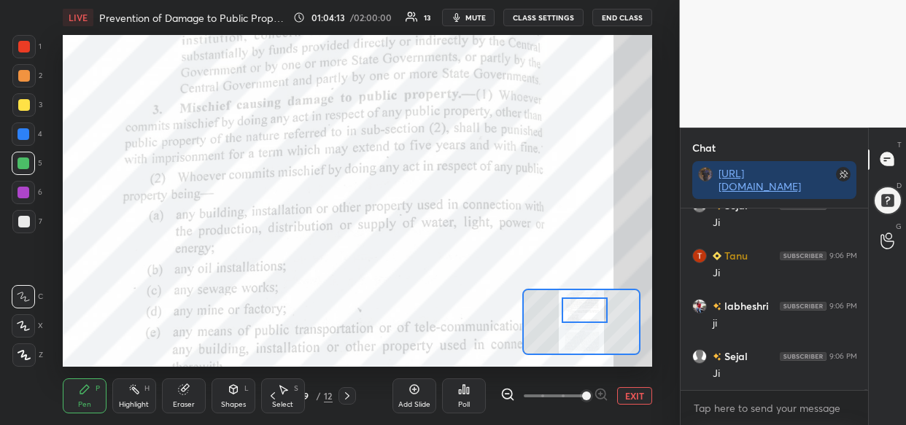
drag, startPoint x: 590, startPoint y: 317, endPoint x: 590, endPoint y: 306, distance: 10.9
click at [590, 306] on div at bounding box center [585, 311] width 46 height 26
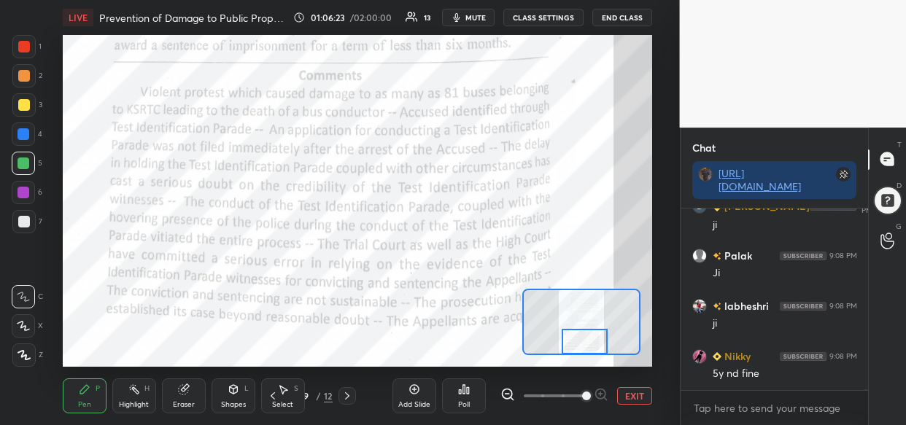
drag, startPoint x: 585, startPoint y: 310, endPoint x: 585, endPoint y: 341, distance: 31.4
click at [585, 341] on div at bounding box center [585, 342] width 46 height 26
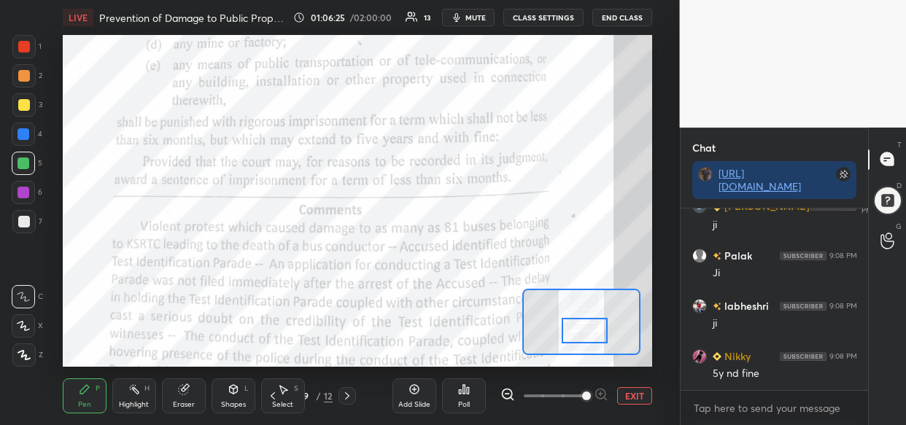
drag, startPoint x: 579, startPoint y: 338, endPoint x: 579, endPoint y: 327, distance: 10.9
click at [579, 327] on div at bounding box center [585, 331] width 46 height 26
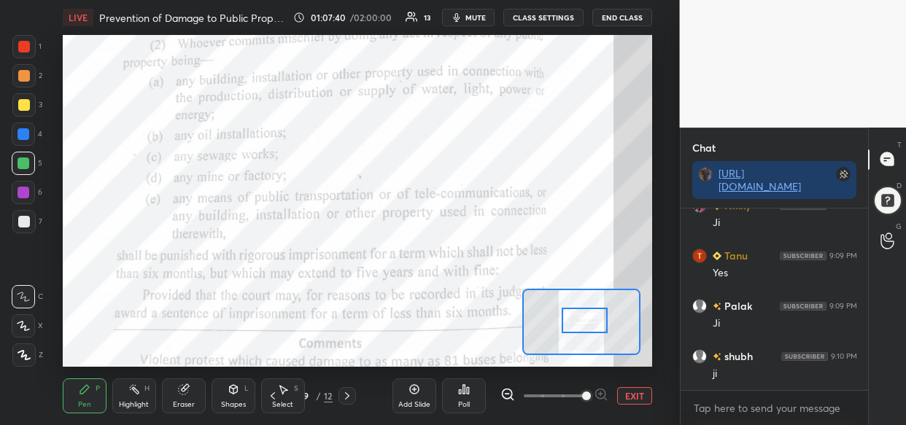
drag, startPoint x: 598, startPoint y: 329, endPoint x: 598, endPoint y: 317, distance: 11.7
click at [598, 317] on div at bounding box center [585, 321] width 46 height 26
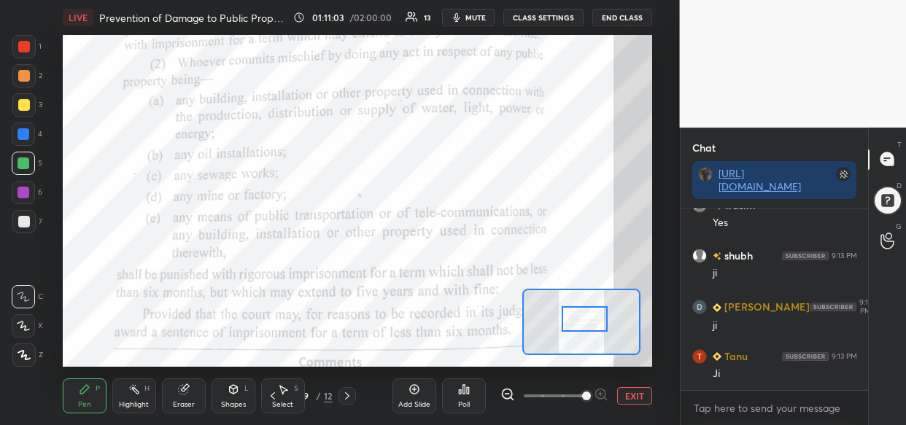
scroll to position [52876, 0]
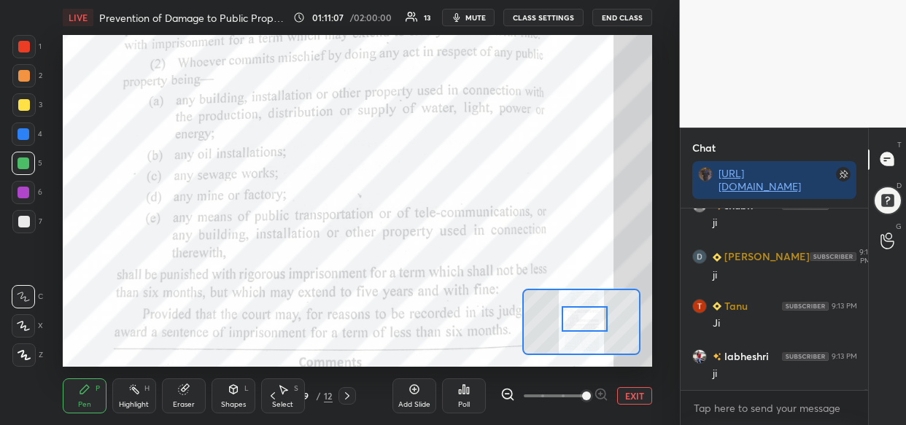
drag, startPoint x: 527, startPoint y: 212, endPoint x: 534, endPoint y: 204, distance: 10.4
click at [530, 210] on div "Idle time detected You have been inactive for more than a minute while taking t…" at bounding box center [340, 212] width 680 height 425
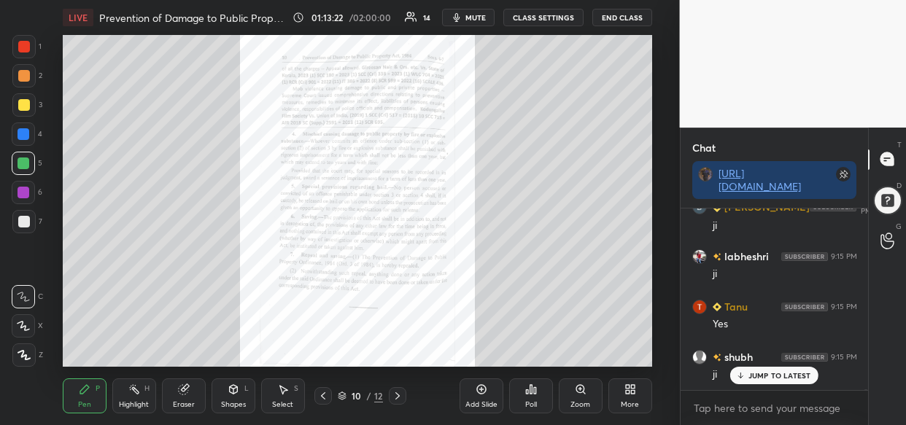
scroll to position [48059, 0]
click at [578, 387] on icon at bounding box center [580, 389] width 8 height 8
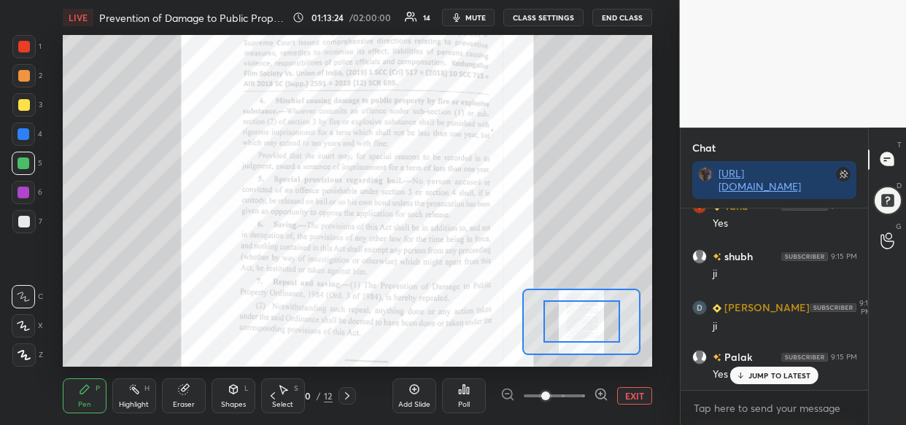
click at [585, 398] on div at bounding box center [554, 396] width 108 height 18
click at [589, 397] on div at bounding box center [554, 396] width 108 height 18
click at [588, 397] on div at bounding box center [554, 396] width 108 height 18
click at [591, 394] on div at bounding box center [554, 396] width 108 height 18
click at [588, 393] on div at bounding box center [554, 396] width 108 height 18
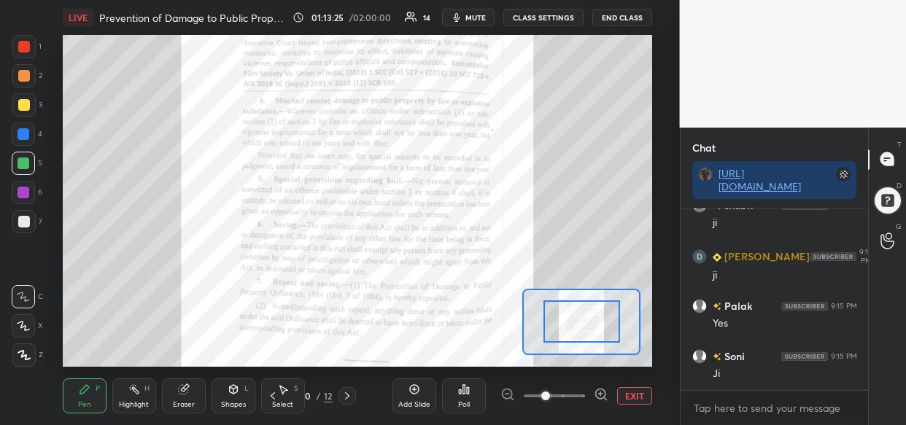
drag, startPoint x: 600, startPoint y: 392, endPoint x: 589, endPoint y: 399, distance: 13.1
click at [597, 393] on icon at bounding box center [601, 394] width 15 height 15
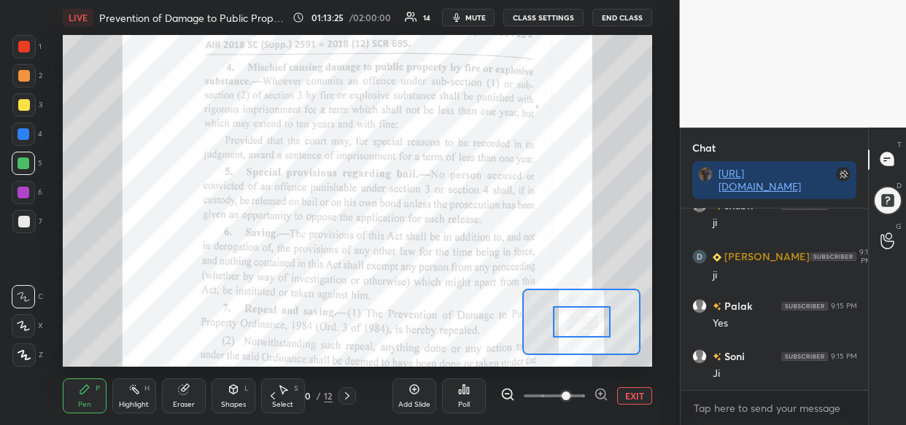
click at [595, 396] on div at bounding box center [554, 396] width 108 height 18
drag, startPoint x: 589, startPoint y: 397, endPoint x: 596, endPoint y: 391, distance: 9.3
click at [590, 392] on div at bounding box center [554, 396] width 108 height 18
click at [599, 387] on icon at bounding box center [601, 394] width 15 height 15
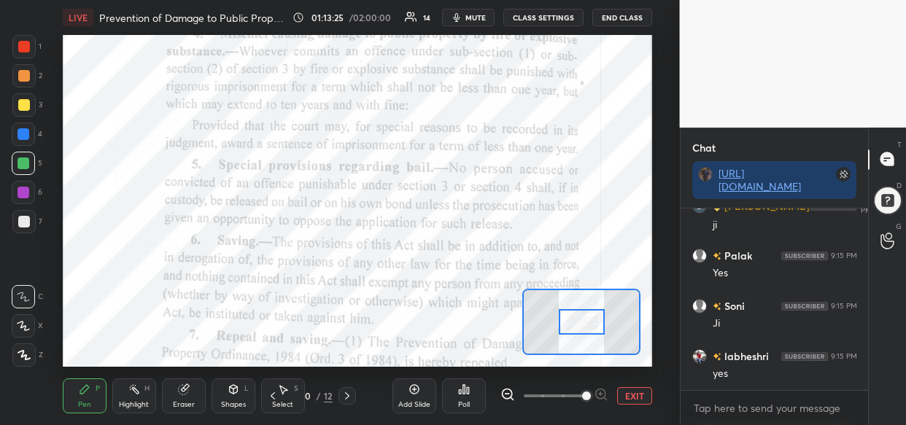
click at [602, 392] on div at bounding box center [554, 396] width 108 height 18
click at [608, 392] on div "EXIT" at bounding box center [576, 396] width 152 height 18
click at [605, 395] on div at bounding box center [554, 396] width 108 height 18
click at [605, 394] on div at bounding box center [554, 396] width 108 height 18
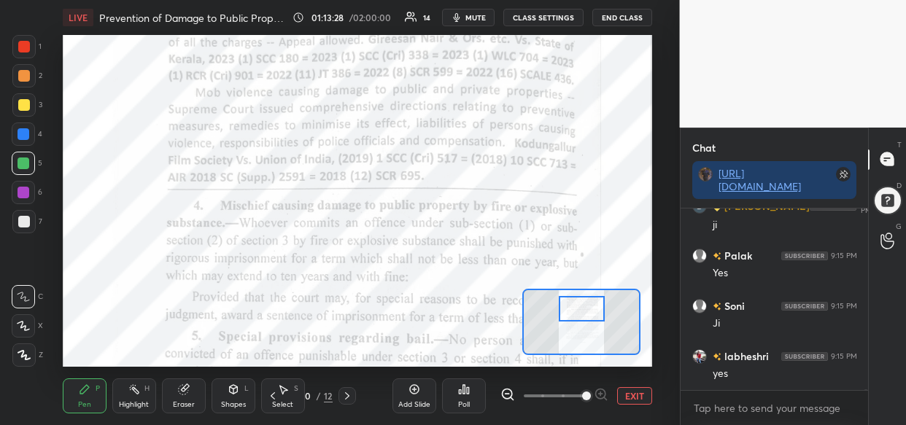
drag, startPoint x: 589, startPoint y: 321, endPoint x: 589, endPoint y: 308, distance: 13.1
click at [589, 308] on div at bounding box center [582, 309] width 46 height 26
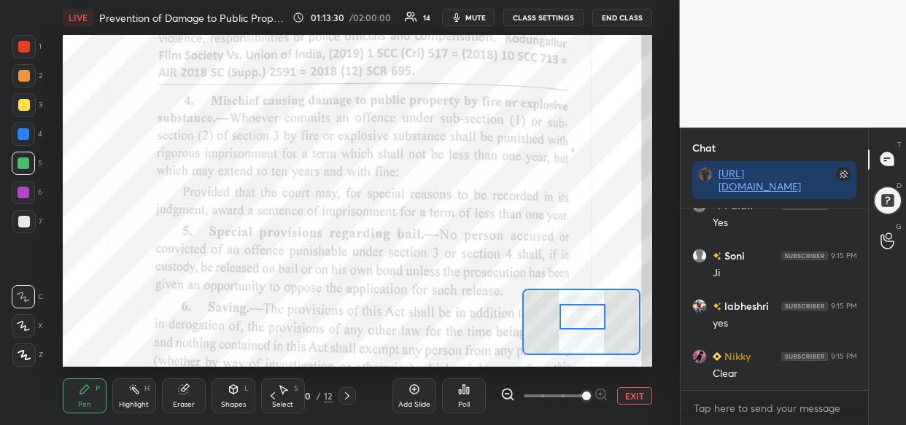
drag, startPoint x: 589, startPoint y: 308, endPoint x: 590, endPoint y: 316, distance: 8.8
click at [590, 316] on div at bounding box center [582, 317] width 46 height 26
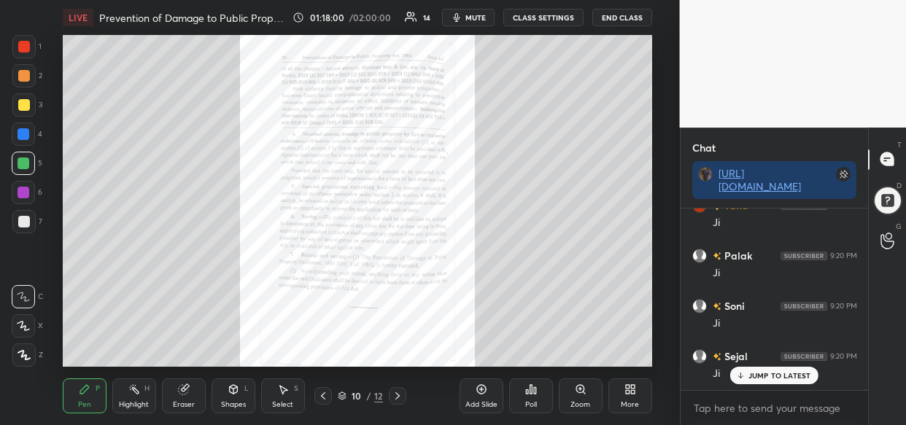
scroll to position [51707, 0]
click at [575, 399] on div "Zoom" at bounding box center [581, 395] width 44 height 35
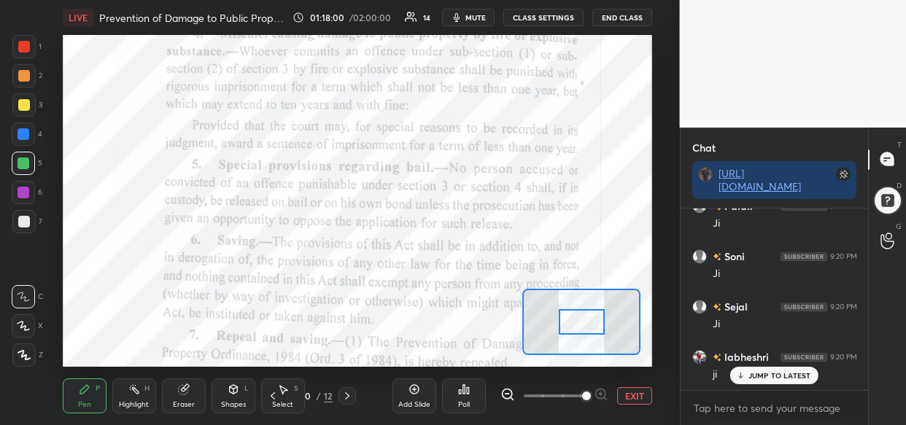
click at [591, 395] on span at bounding box center [586, 396] width 9 height 9
click at [591, 394] on span at bounding box center [586, 396] width 9 height 9
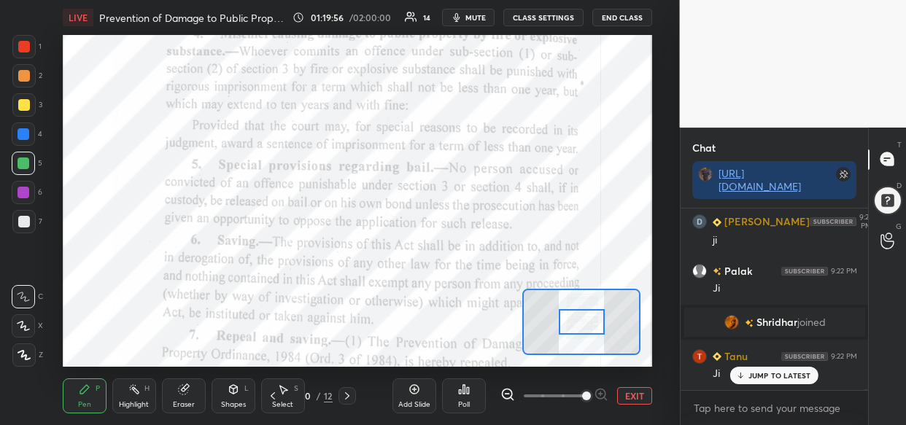
scroll to position [52262, 0]
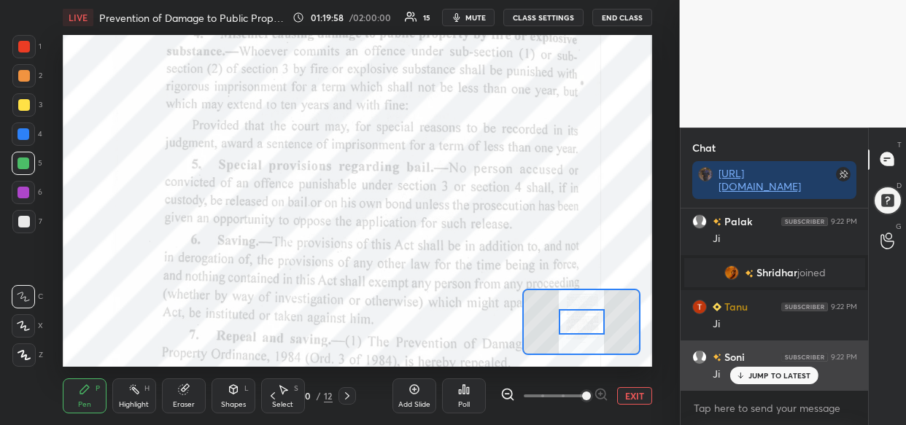
click at [771, 378] on p "JUMP TO LATEST" at bounding box center [779, 375] width 63 height 9
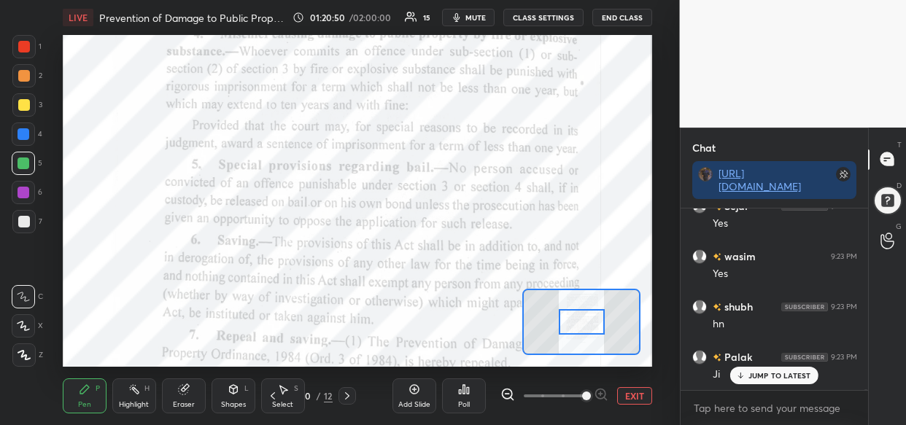
scroll to position [53369, 0]
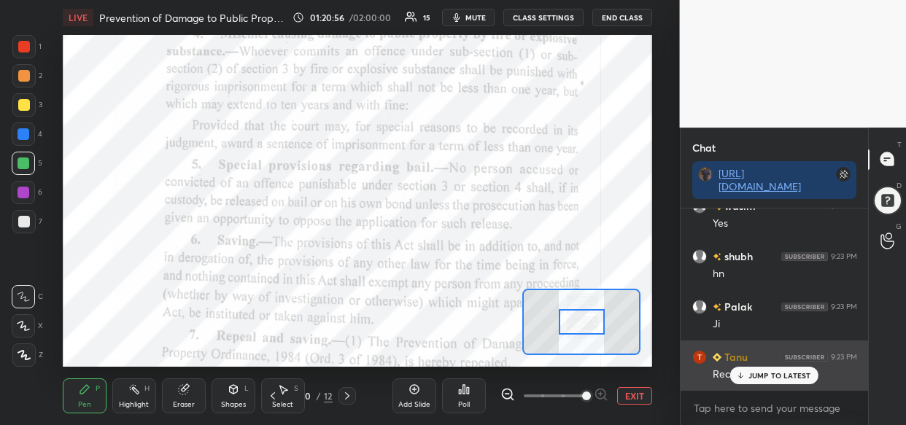
click at [774, 379] on p "JUMP TO LATEST" at bounding box center [779, 375] width 63 height 9
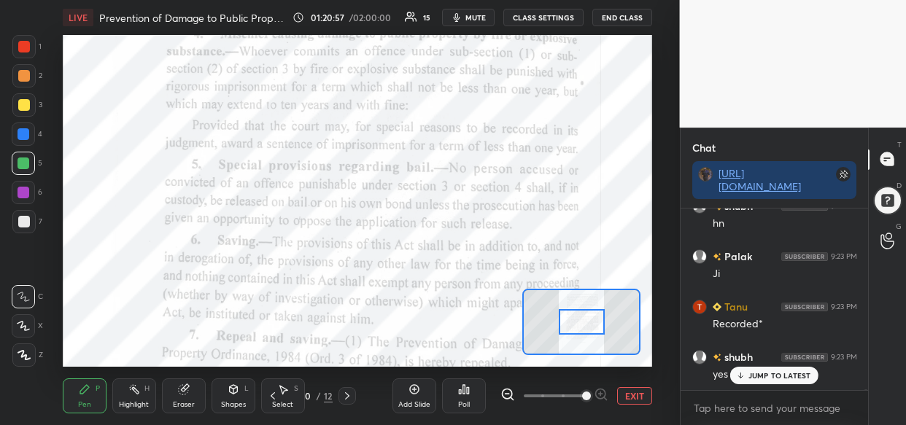
scroll to position [53469, 0]
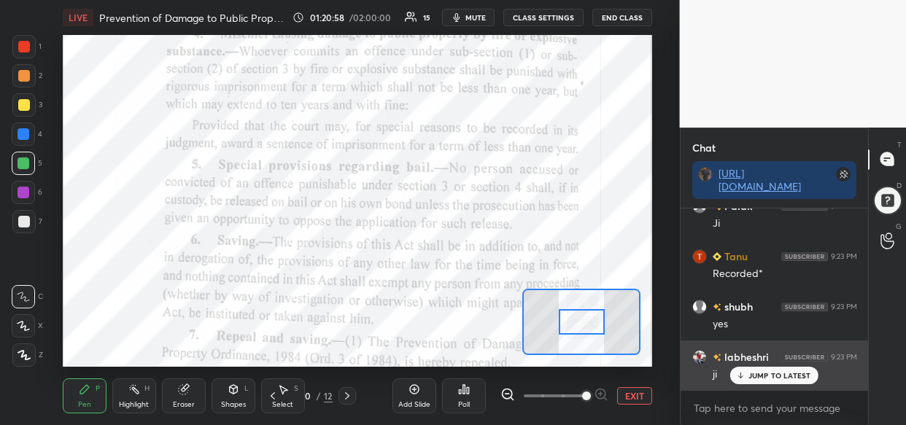
click at [774, 373] on p "JUMP TO LATEST" at bounding box center [779, 375] width 63 height 9
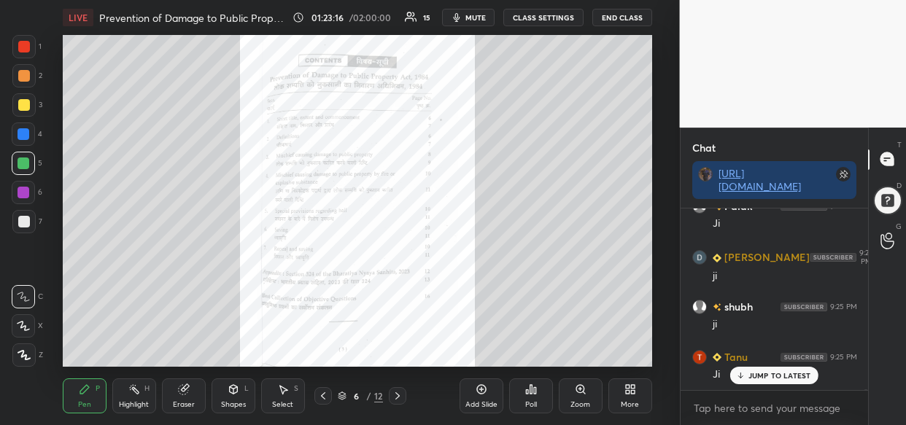
scroll to position [56554, 0]
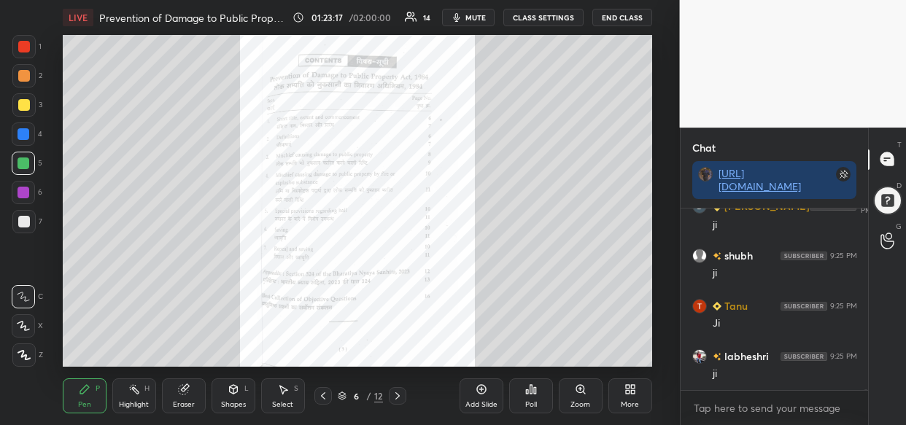
click at [484, 397] on div "Add Slide" at bounding box center [481, 395] width 44 height 35
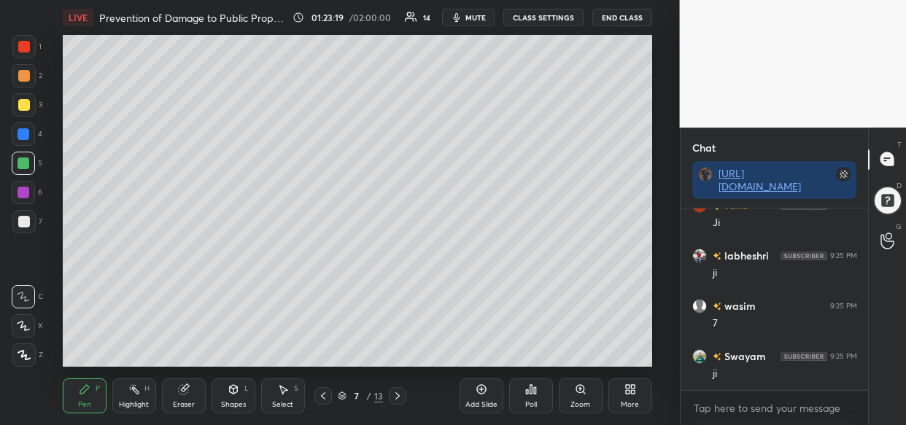
click at [21, 363] on div at bounding box center [23, 354] width 23 height 23
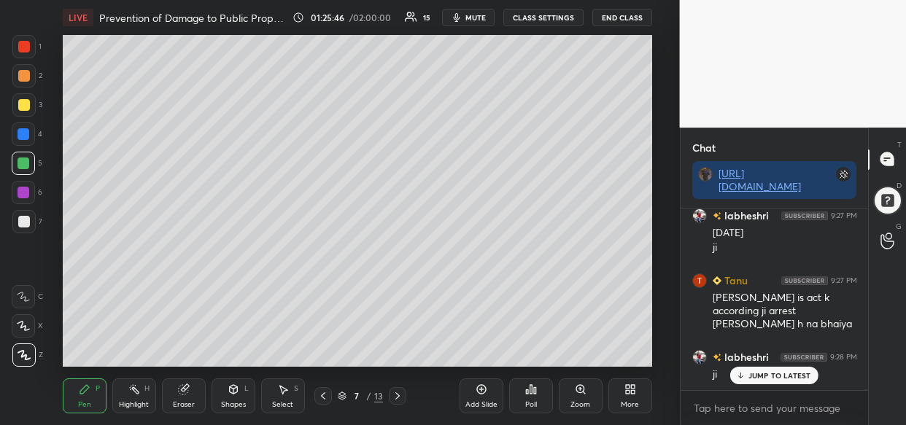
scroll to position [57867, 0]
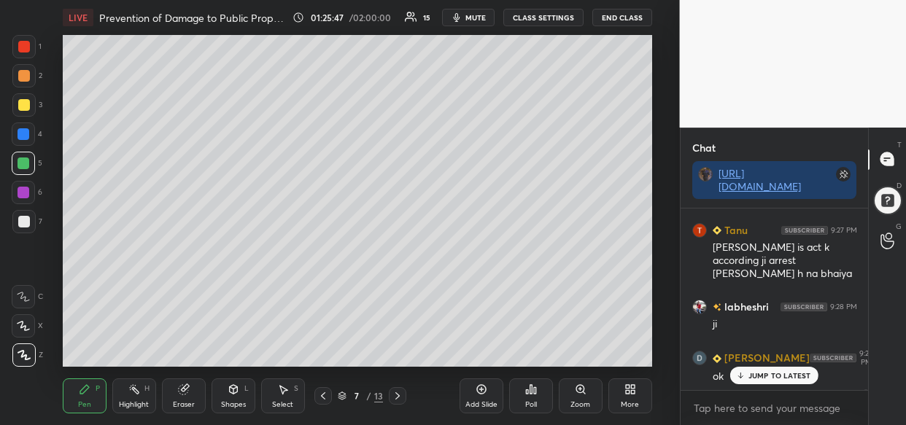
click at [795, 391] on div "x" at bounding box center [774, 408] width 188 height 34
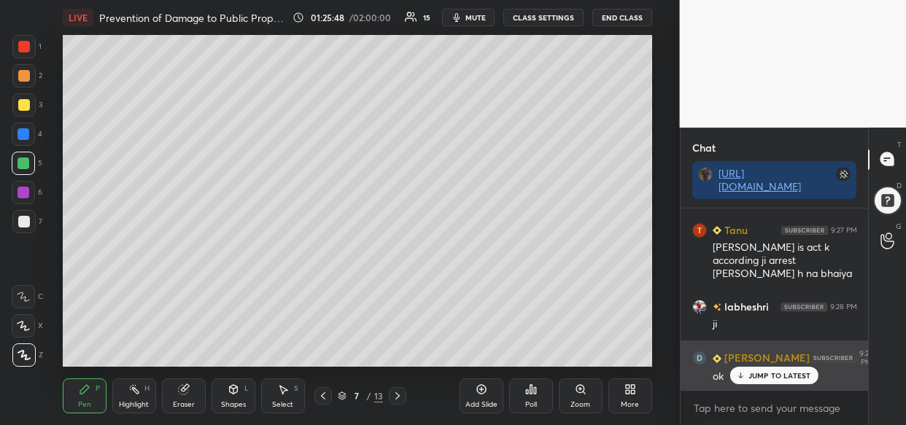
click at [802, 367] on div "ok" at bounding box center [784, 376] width 144 height 18
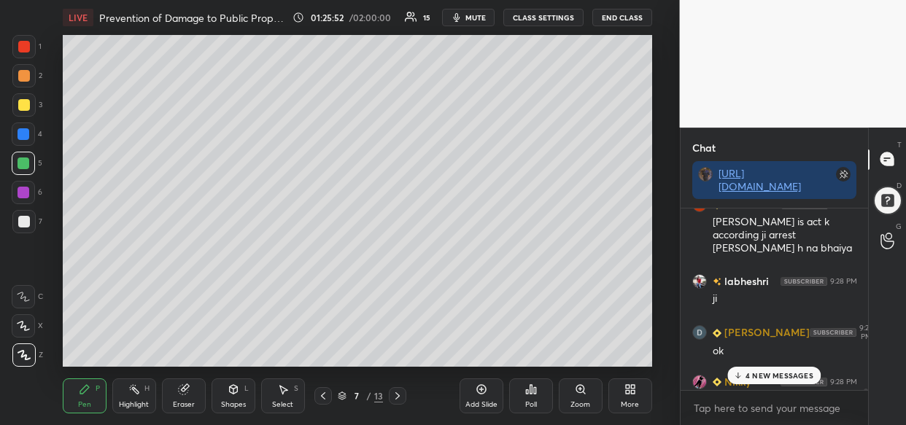
scroll to position [57894, 0]
click at [787, 372] on div "4 NEW MESSAGES" at bounding box center [774, 376] width 93 height 18
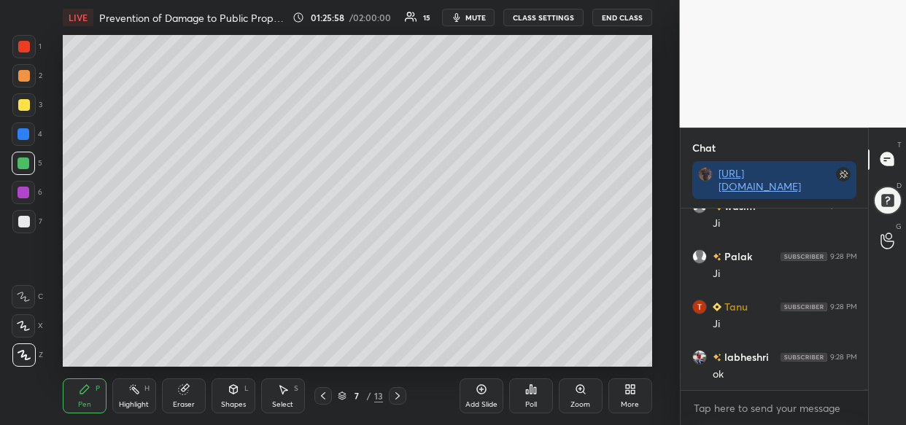
scroll to position [58219, 0]
click at [780, 372] on p "JUMP TO LATEST" at bounding box center [779, 375] width 63 height 9
click at [480, 395] on div "Add Slide" at bounding box center [481, 395] width 44 height 35
click at [181, 393] on icon at bounding box center [182, 389] width 9 height 9
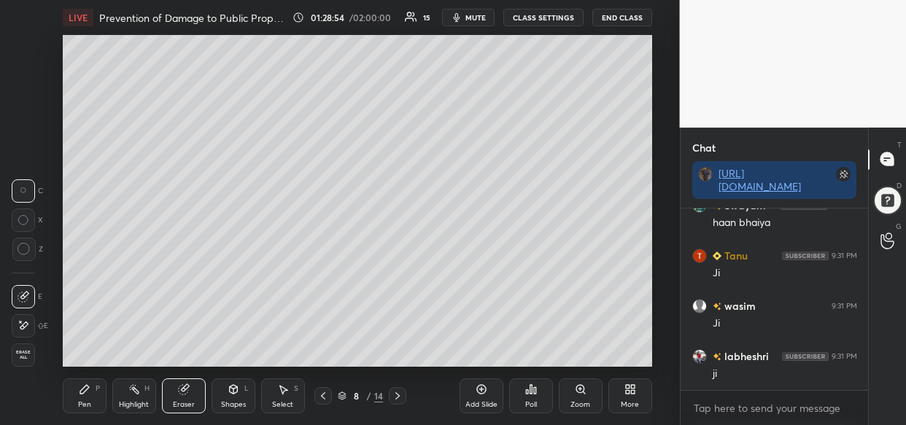
click at [29, 357] on span "Erase all" at bounding box center [23, 355] width 22 height 10
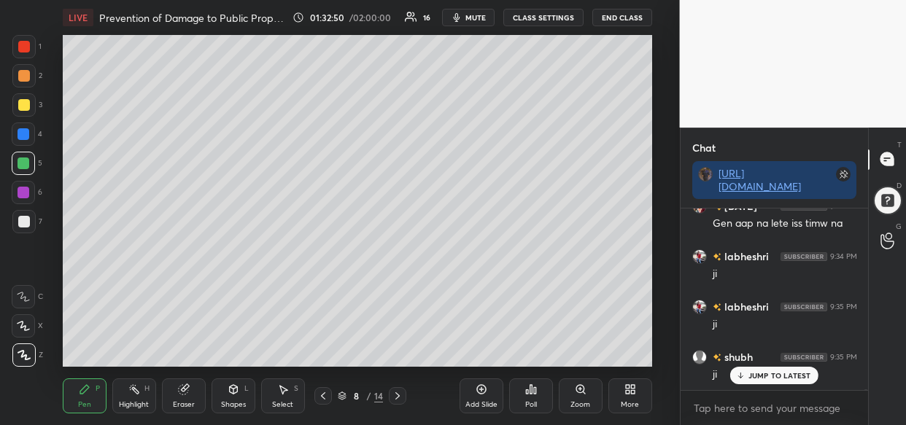
scroll to position [63898, 0]
click at [748, 372] on p "JUMP TO LATEST" at bounding box center [779, 375] width 63 height 9
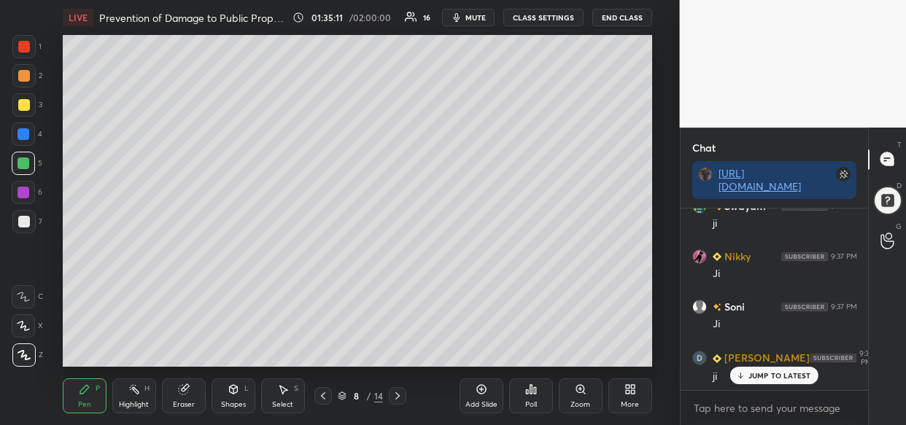
click at [541, 359] on div "LIVE Prevention of Damage to Public Property Act, 1984 01:35:11 / 02:00:00 16 m…" at bounding box center [357, 212] width 621 height 425
click at [614, 287] on div "LIVE Prevention of Damage to Public Property Act, 1984 01:35:11 / 02:00:00 16 m…" at bounding box center [357, 212] width 621 height 425
click at [474, 406] on div "Add Slide" at bounding box center [481, 404] width 32 height 7
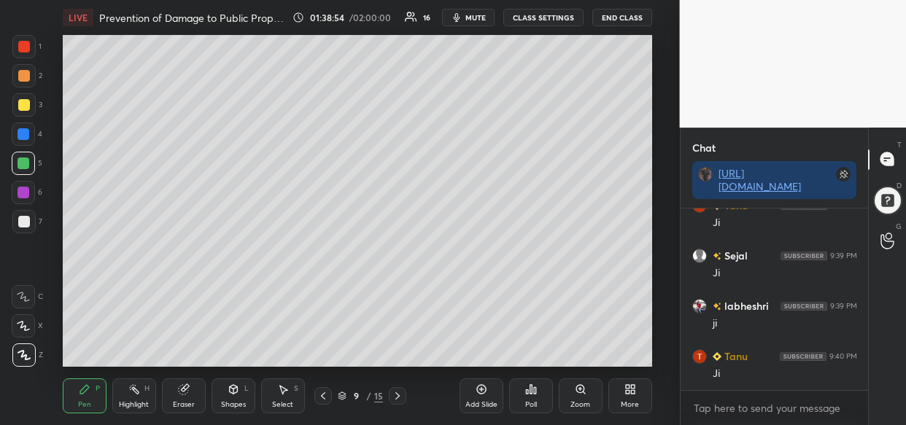
scroll to position [66139, 0]
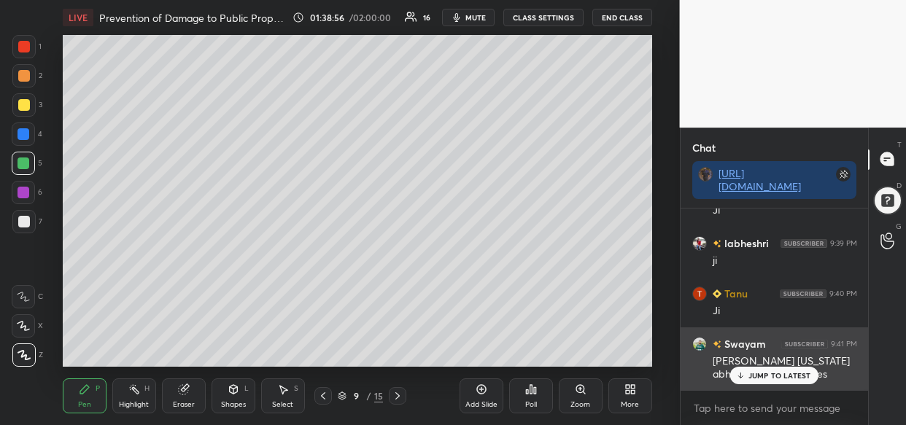
click at [780, 381] on div "JUMP TO LATEST" at bounding box center [774, 376] width 88 height 18
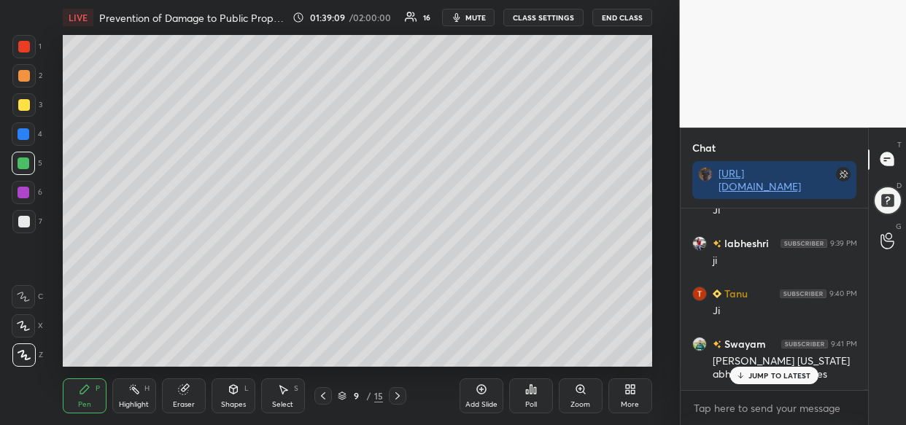
scroll to position [66190, 0]
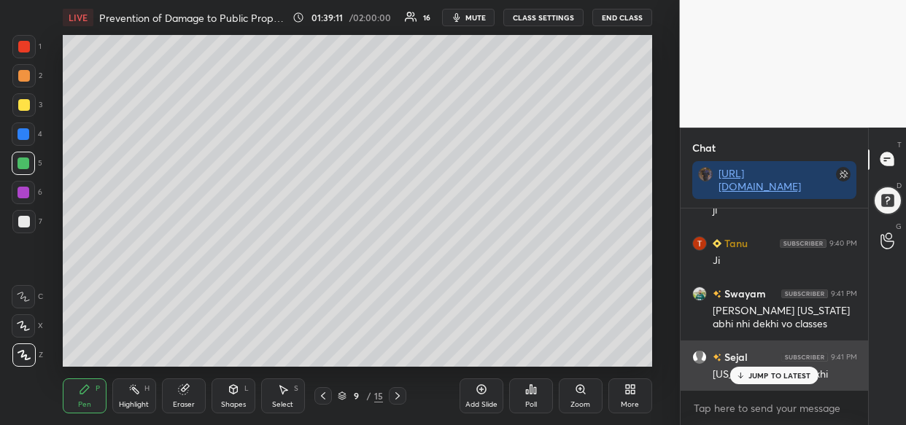
click at [758, 372] on p "JUMP TO LATEST" at bounding box center [779, 375] width 63 height 9
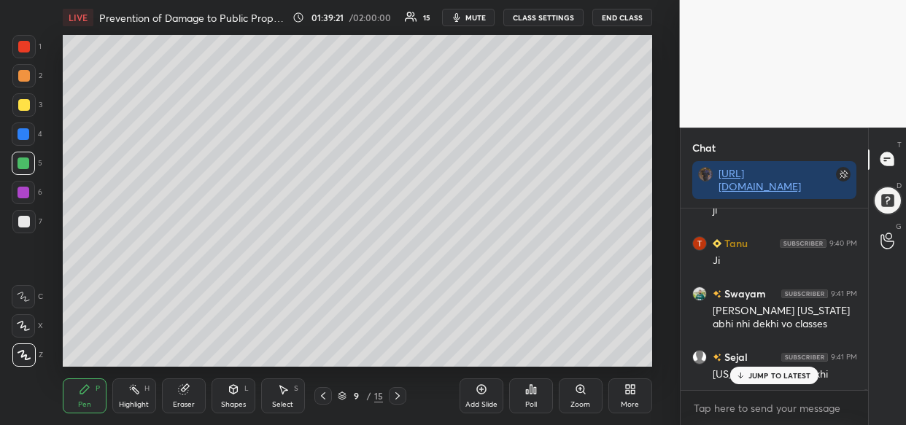
scroll to position [66253, 0]
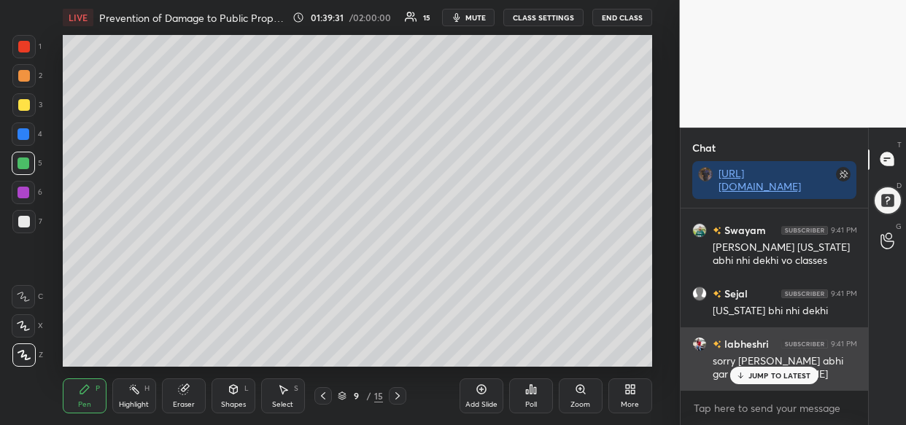
click at [791, 377] on p "JUMP TO LATEST" at bounding box center [779, 375] width 63 height 9
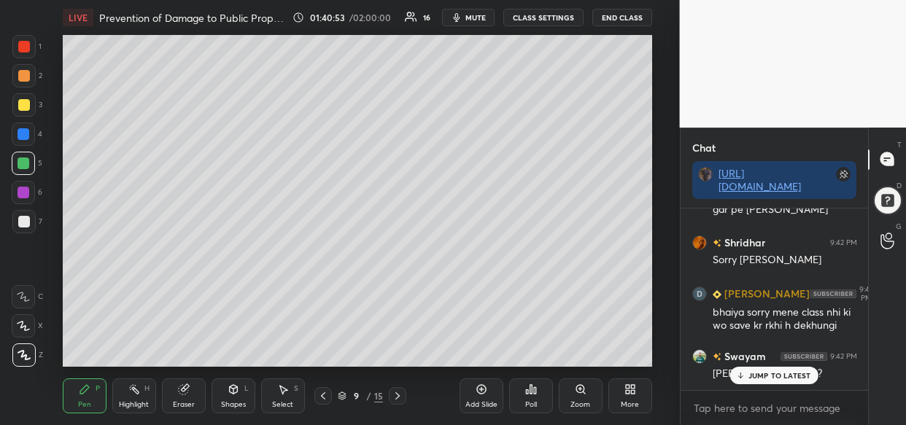
scroll to position [66468, 0]
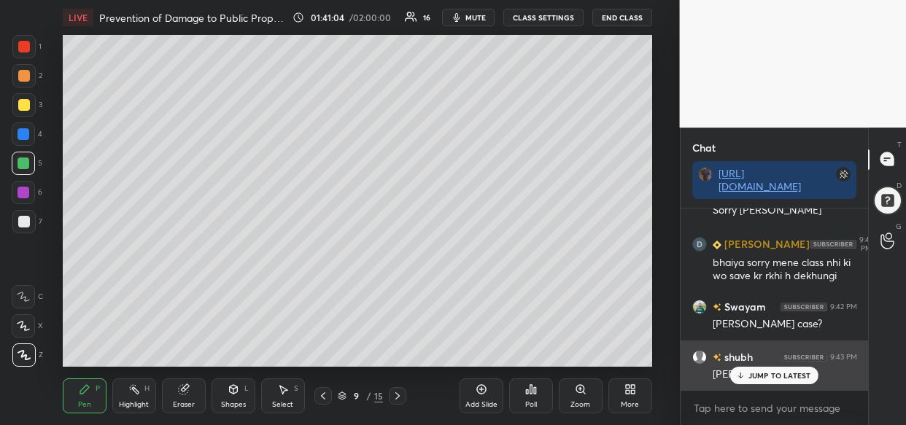
click at [773, 377] on p "JUMP TO LATEST" at bounding box center [779, 375] width 63 height 9
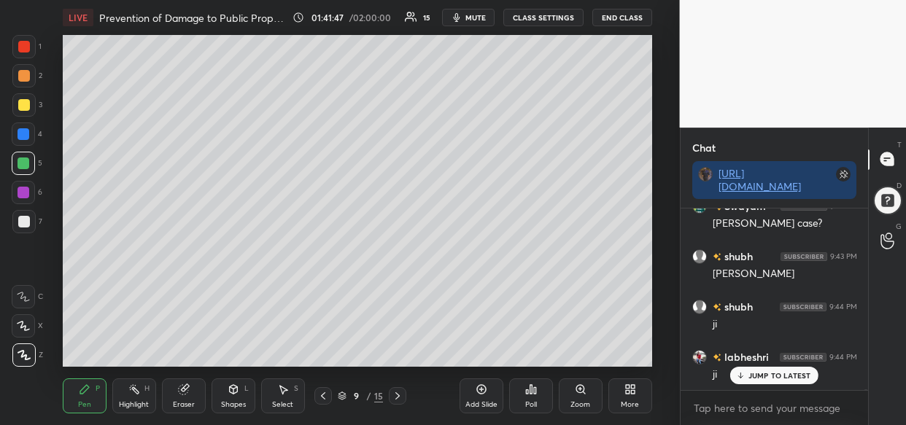
scroll to position [66618, 0]
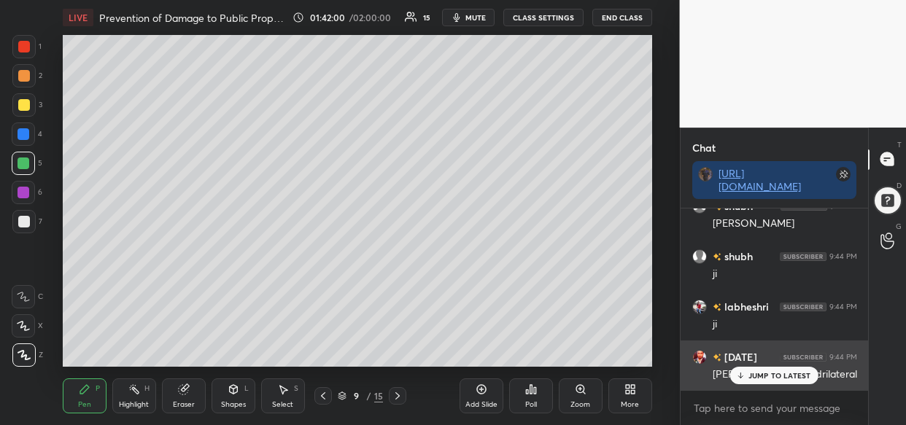
drag, startPoint x: 794, startPoint y: 379, endPoint x: 794, endPoint y: 387, distance: 8.0
click at [792, 378] on p "JUMP TO LATEST" at bounding box center [779, 375] width 63 height 9
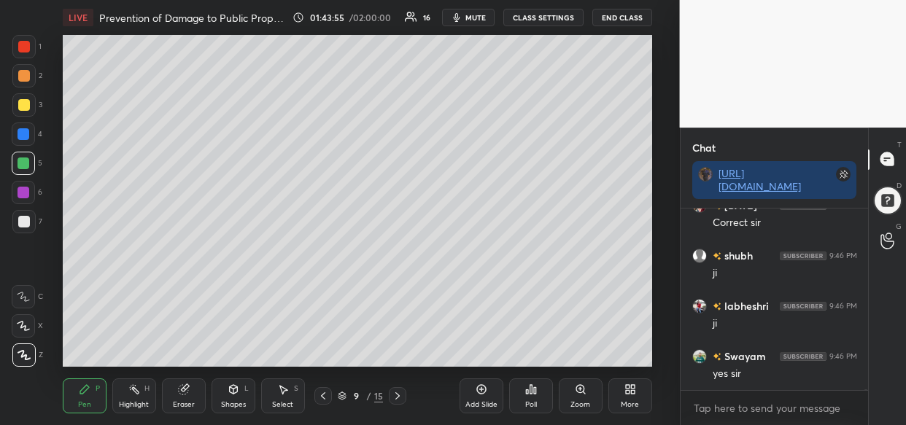
scroll to position [67364, 0]
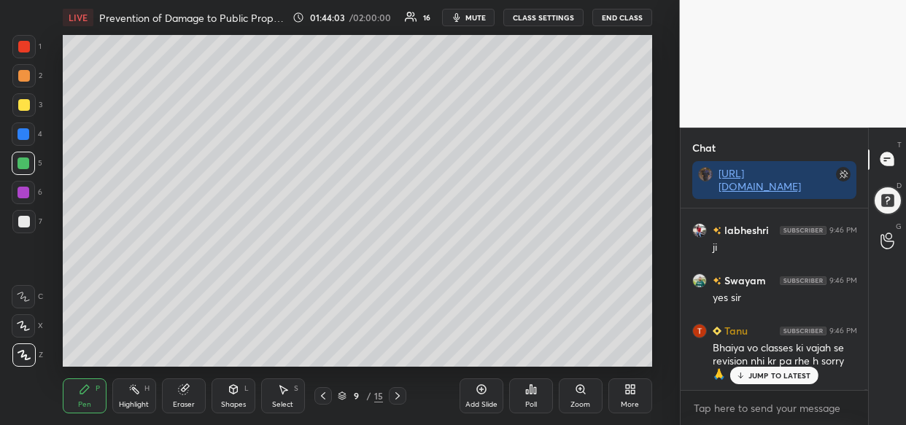
drag, startPoint x: 759, startPoint y: 379, endPoint x: 689, endPoint y: 386, distance: 70.3
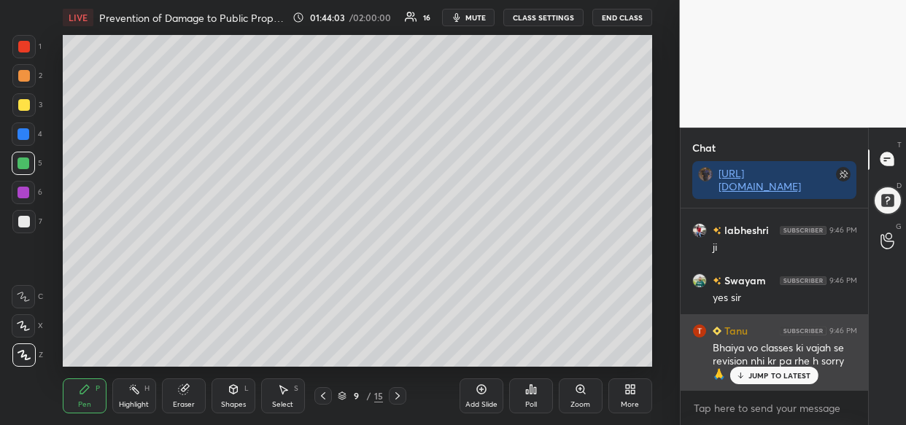
click at [757, 379] on p "JUMP TO LATEST" at bounding box center [779, 375] width 63 height 9
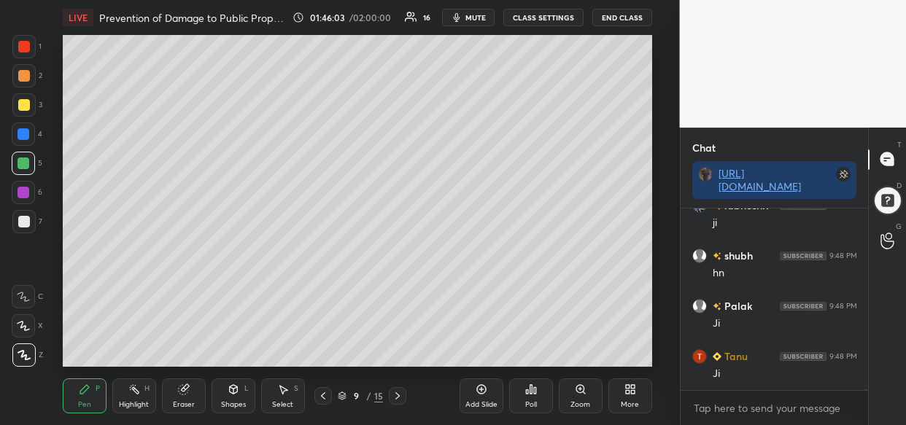
scroll to position [68232, 0]
click at [574, 117] on div at bounding box center [340, 212] width 680 height 425
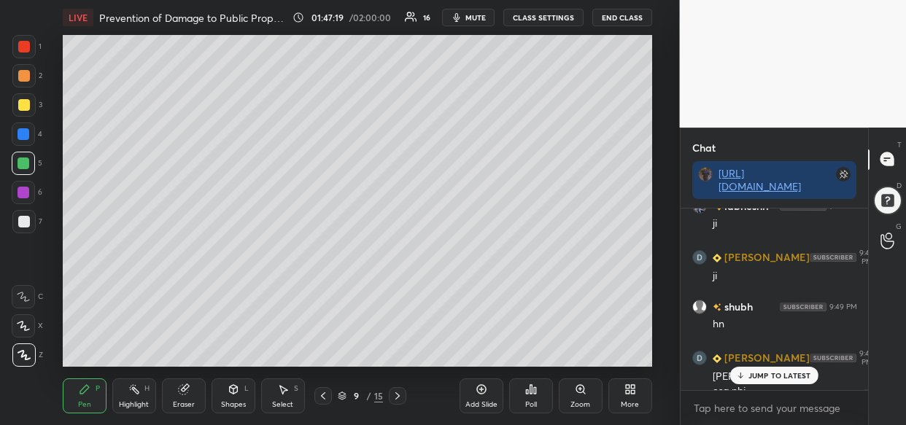
scroll to position [68448, 0]
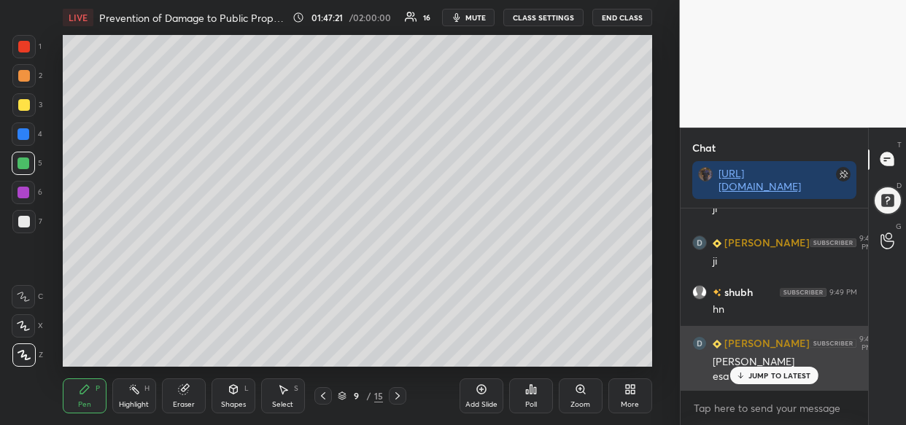
click at [764, 376] on p "JUMP TO LATEST" at bounding box center [779, 375] width 63 height 9
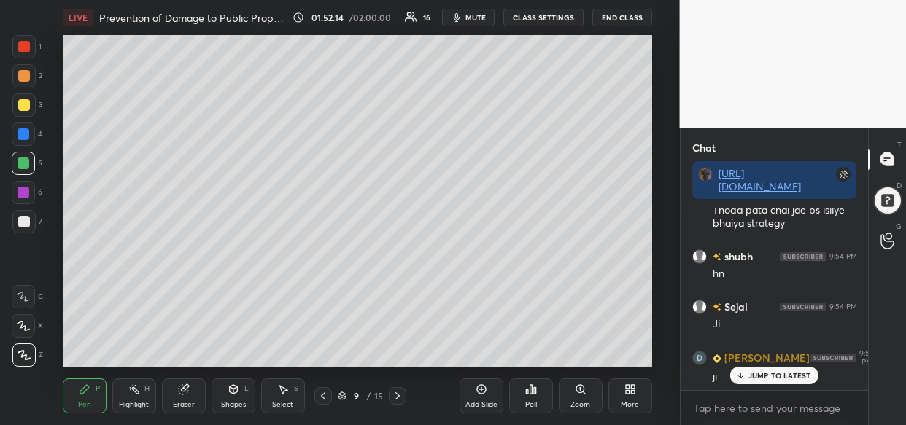
scroll to position [71737, 0]
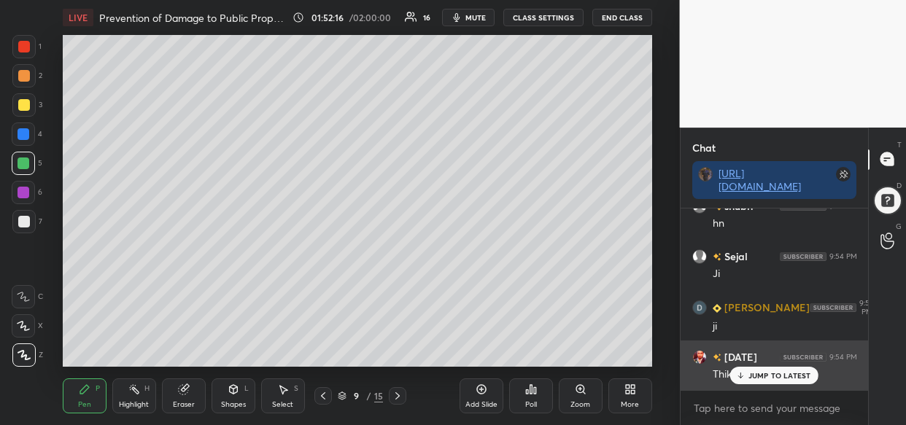
click at [766, 378] on p "JUMP TO LATEST" at bounding box center [779, 375] width 63 height 9
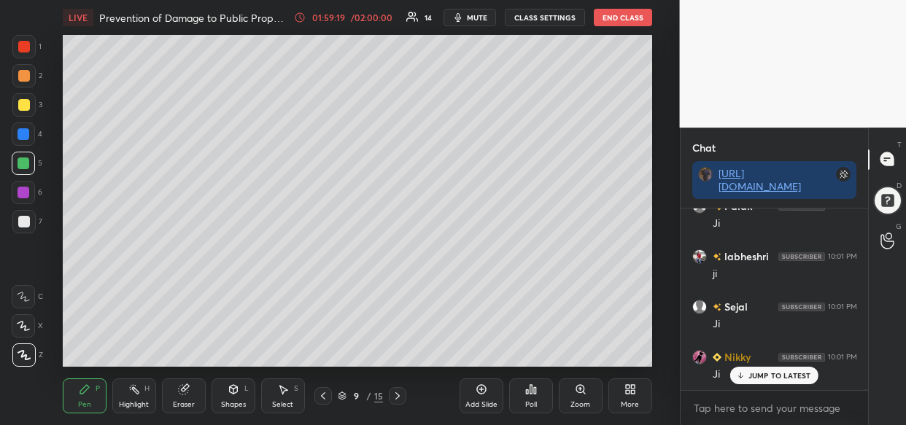
scroll to position [75553, 0]
click at [402, 130] on div at bounding box center [340, 212] width 680 height 425
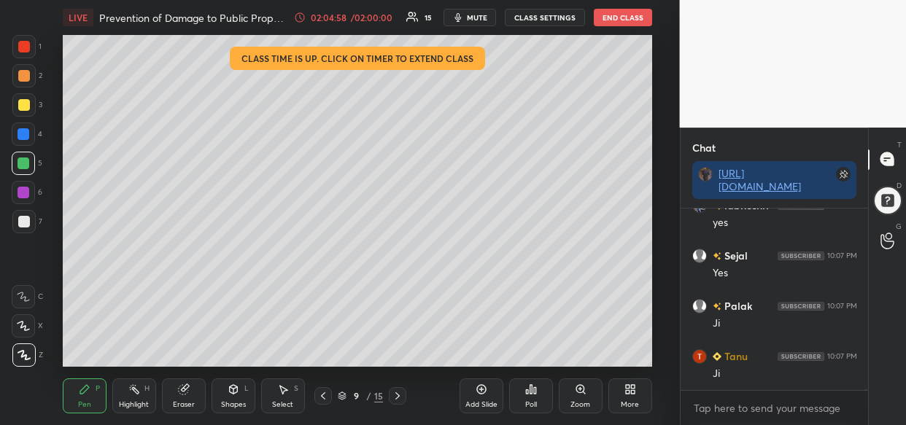
scroll to position [81355, 0]
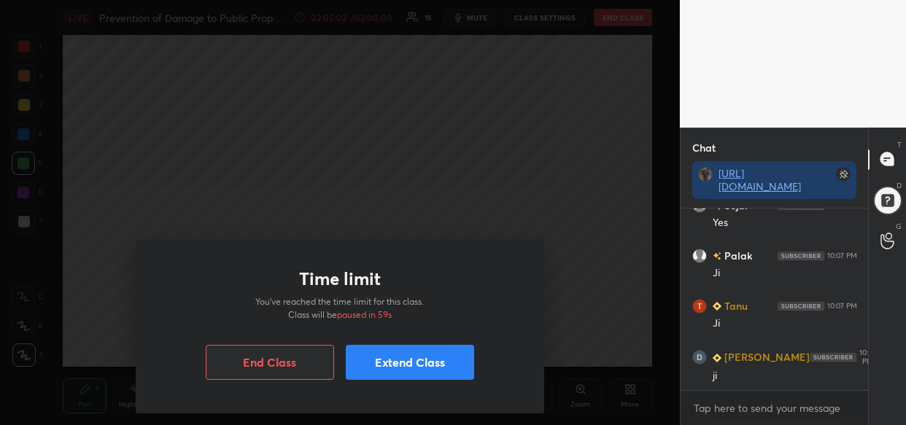
click at [429, 364] on button "Extend Class" at bounding box center [410, 362] width 128 height 35
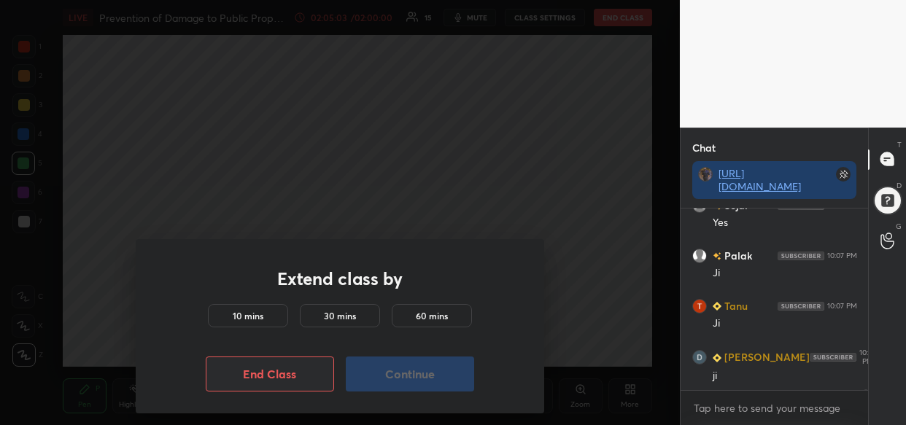
click at [251, 312] on h5 "10 mins" at bounding box center [248, 315] width 31 height 13
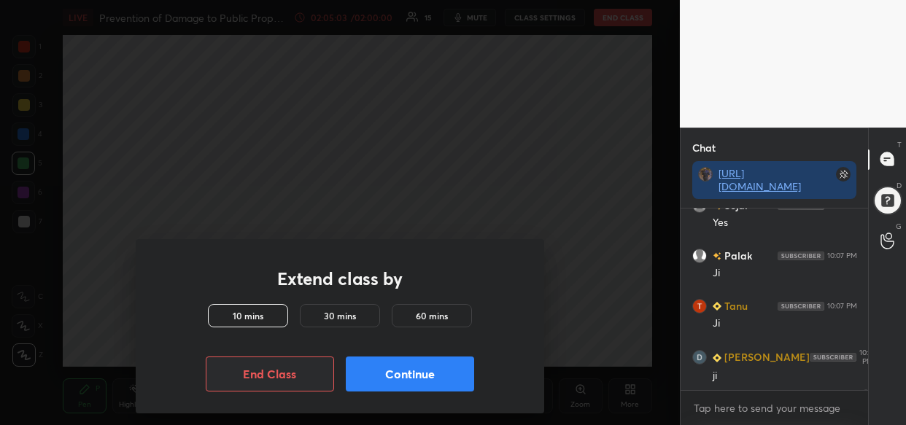
scroll to position [81369, 0]
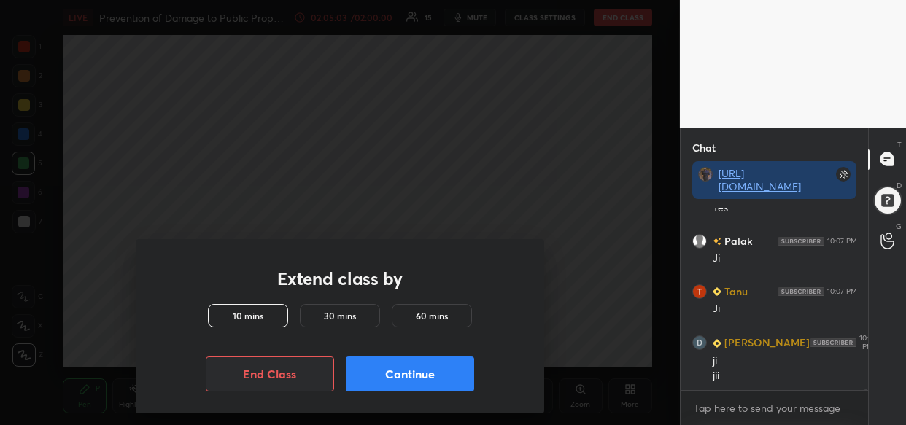
click at [450, 376] on button "Continue" at bounding box center [410, 374] width 128 height 35
click at [452, 376] on button "Continue" at bounding box center [410, 374] width 128 height 35
click at [457, 378] on button "Continue" at bounding box center [410, 374] width 128 height 35
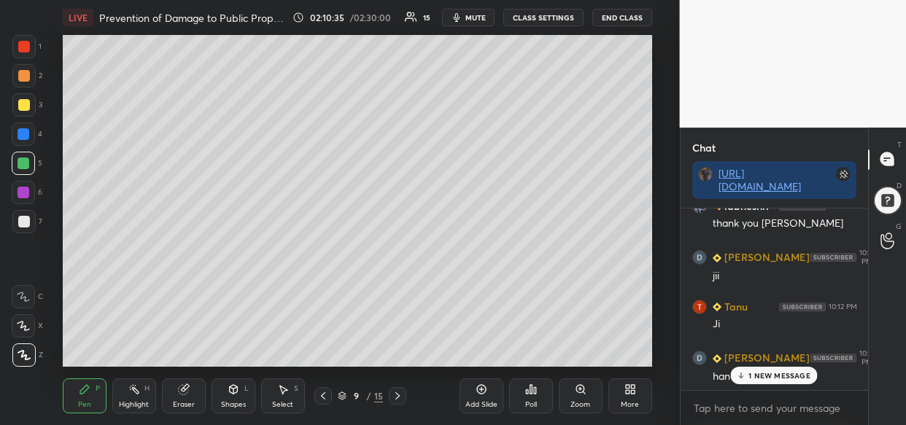
scroll to position [87134, 0]
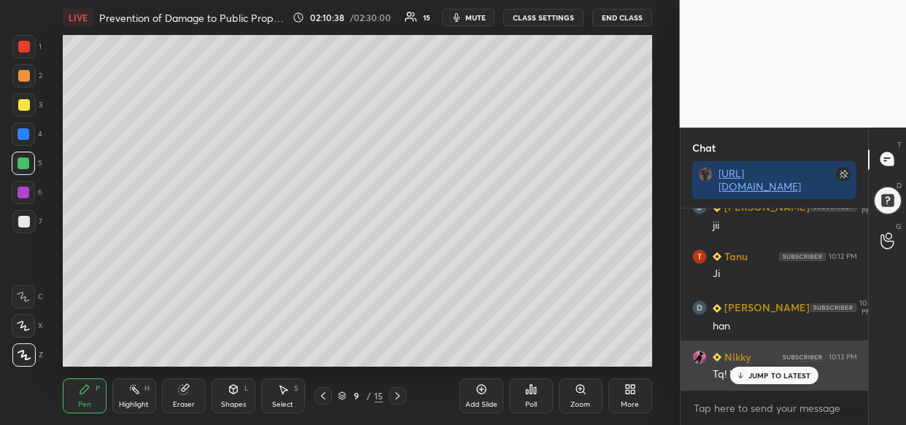
click at [788, 378] on p "JUMP TO LATEST" at bounding box center [779, 375] width 63 height 9
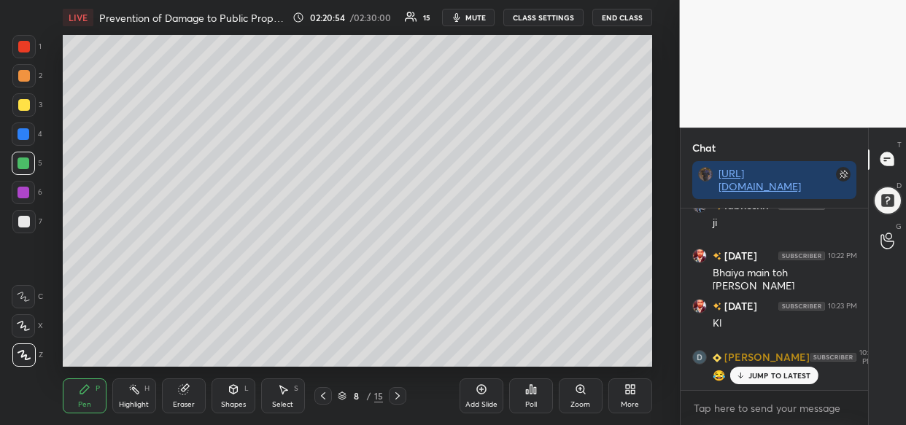
scroll to position [96680, 0]
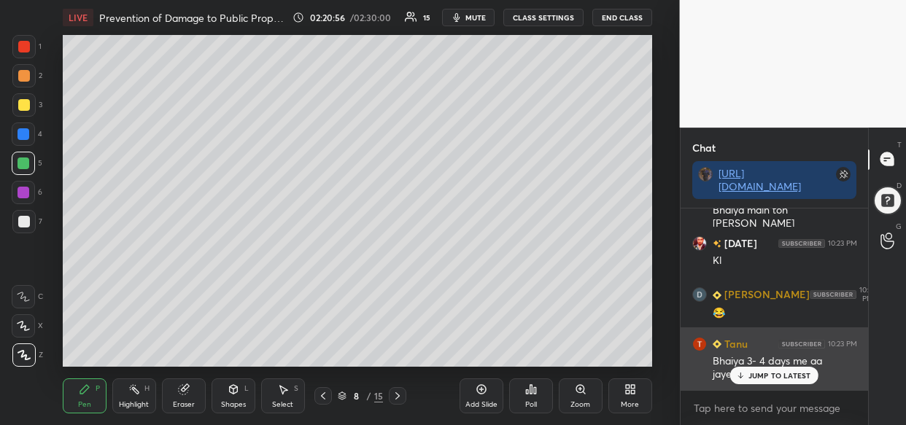
click at [795, 378] on p "JUMP TO LATEST" at bounding box center [779, 375] width 63 height 9
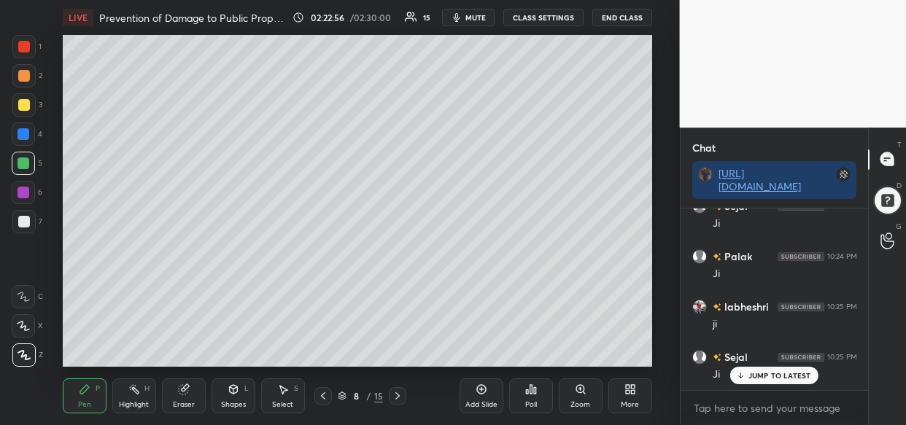
scroll to position [98187, 0]
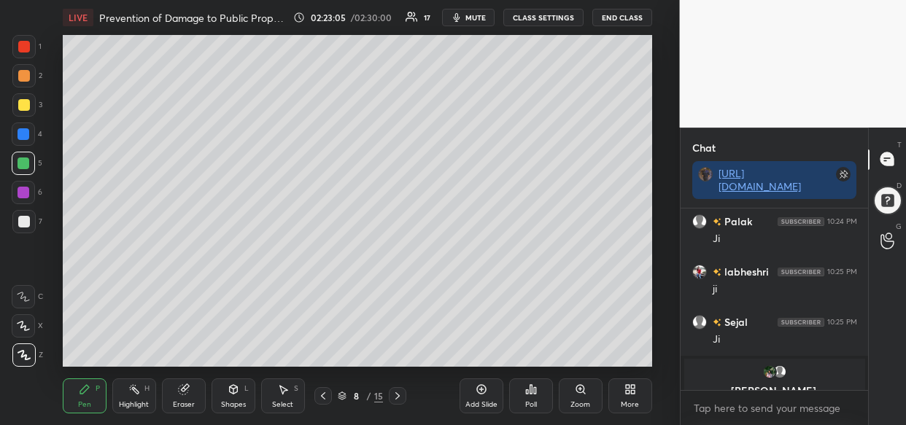
click at [341, 395] on icon at bounding box center [342, 396] width 9 height 9
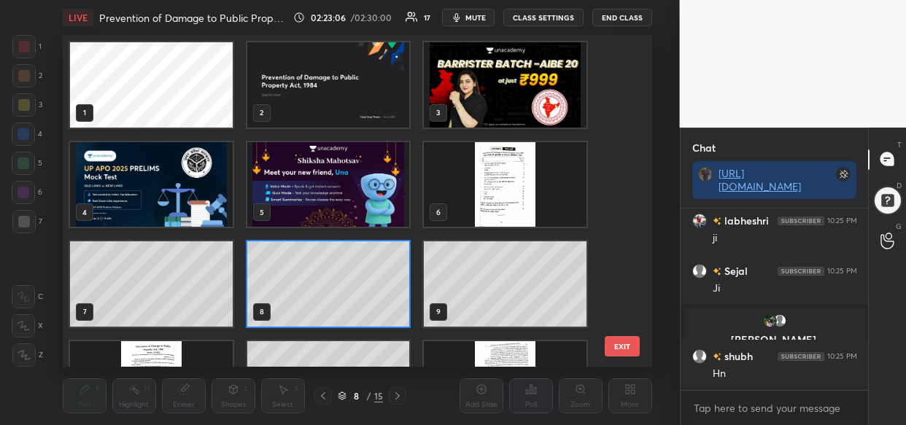
scroll to position [98289, 0]
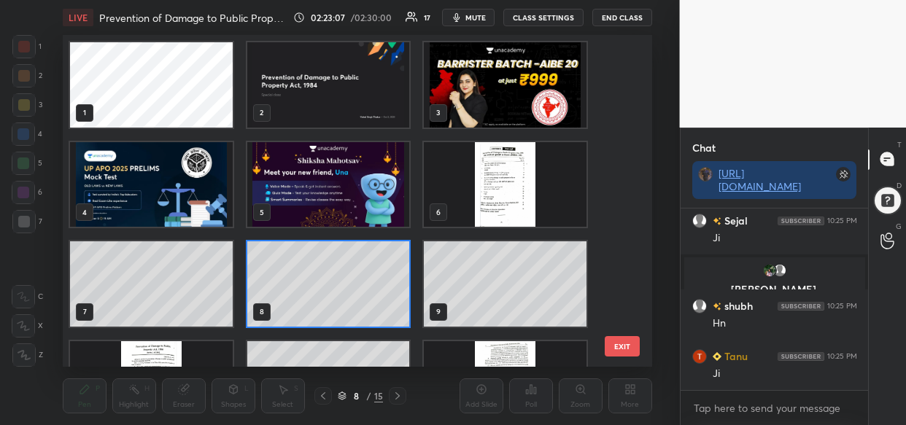
click at [516, 117] on img "grid" at bounding box center [505, 84] width 163 height 85
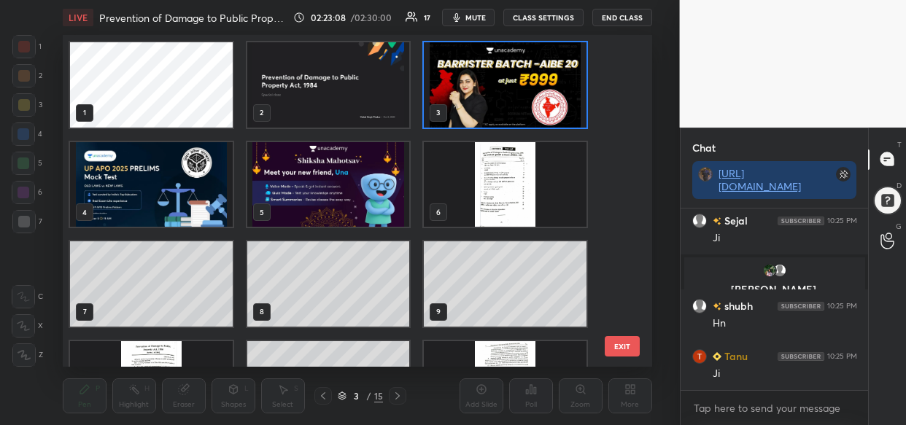
click at [515, 115] on img "grid" at bounding box center [505, 84] width 163 height 85
click at [511, 115] on img "grid" at bounding box center [505, 84] width 163 height 85
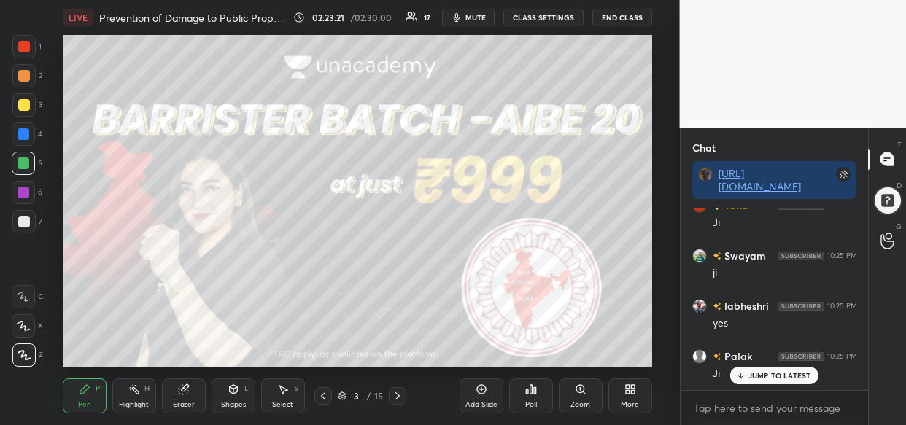
scroll to position [98489, 0]
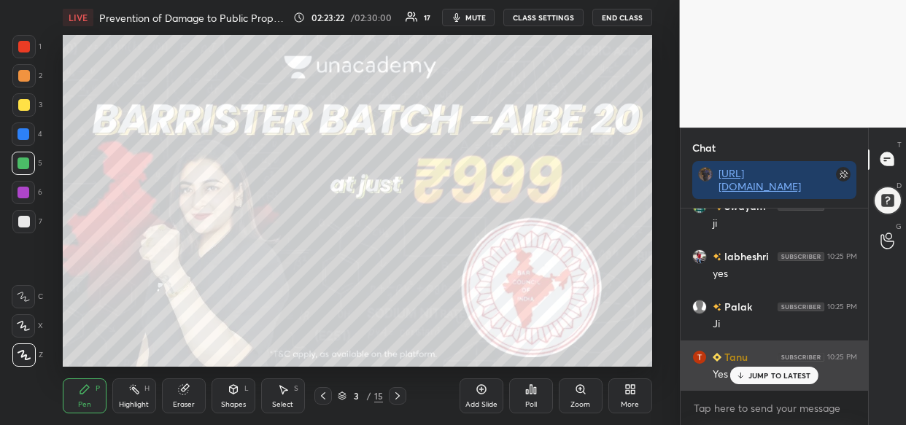
click at [795, 375] on p "JUMP TO LATEST" at bounding box center [779, 375] width 63 height 9
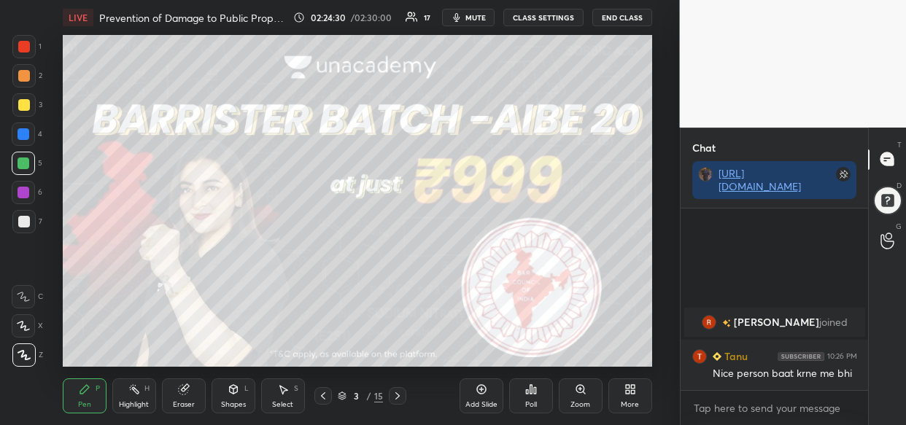
scroll to position [86054, 0]
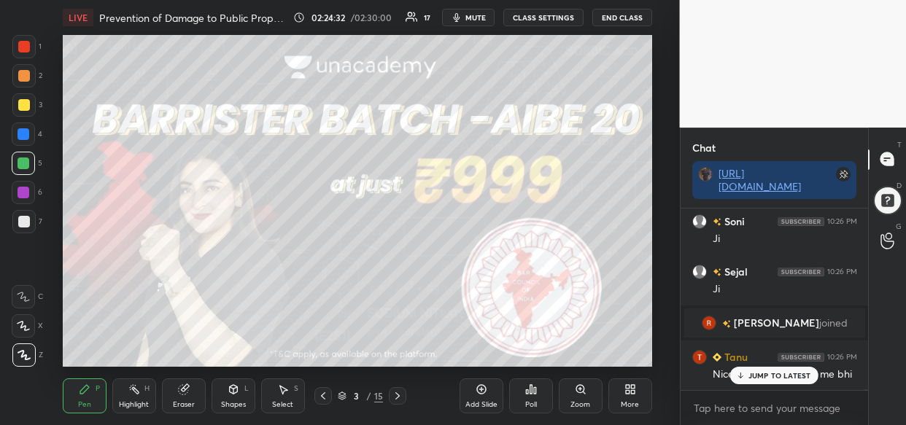
click at [809, 379] on p "JUMP TO LATEST" at bounding box center [779, 375] width 63 height 9
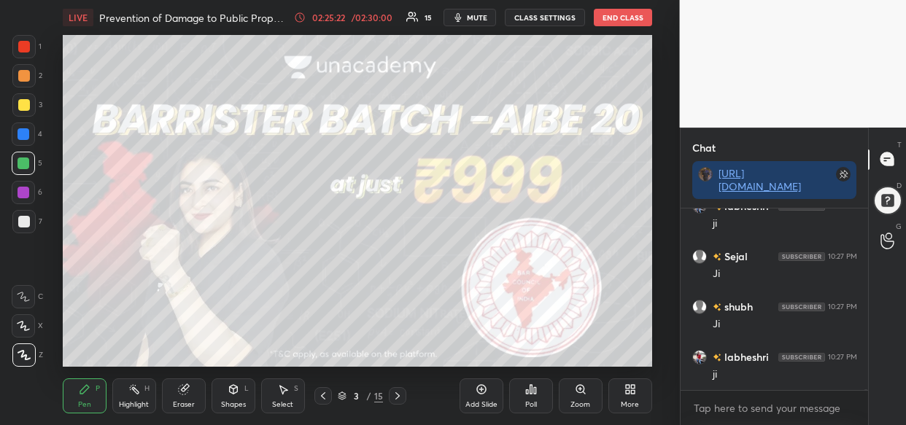
scroll to position [86607, 0]
click at [158, 402] on div "Pen P Highlight H Eraser Shapes L Select S" at bounding box center [162, 395] width 198 height 35
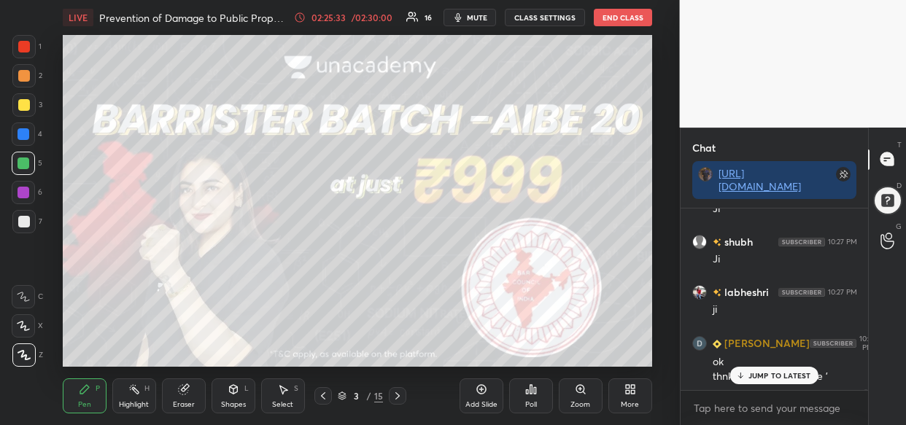
click at [773, 380] on div "[PERSON_NAME] 10:26 PM [PERSON_NAME] joined Tanu 10:26 PM Nice person baat krne…" at bounding box center [774, 300] width 188 height 182
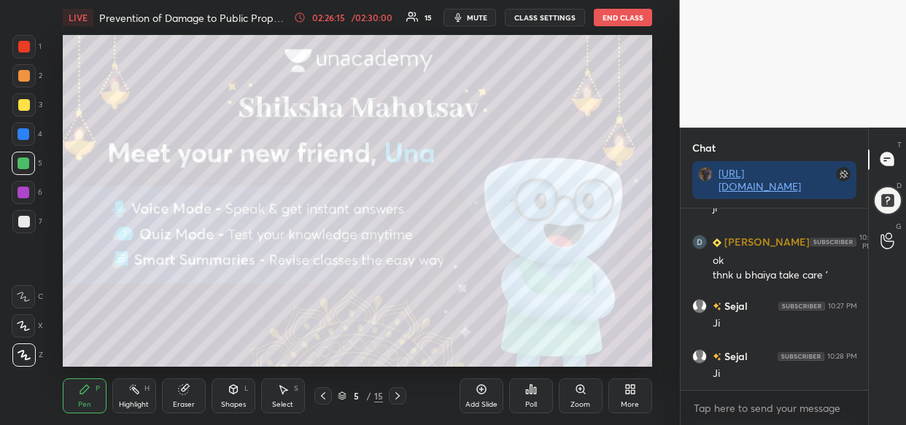
scroll to position [86774, 0]
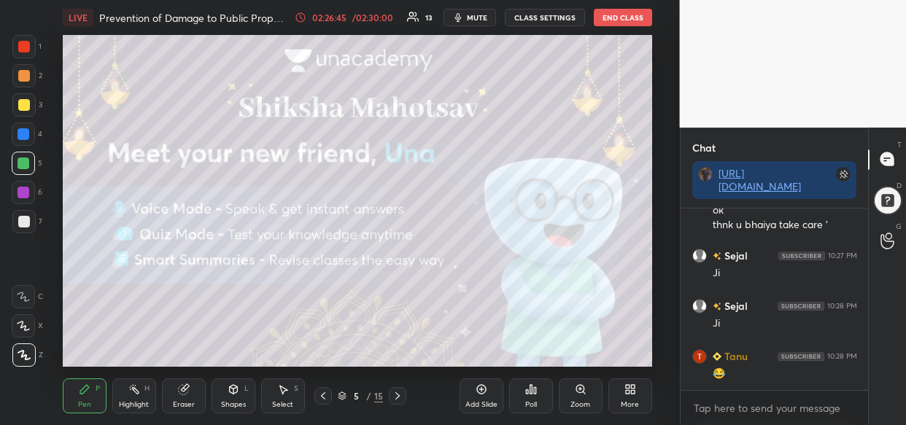
click at [381, 373] on div "LIVE Prevention of Damage to Public Property Act, 1984 02:26:45 / 02:30:00 13 m…" at bounding box center [357, 212] width 621 height 425
click at [622, 17] on button "End Class" at bounding box center [623, 18] width 58 height 18
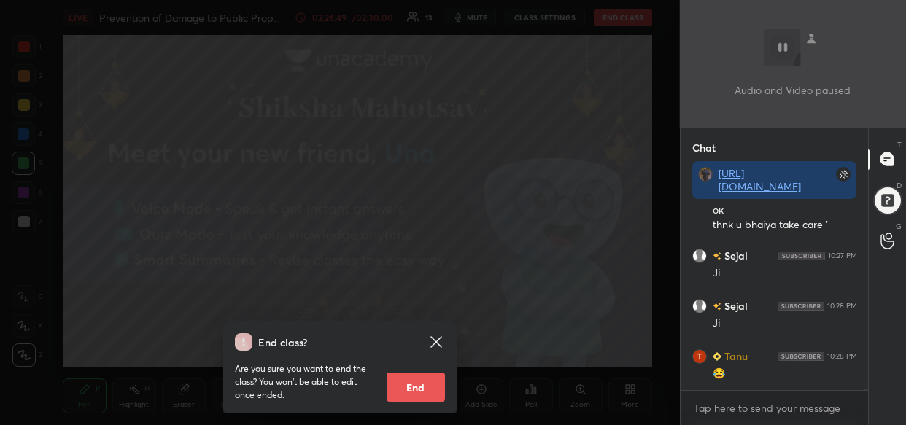
scroll to position [86824, 0]
click at [422, 387] on button "End" at bounding box center [416, 387] width 58 height 29
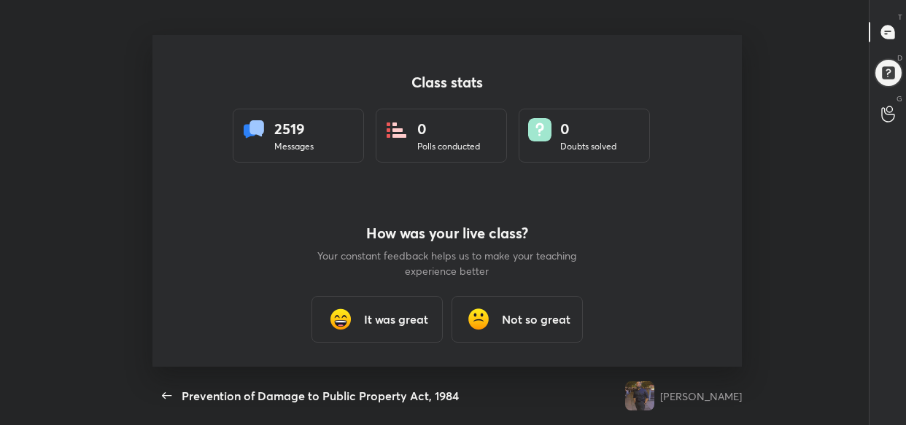
scroll to position [0, 0]
click at [161, 394] on icon "button" at bounding box center [167, 396] width 18 height 18
